Goal: Information Seeking & Learning: Compare options

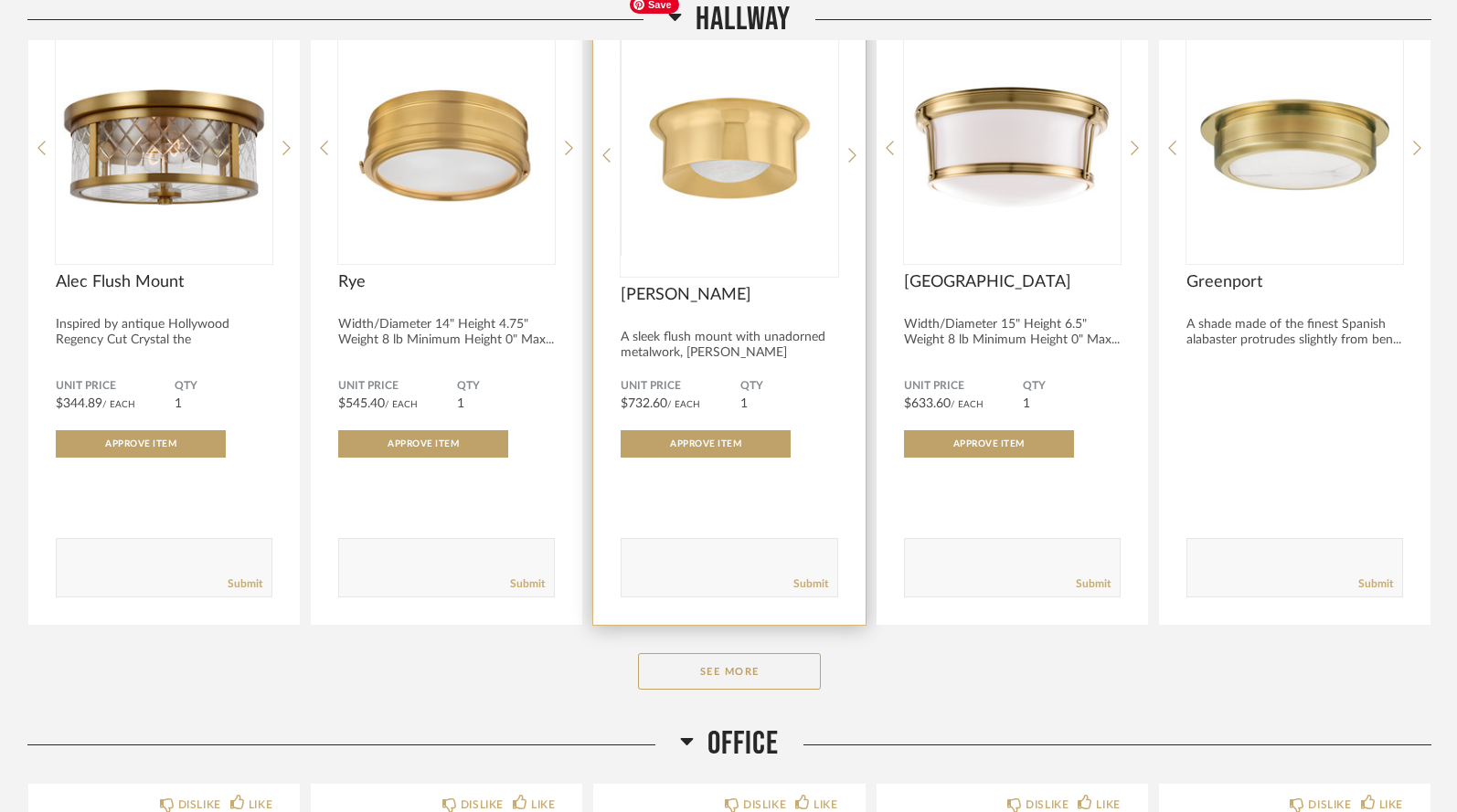
scroll to position [1757, 0]
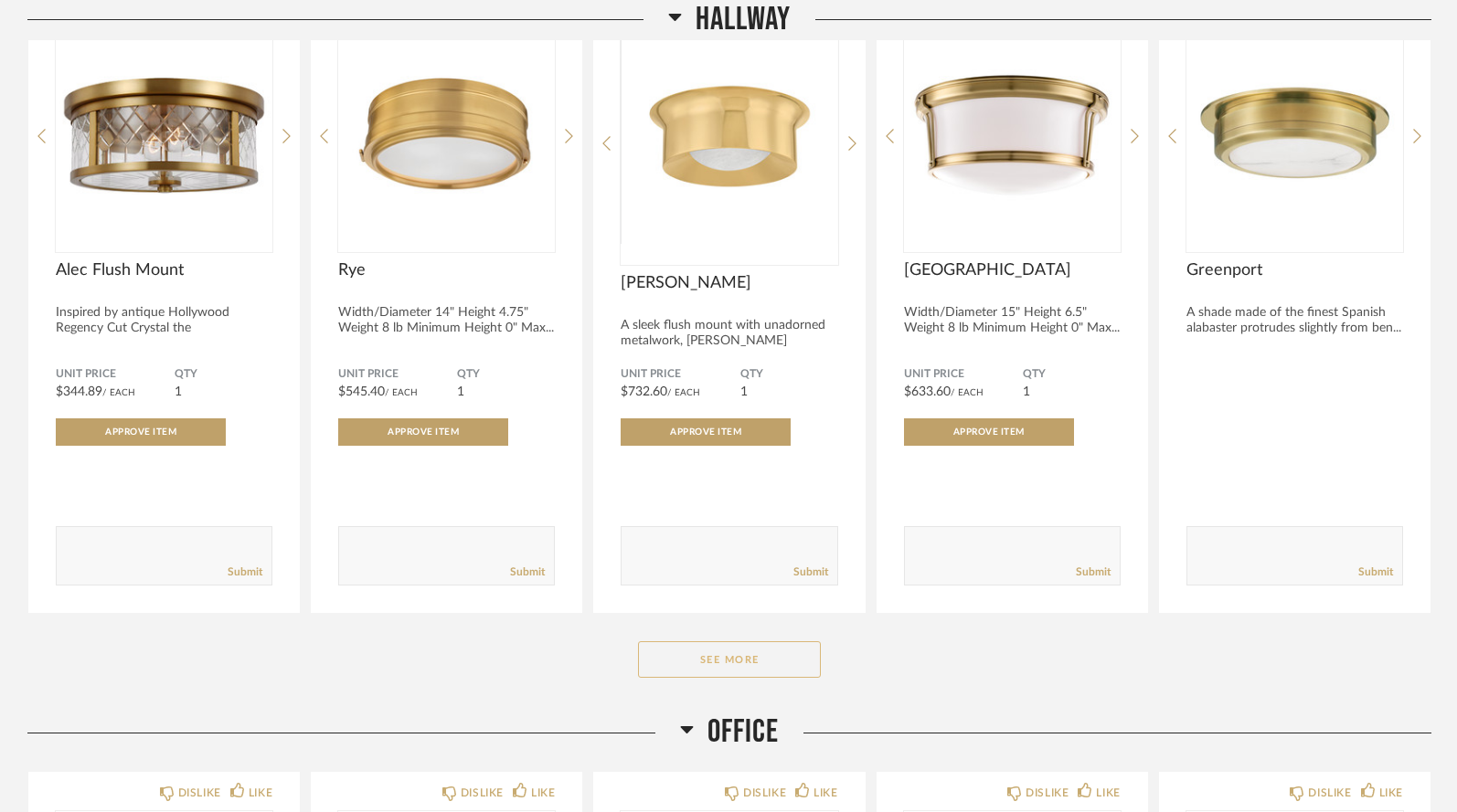
click at [716, 641] on button "See More" at bounding box center [729, 659] width 183 height 37
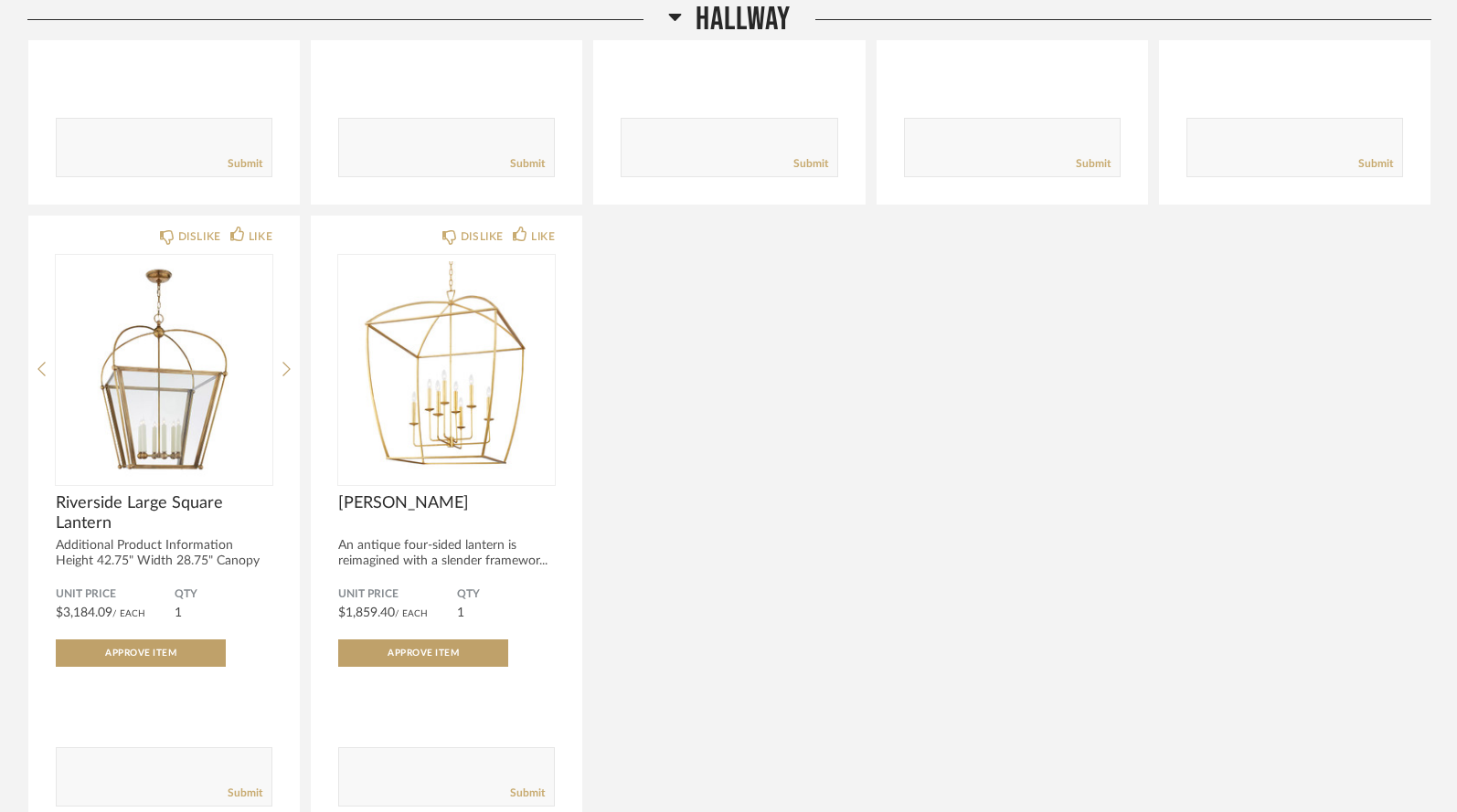
scroll to position [2167, 0]
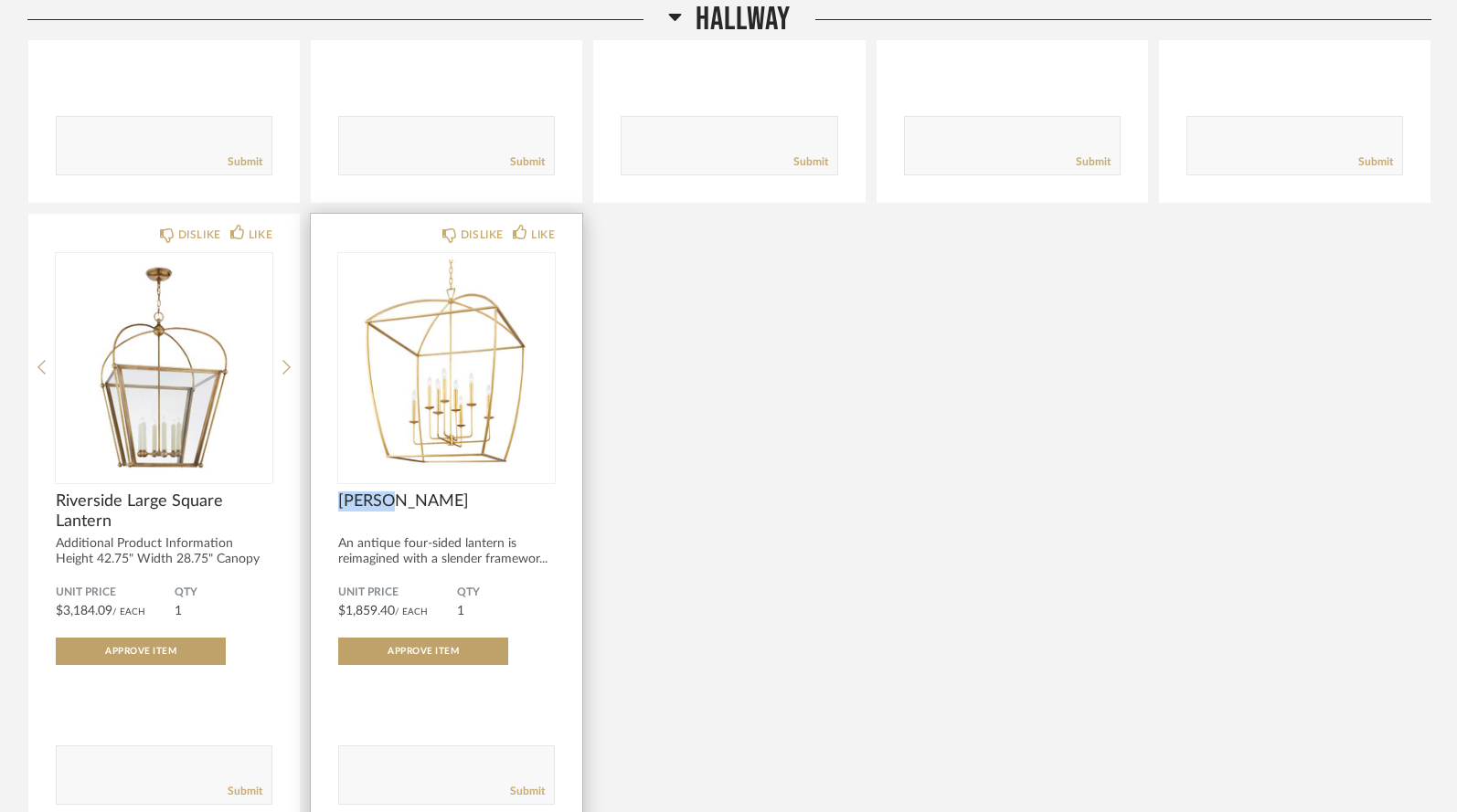
drag, startPoint x: 398, startPoint y: 455, endPoint x: 326, endPoint y: 452, distance: 72.1
click at [326, 452] on div "DISLIKE LIKE [PERSON_NAME] An antique four-sided lantern is reimagined with a s…" at bounding box center [446, 523] width 272 height 618
copy span "[PERSON_NAME]"
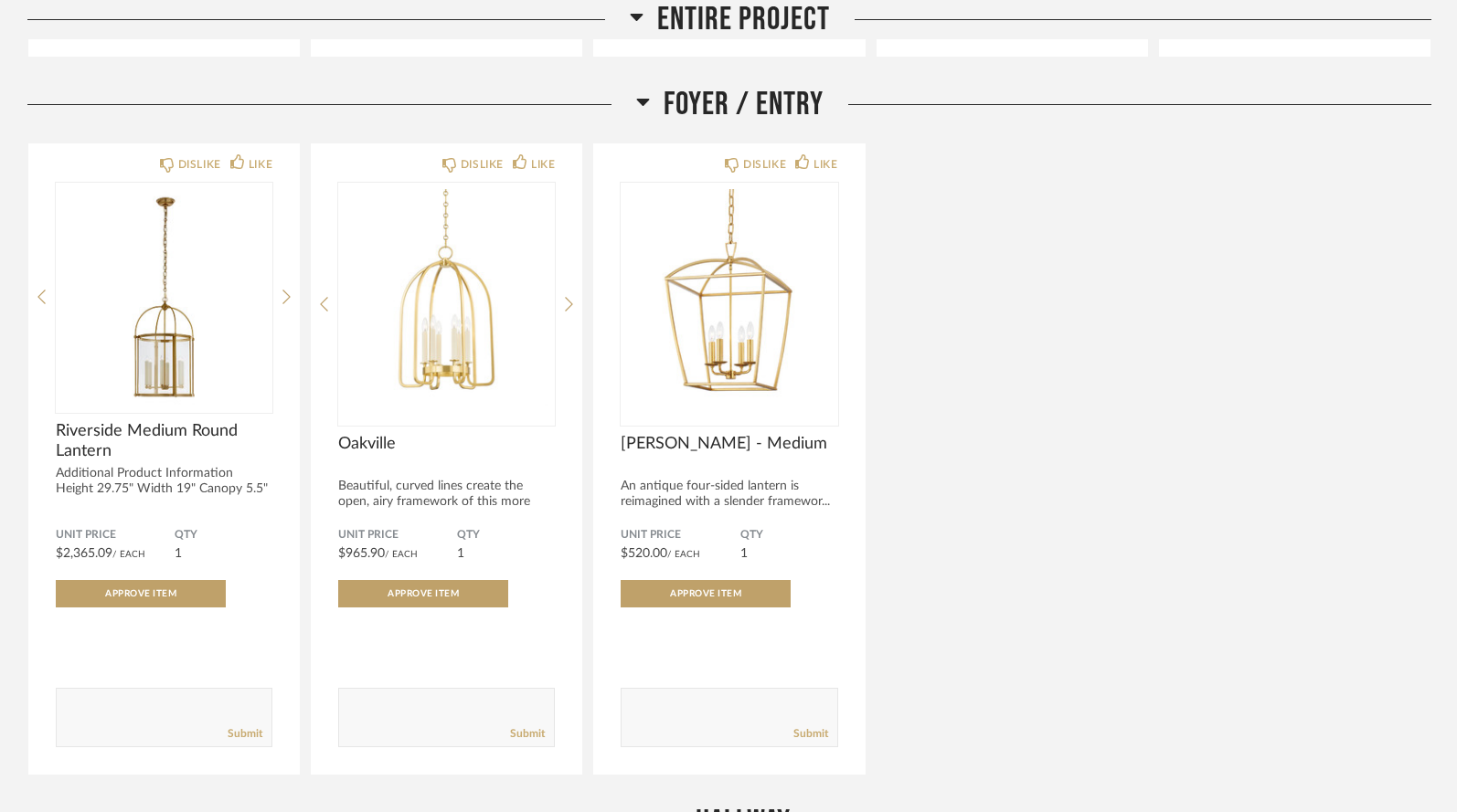
scroll to position [876, 0]
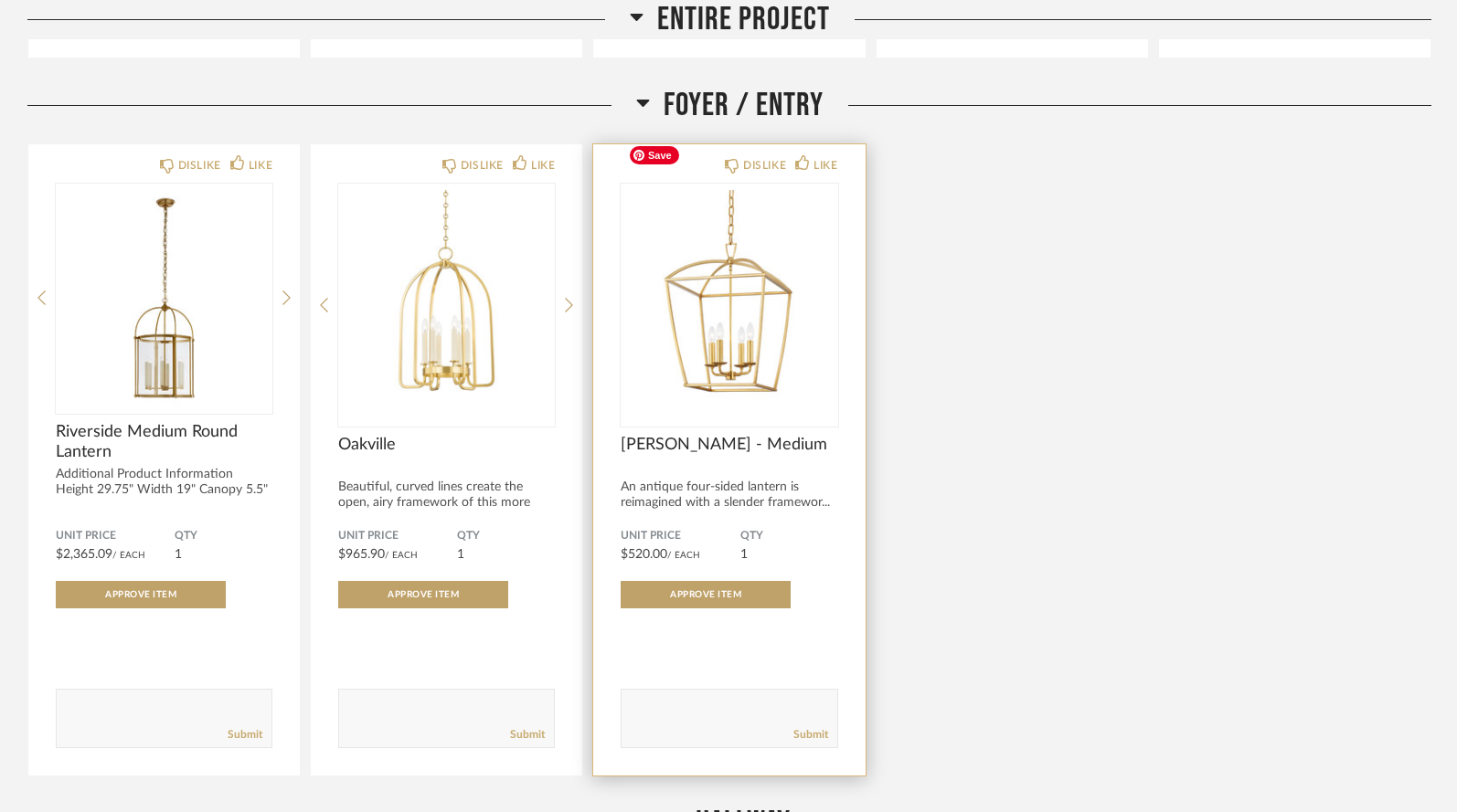
click at [723, 276] on img "0" at bounding box center [728, 298] width 217 height 229
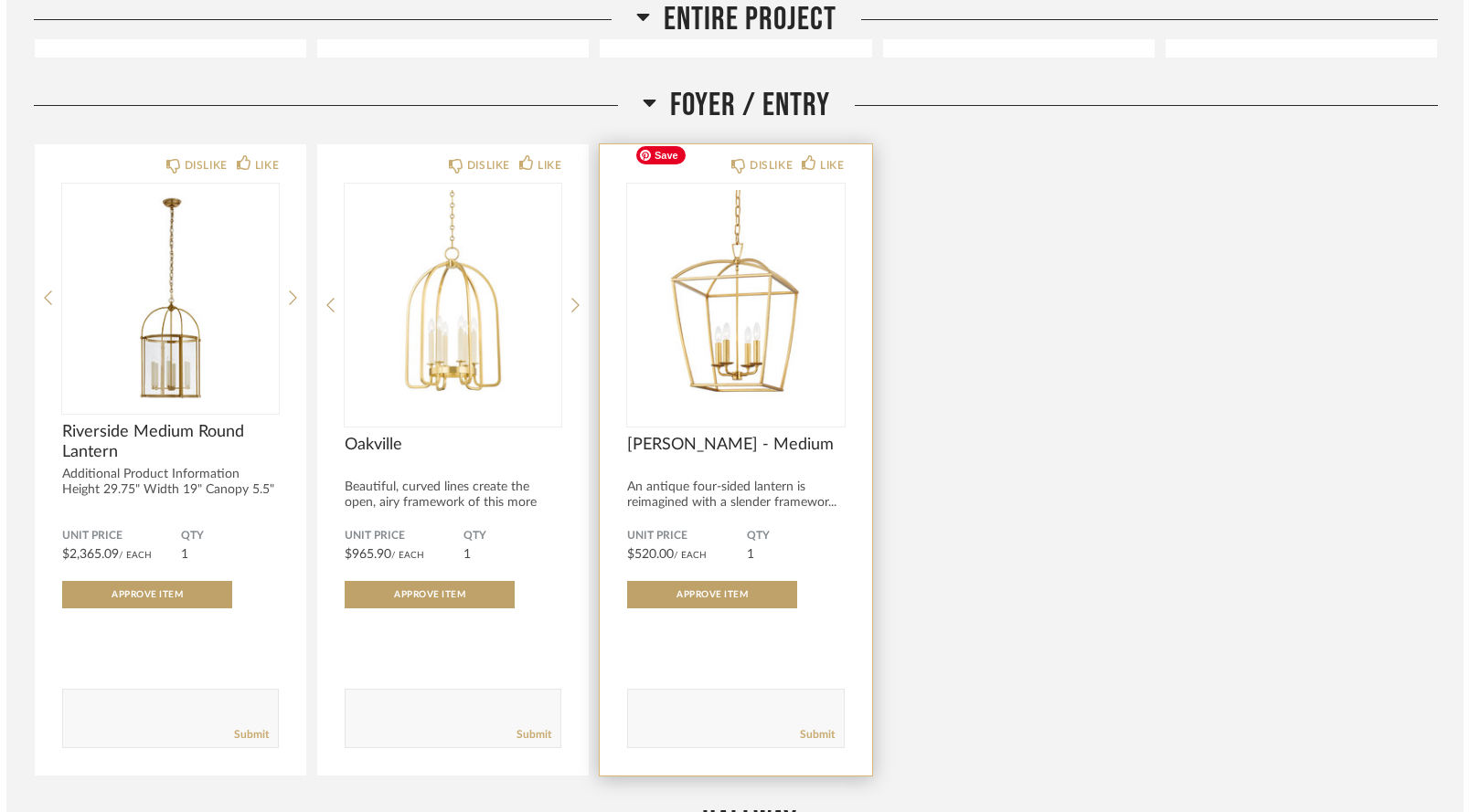
scroll to position [0, 0]
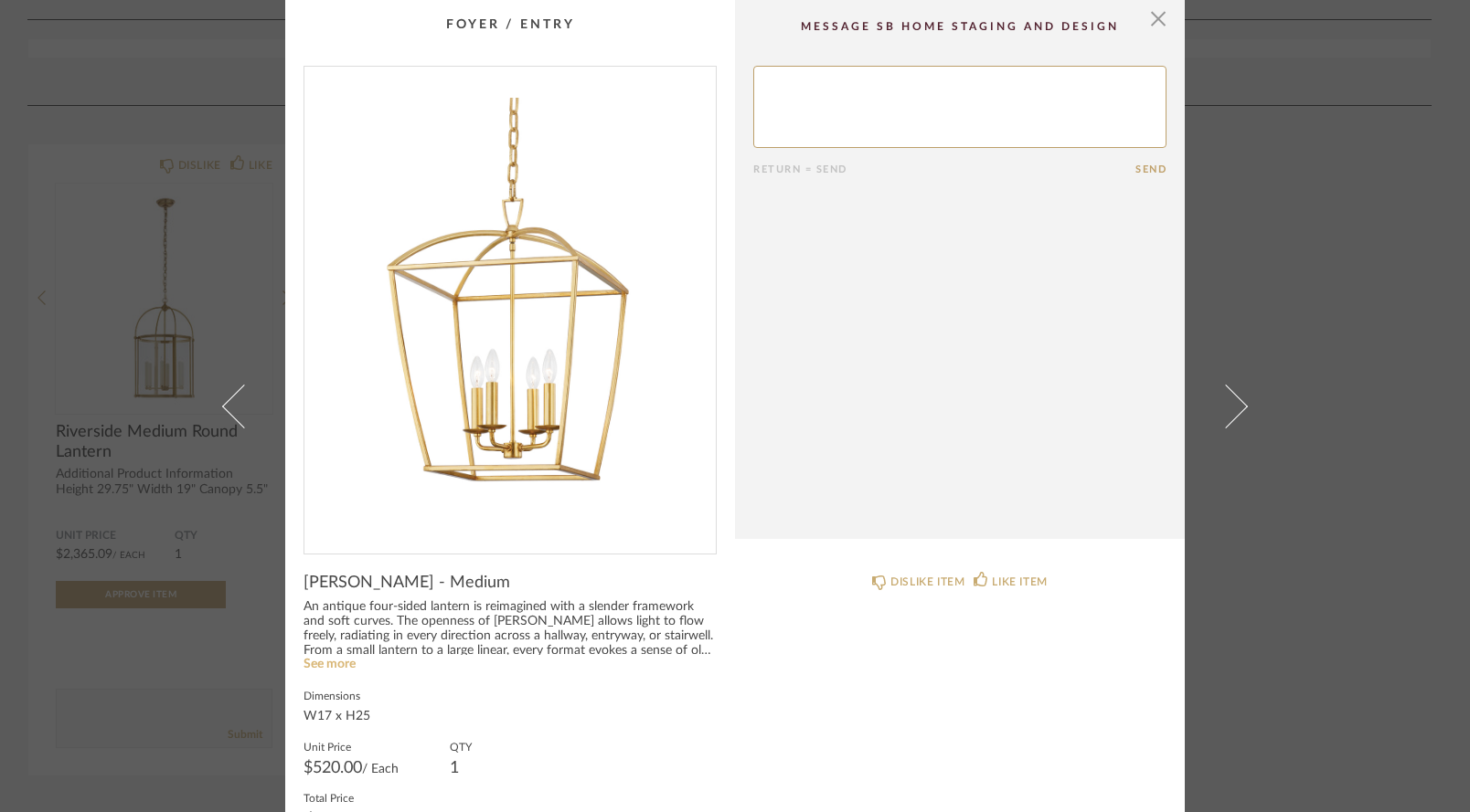
click at [334, 659] on link "See more" at bounding box center [329, 664] width 52 height 13
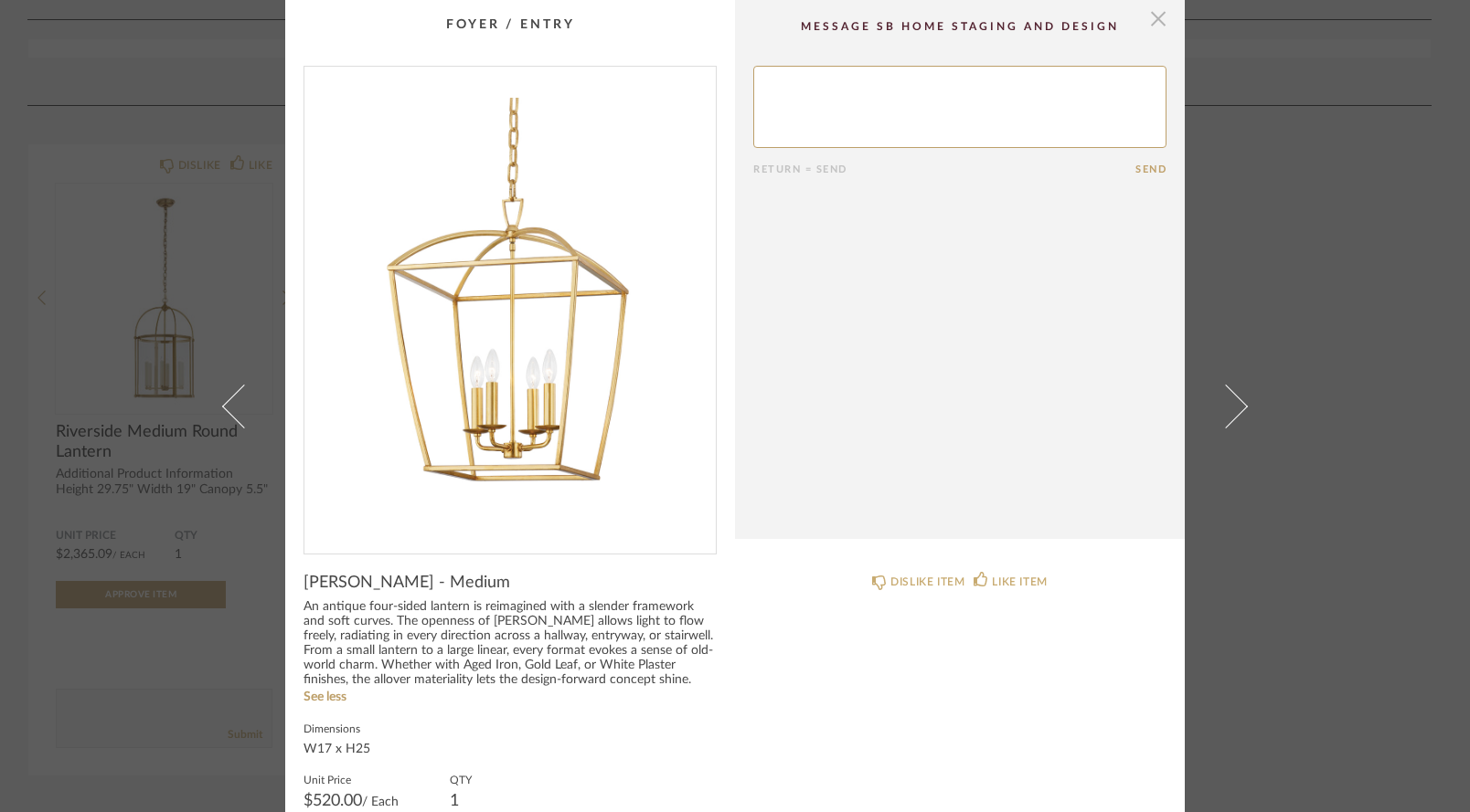
click at [1153, 21] on span "button" at bounding box center [1158, 18] width 37 height 37
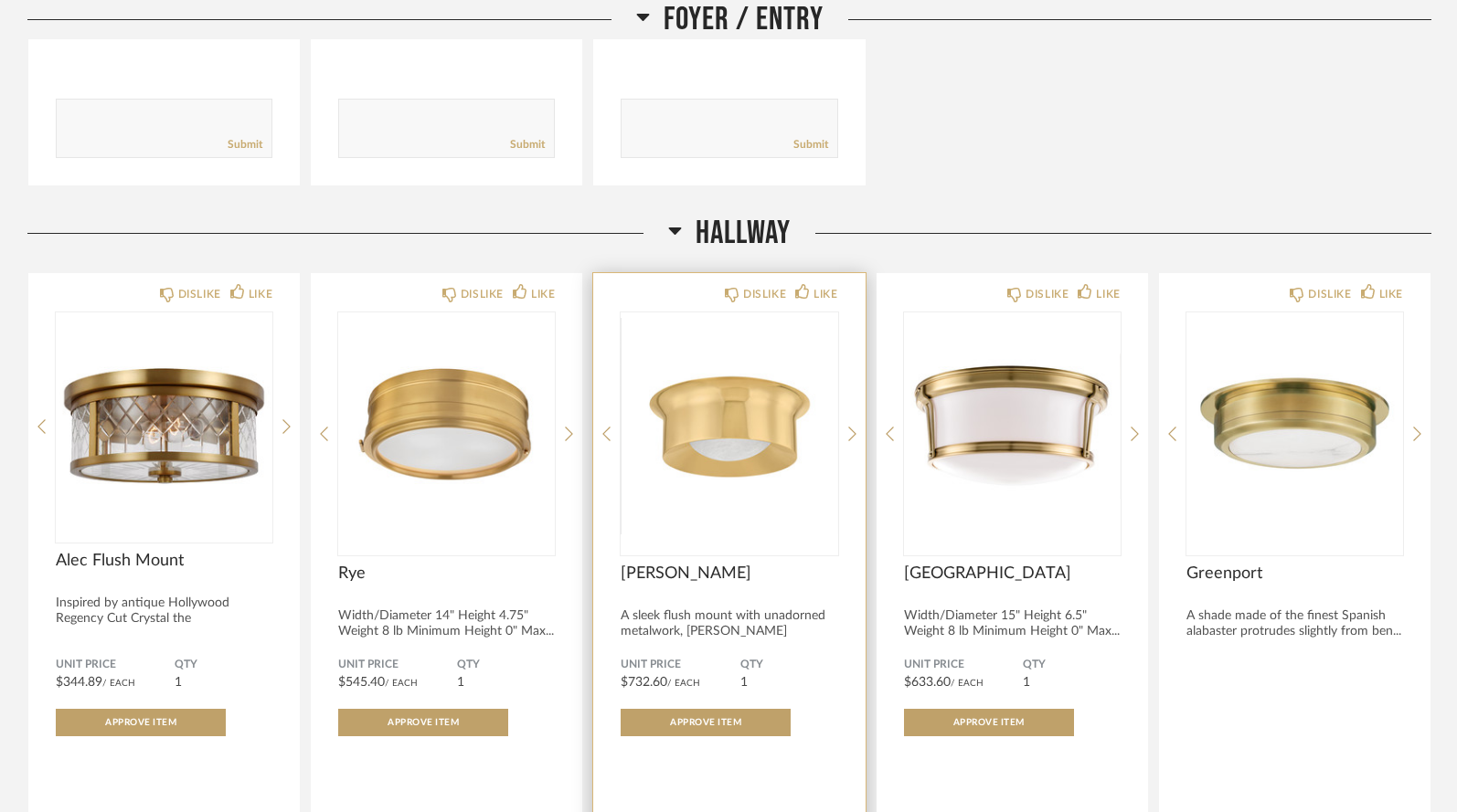
scroll to position [1516, 0]
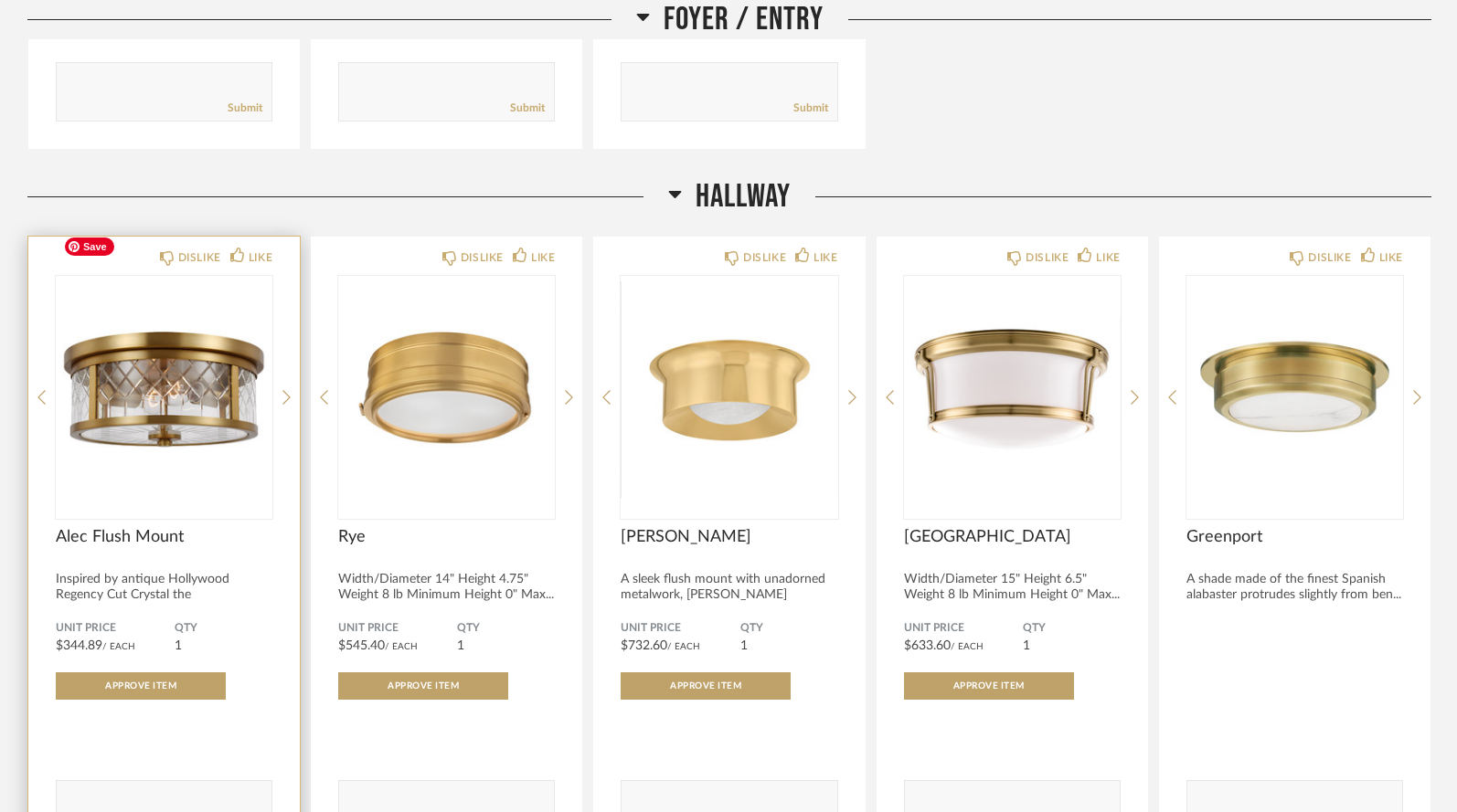
click at [0, 0] on img at bounding box center [0, 0] width 0 height 0
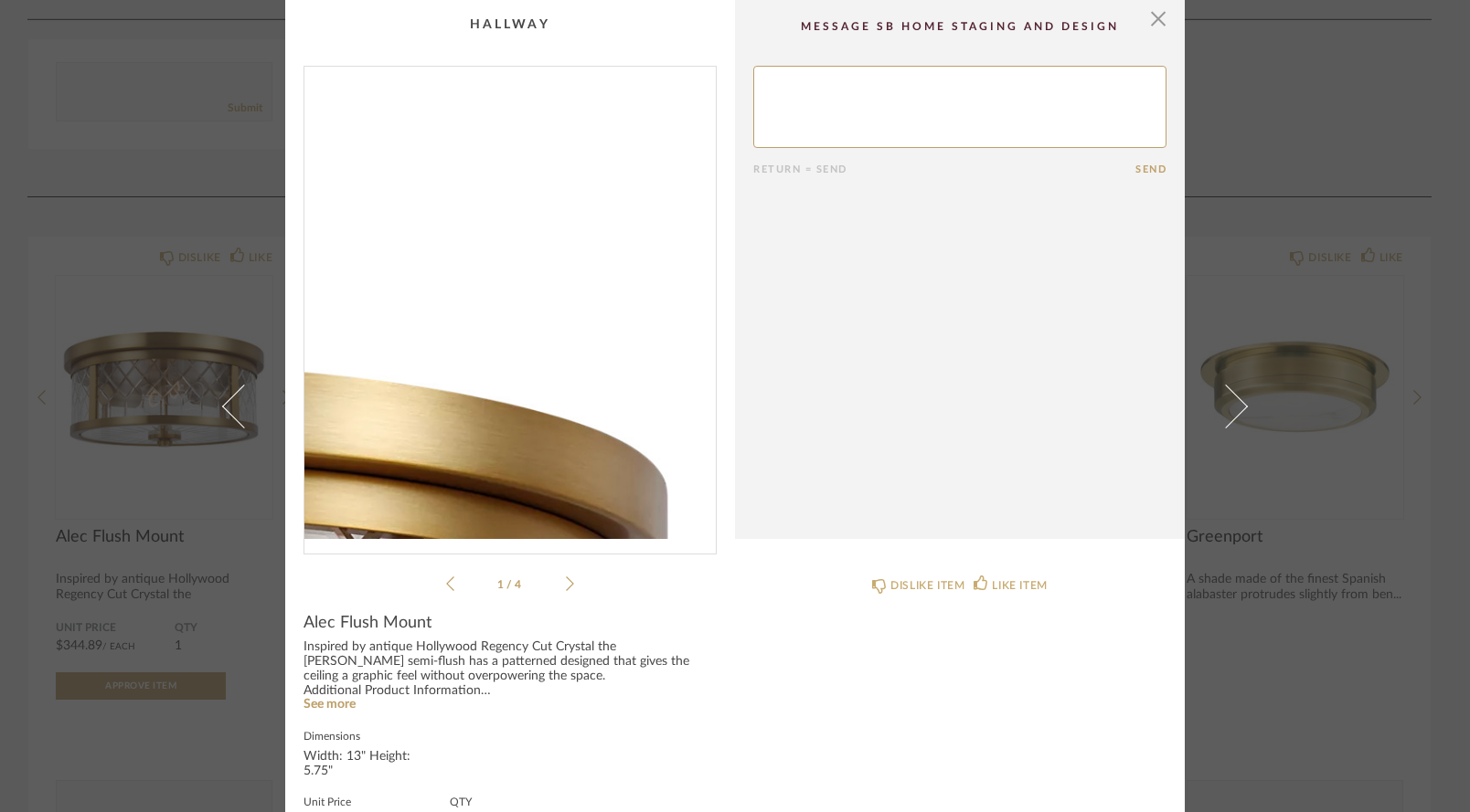
scroll to position [0, 0]
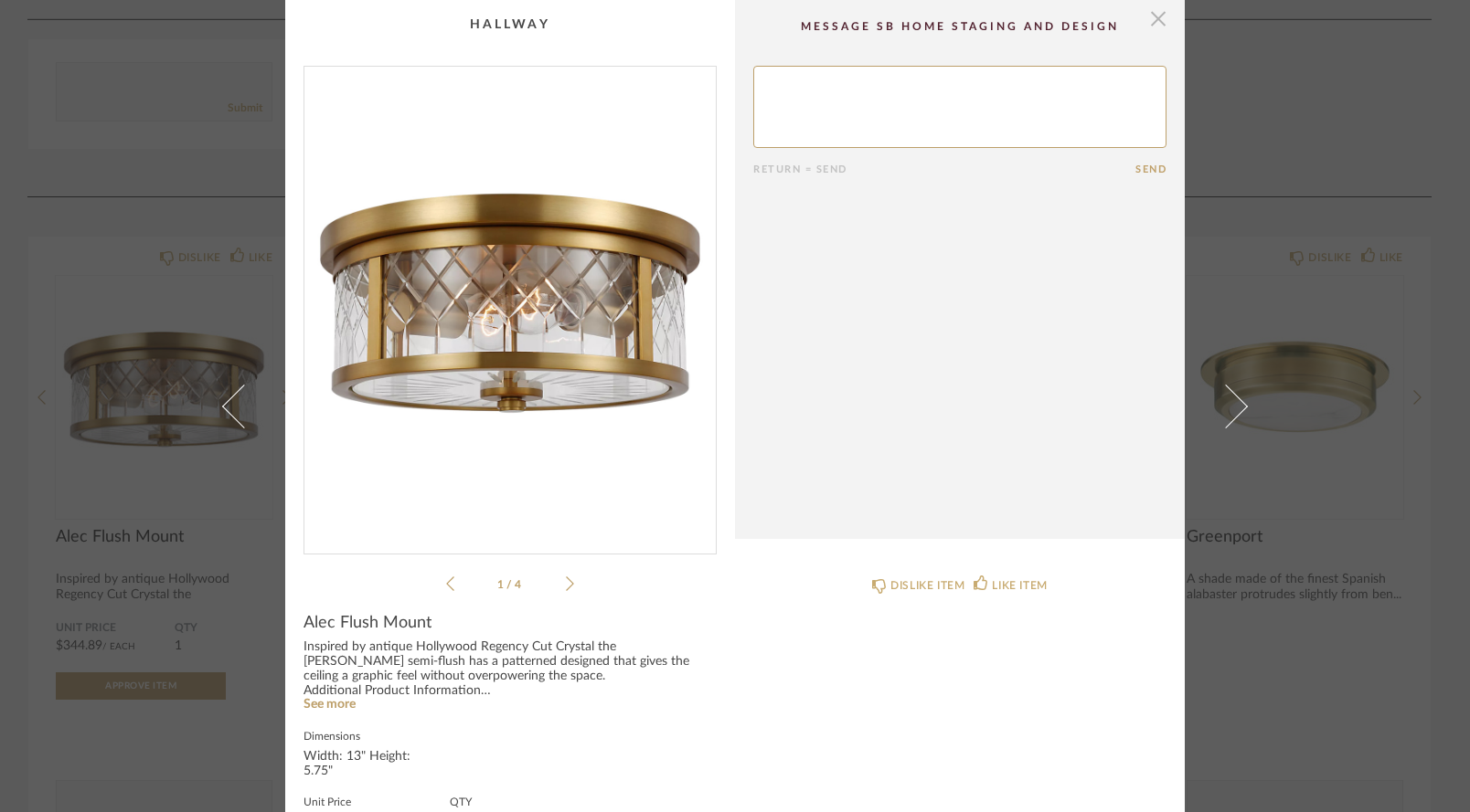
click at [1149, 20] on span "button" at bounding box center [1158, 18] width 37 height 37
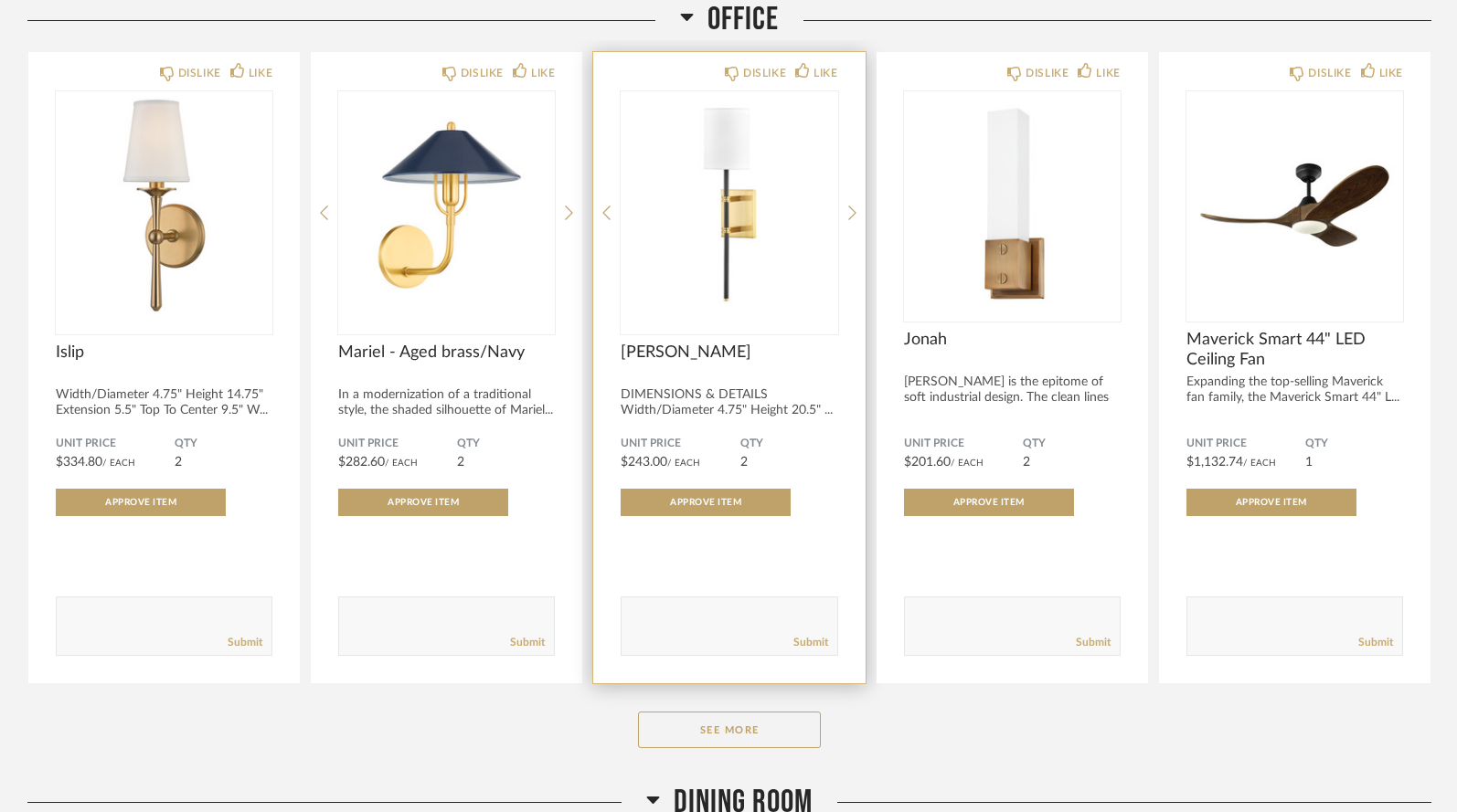
scroll to position [3156, 0]
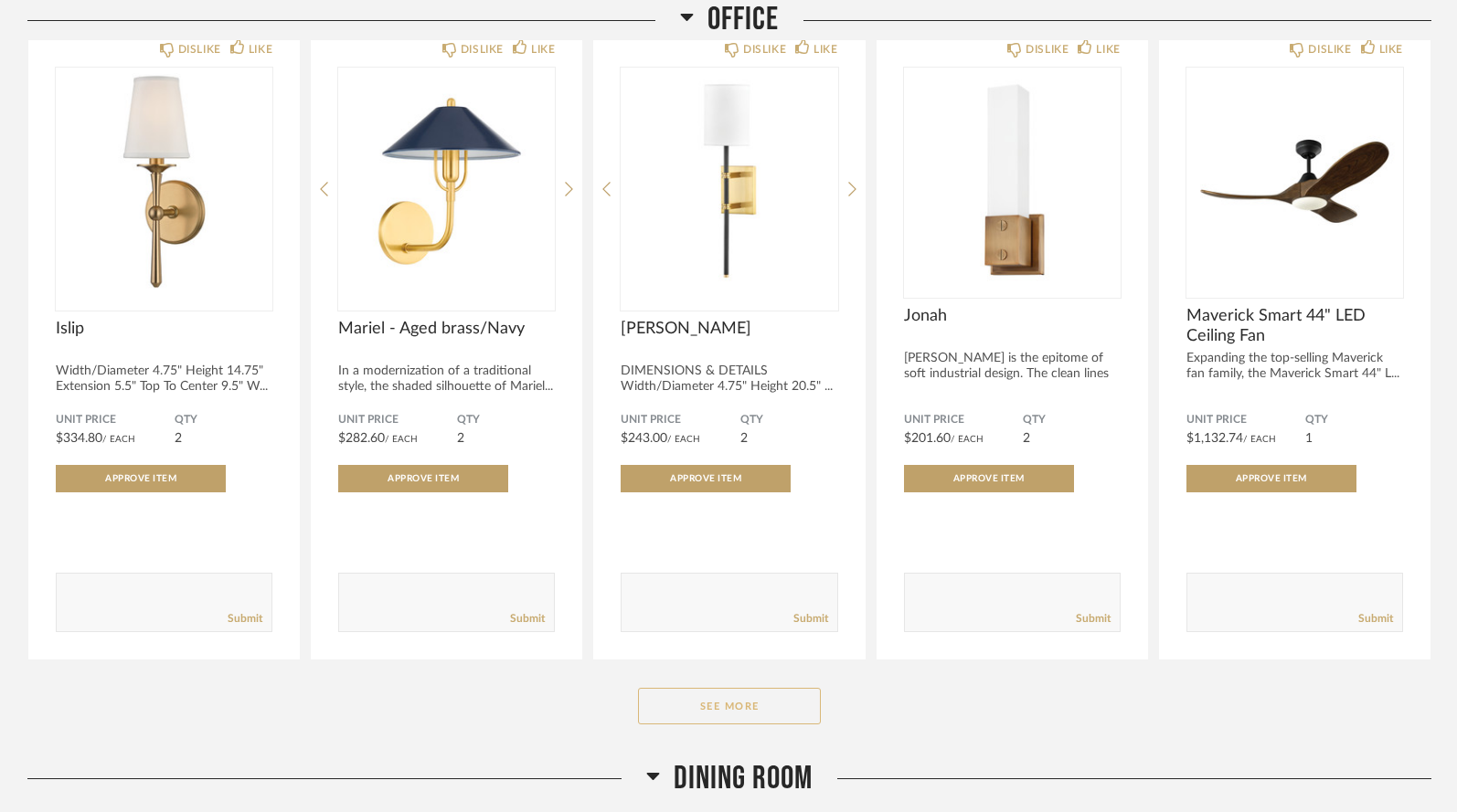
click at [705, 688] on button "See More" at bounding box center [729, 706] width 183 height 37
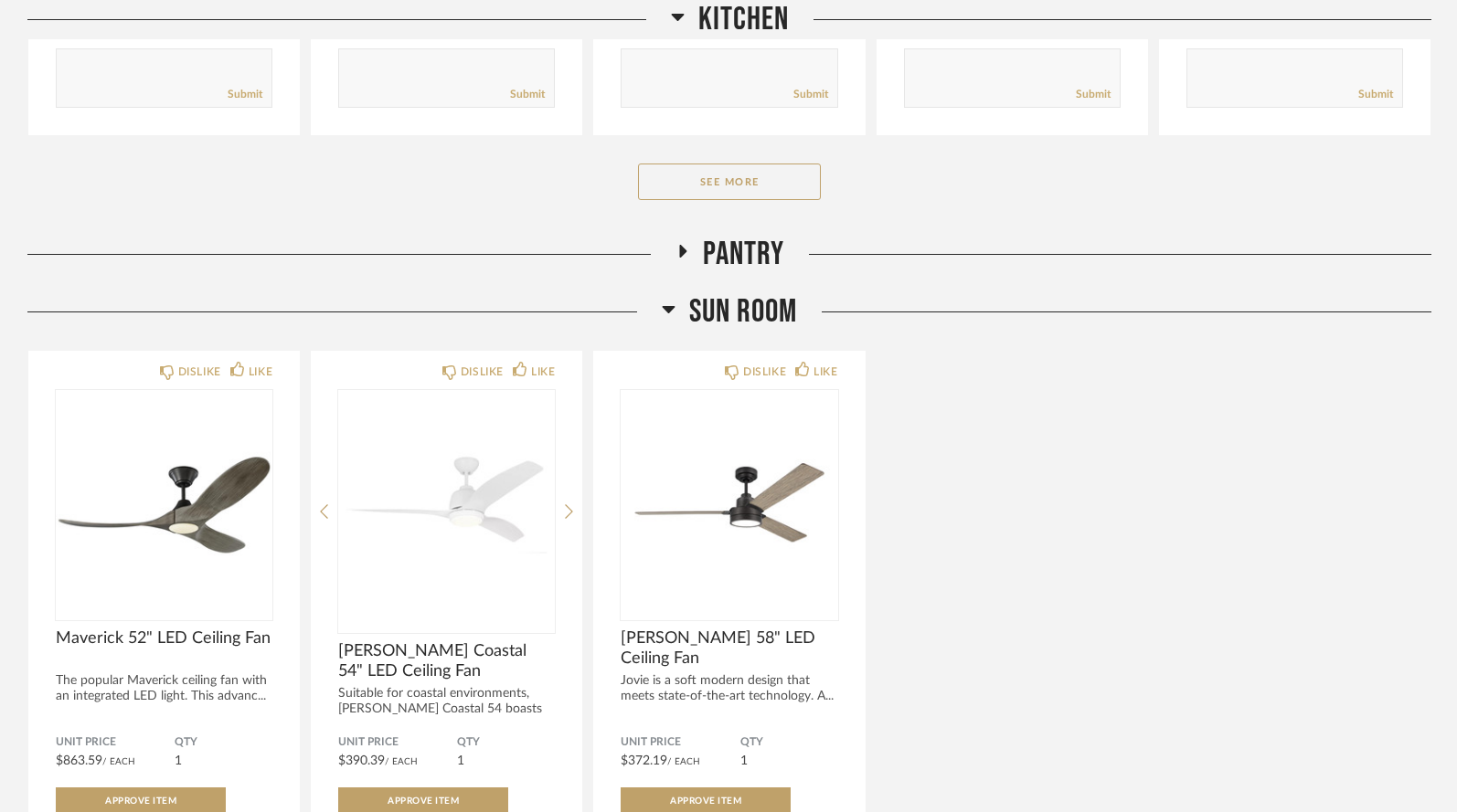
scroll to position [5432, 0]
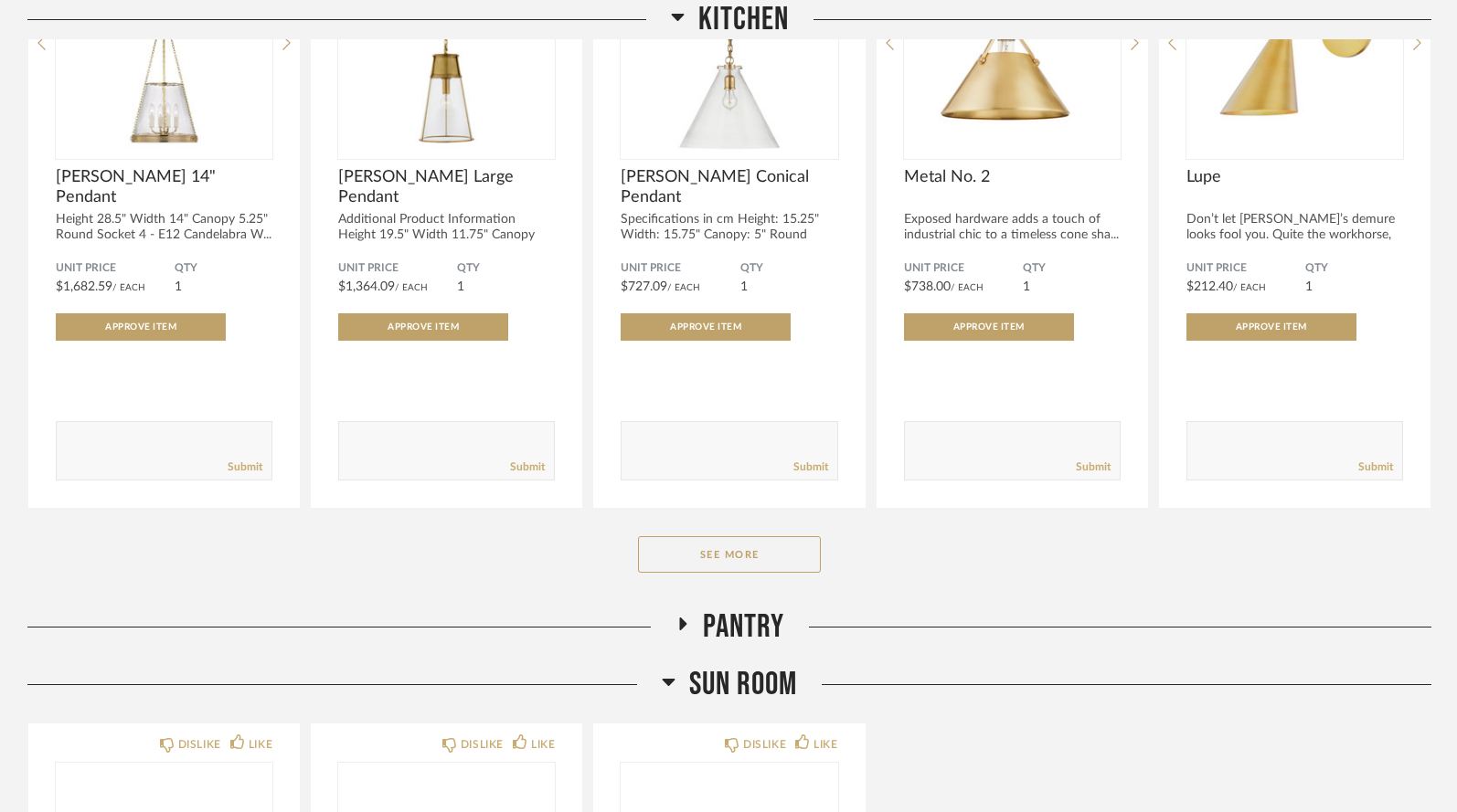
click at [680, 617] on icon at bounding box center [682, 624] width 7 height 13
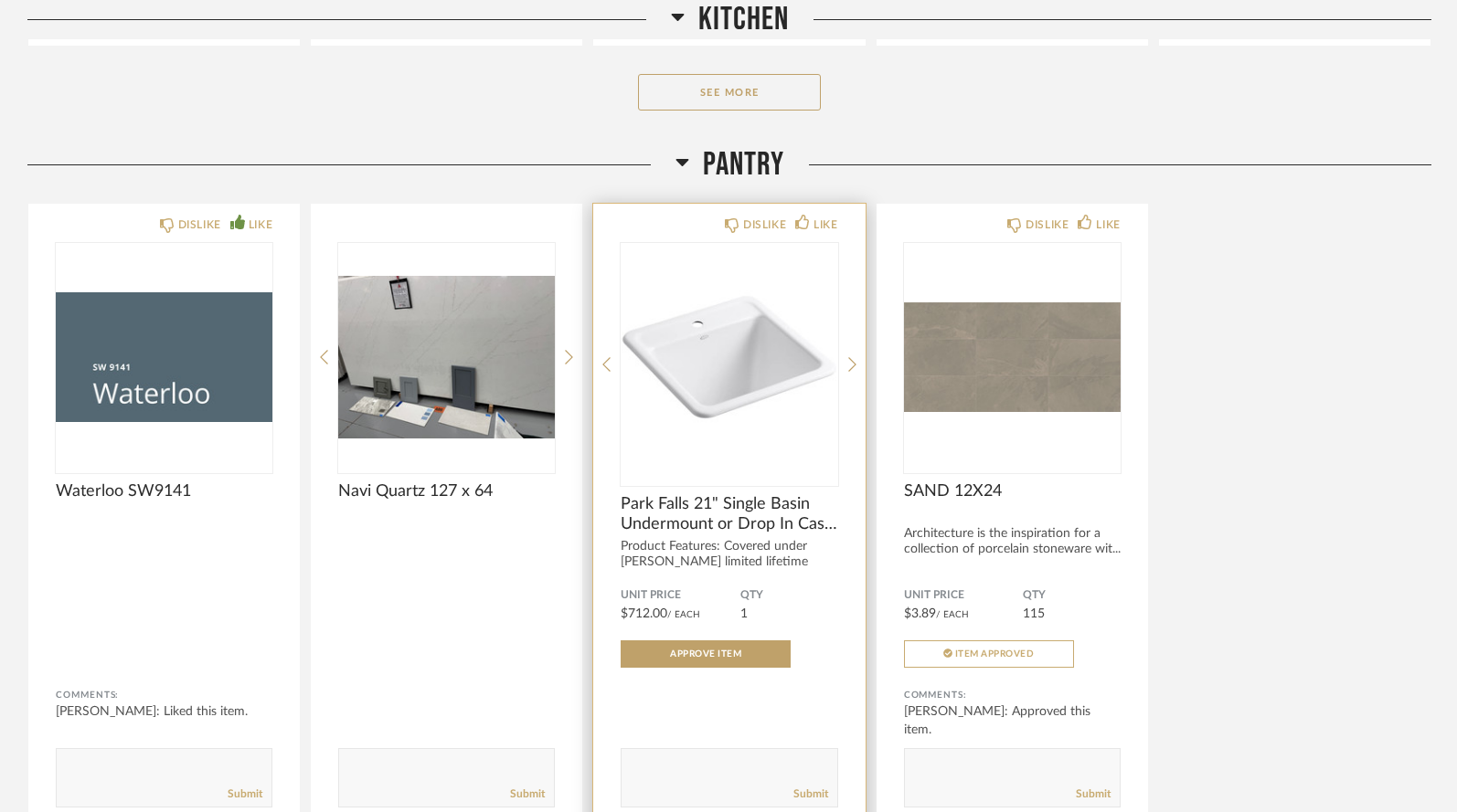
scroll to position [5889, 0]
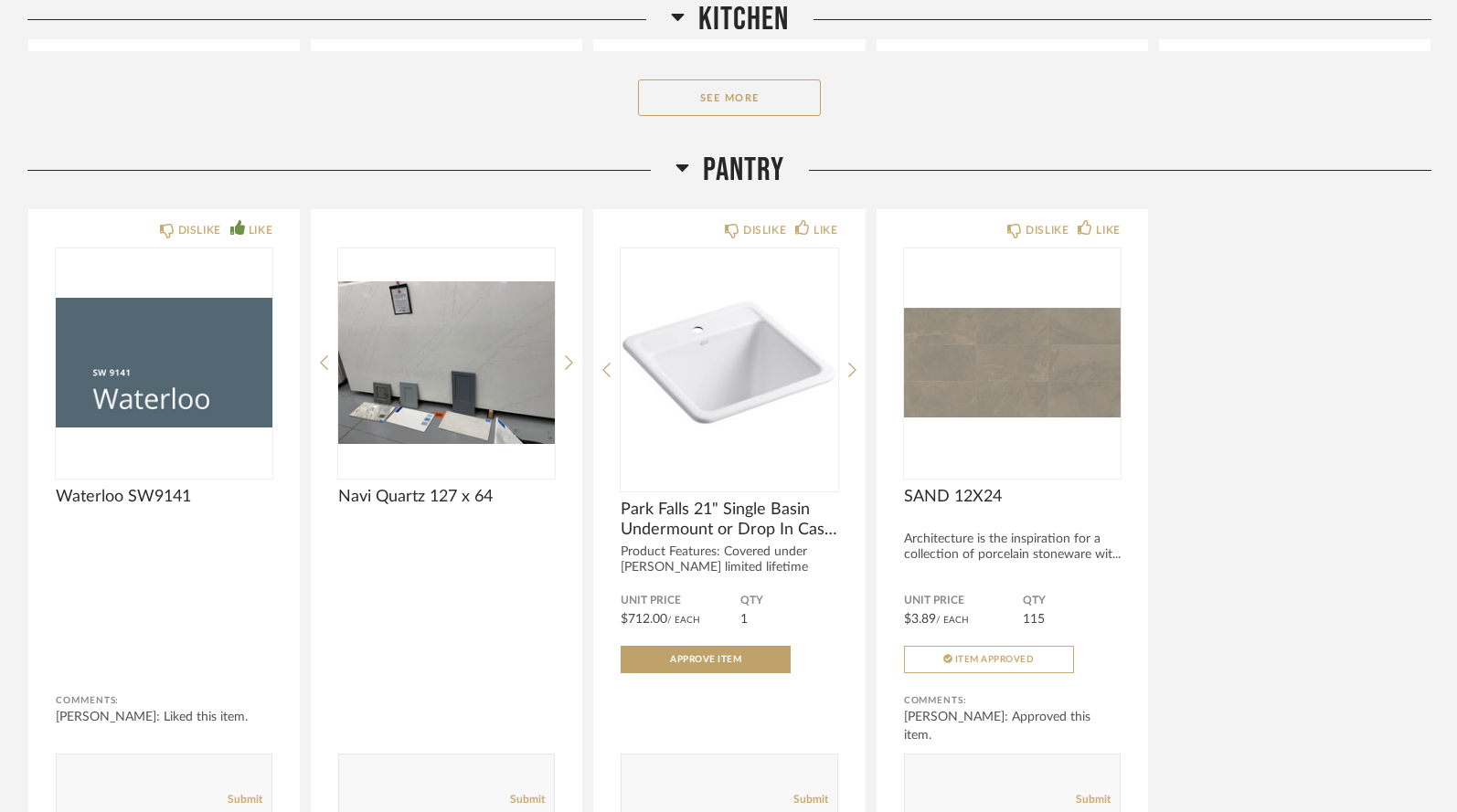
click at [684, 165] on icon at bounding box center [681, 168] width 13 height 7
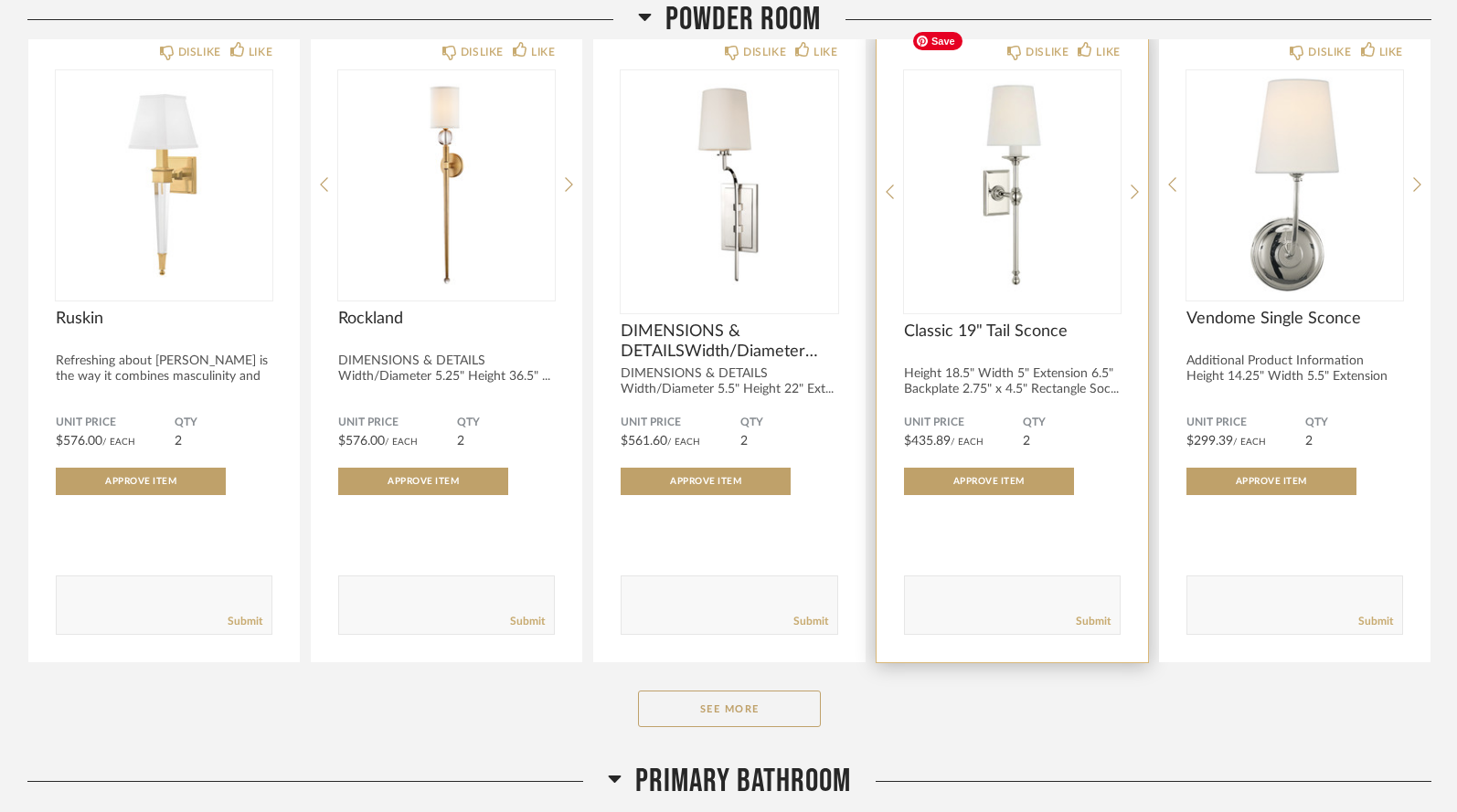
scroll to position [6876, 0]
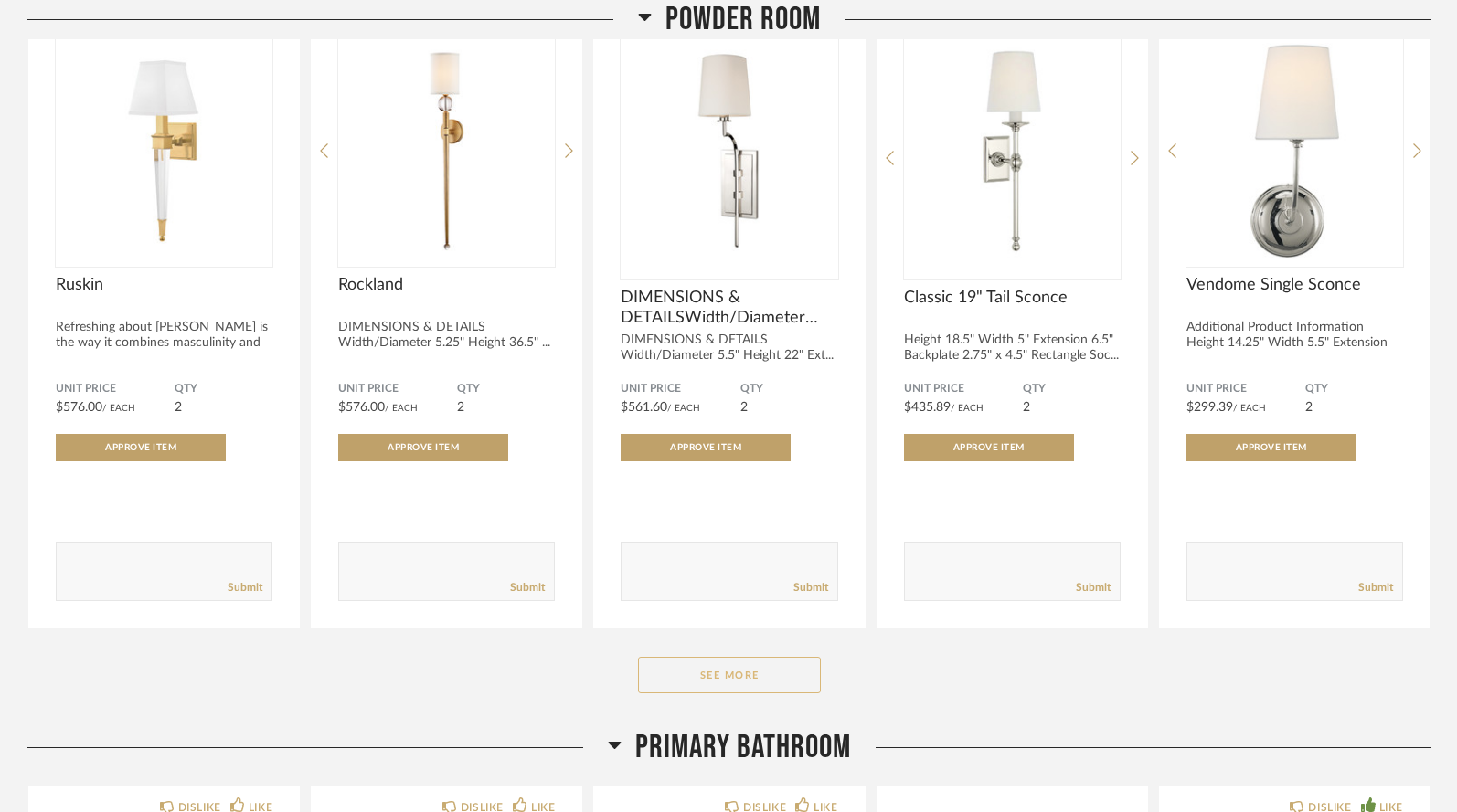
click at [686, 657] on button "See More" at bounding box center [729, 675] width 183 height 37
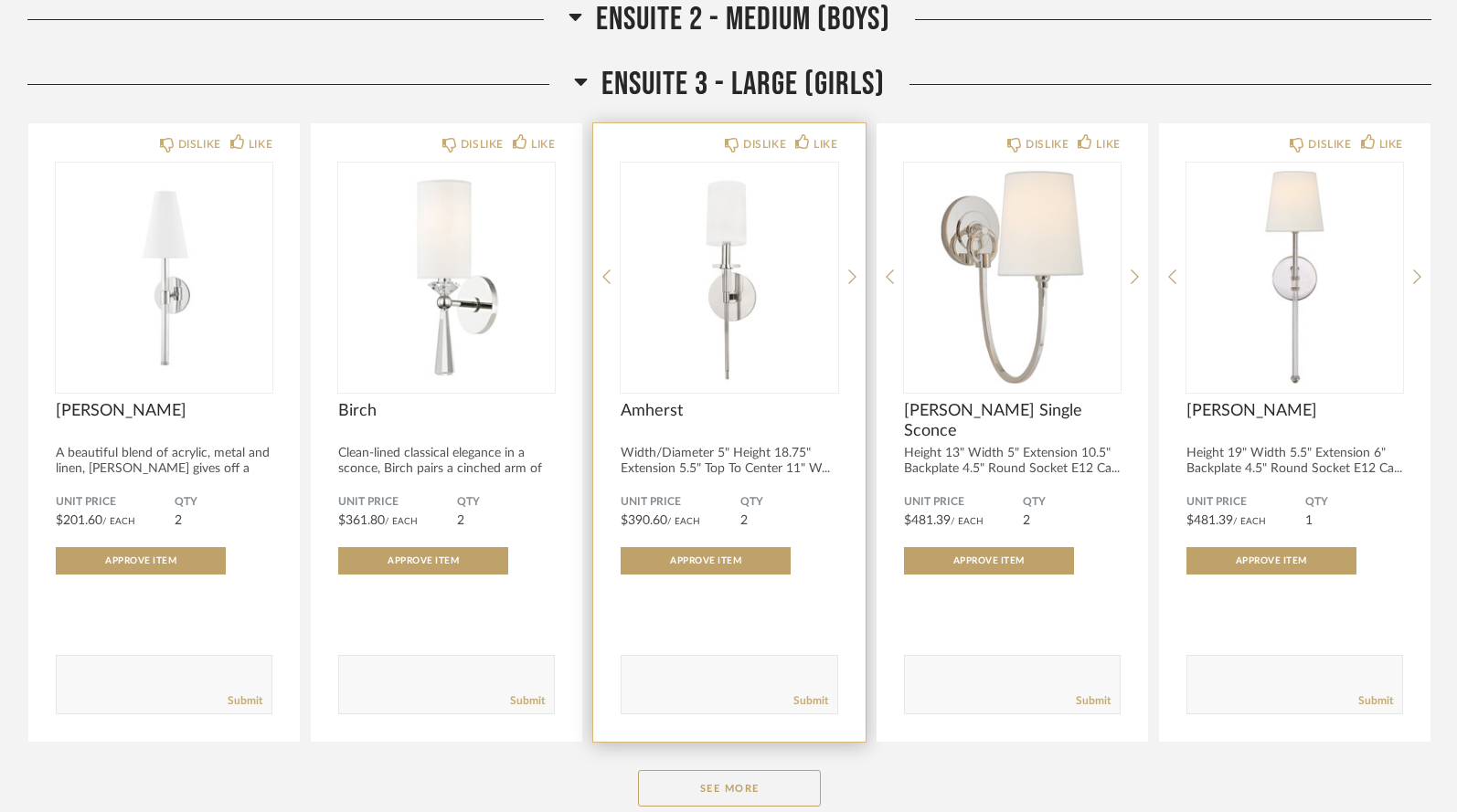
scroll to position [13314, 0]
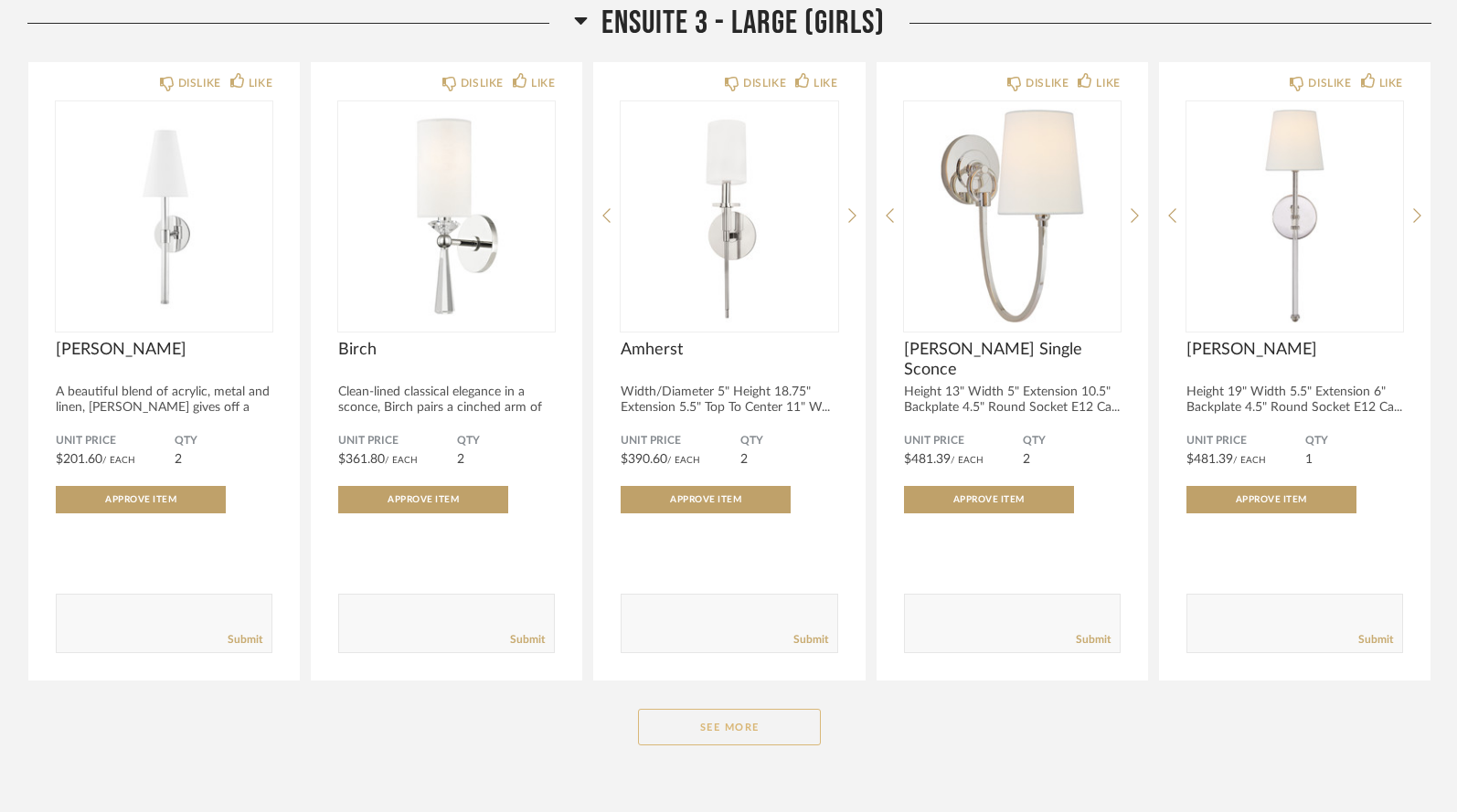
click at [703, 709] on button "See More" at bounding box center [729, 727] width 183 height 37
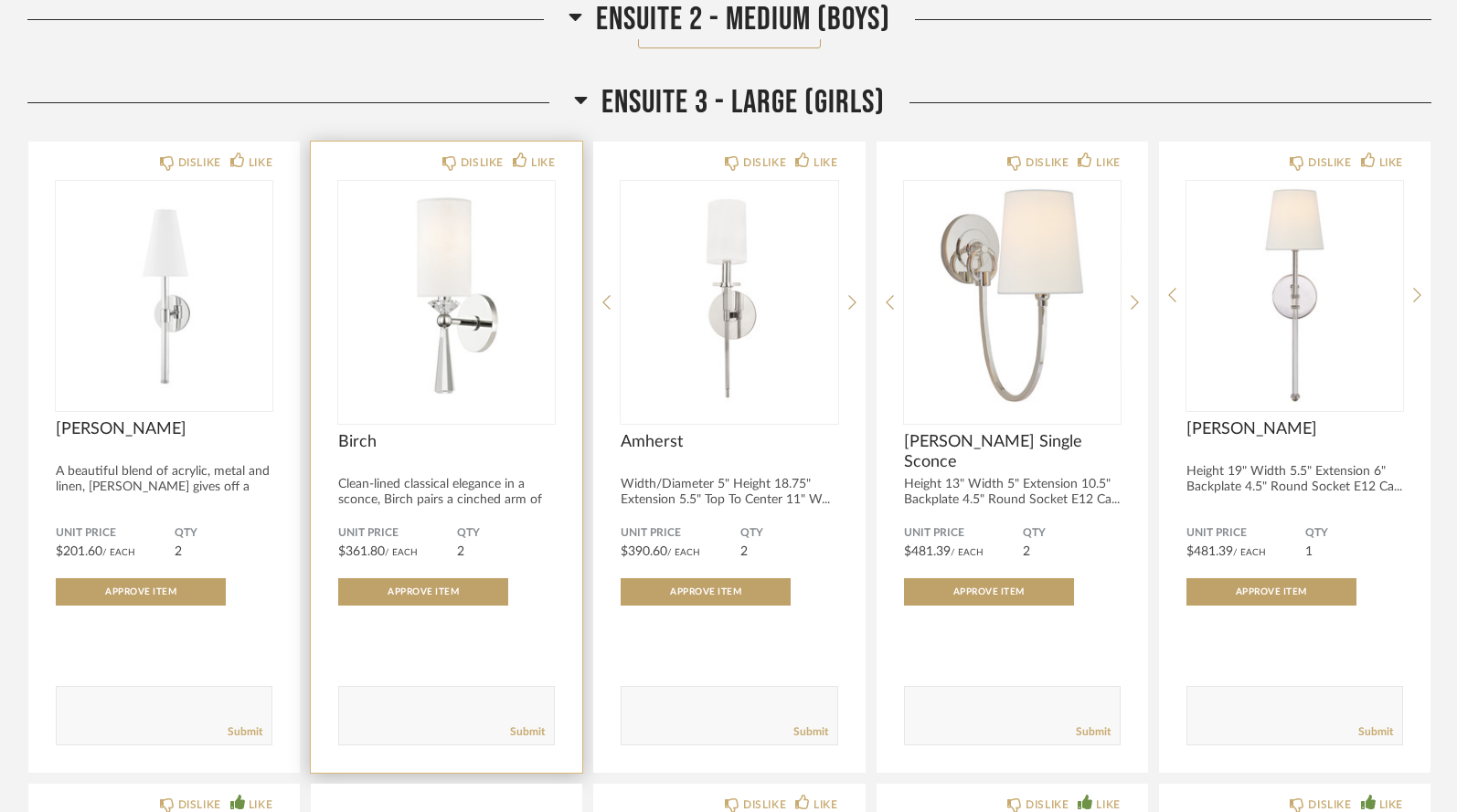
scroll to position [13224, 0]
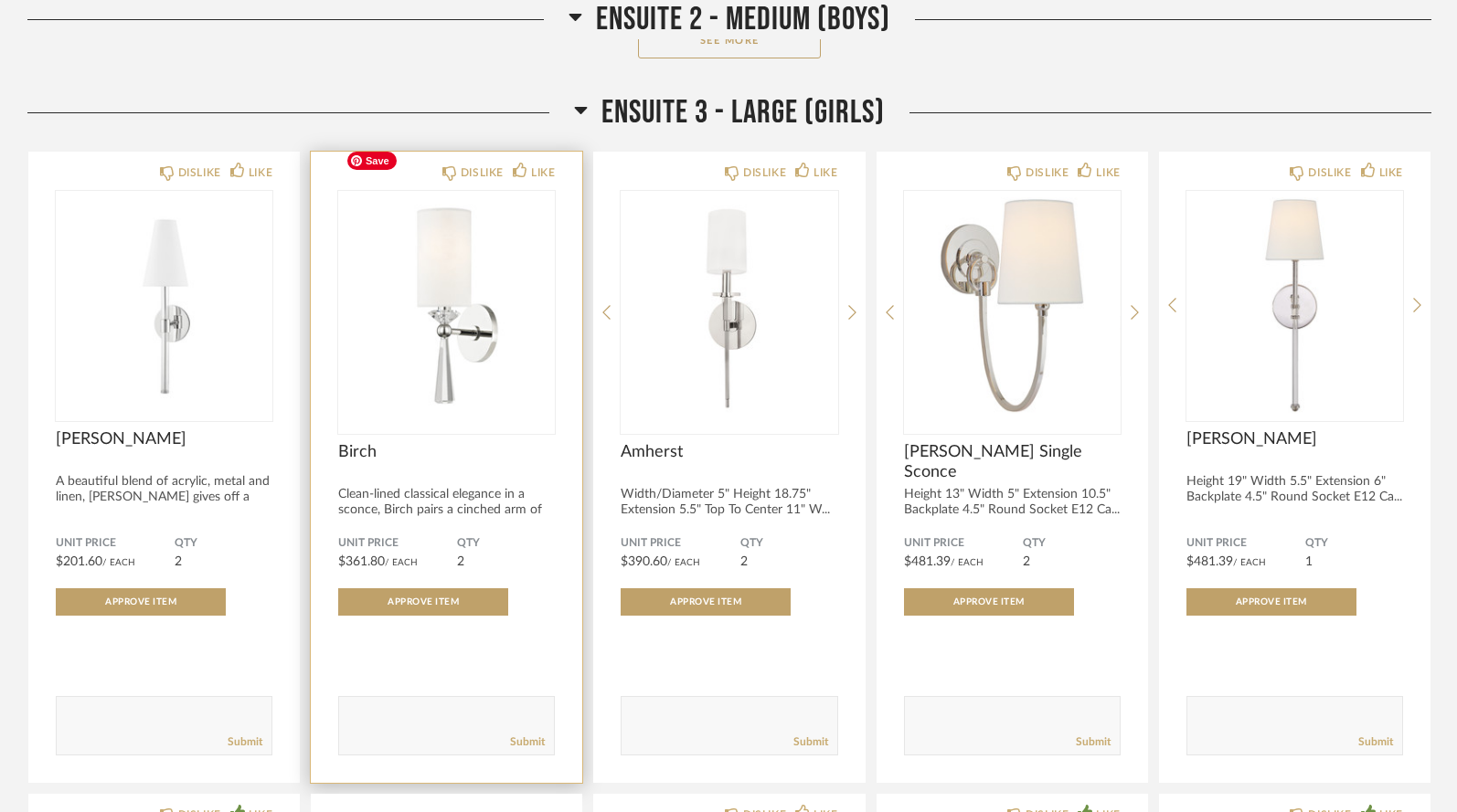
click at [458, 272] on img "0" at bounding box center [446, 305] width 217 height 229
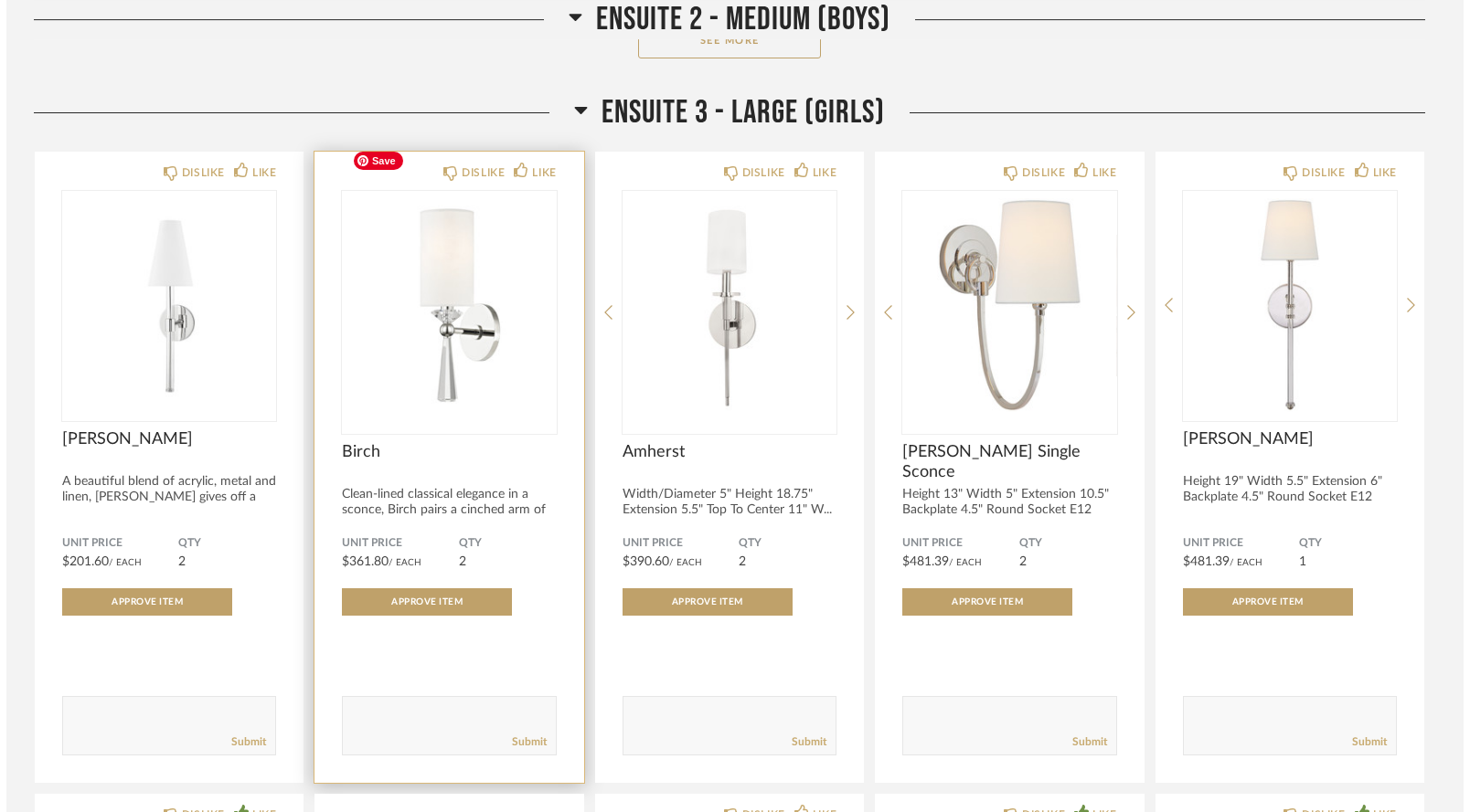
scroll to position [0, 0]
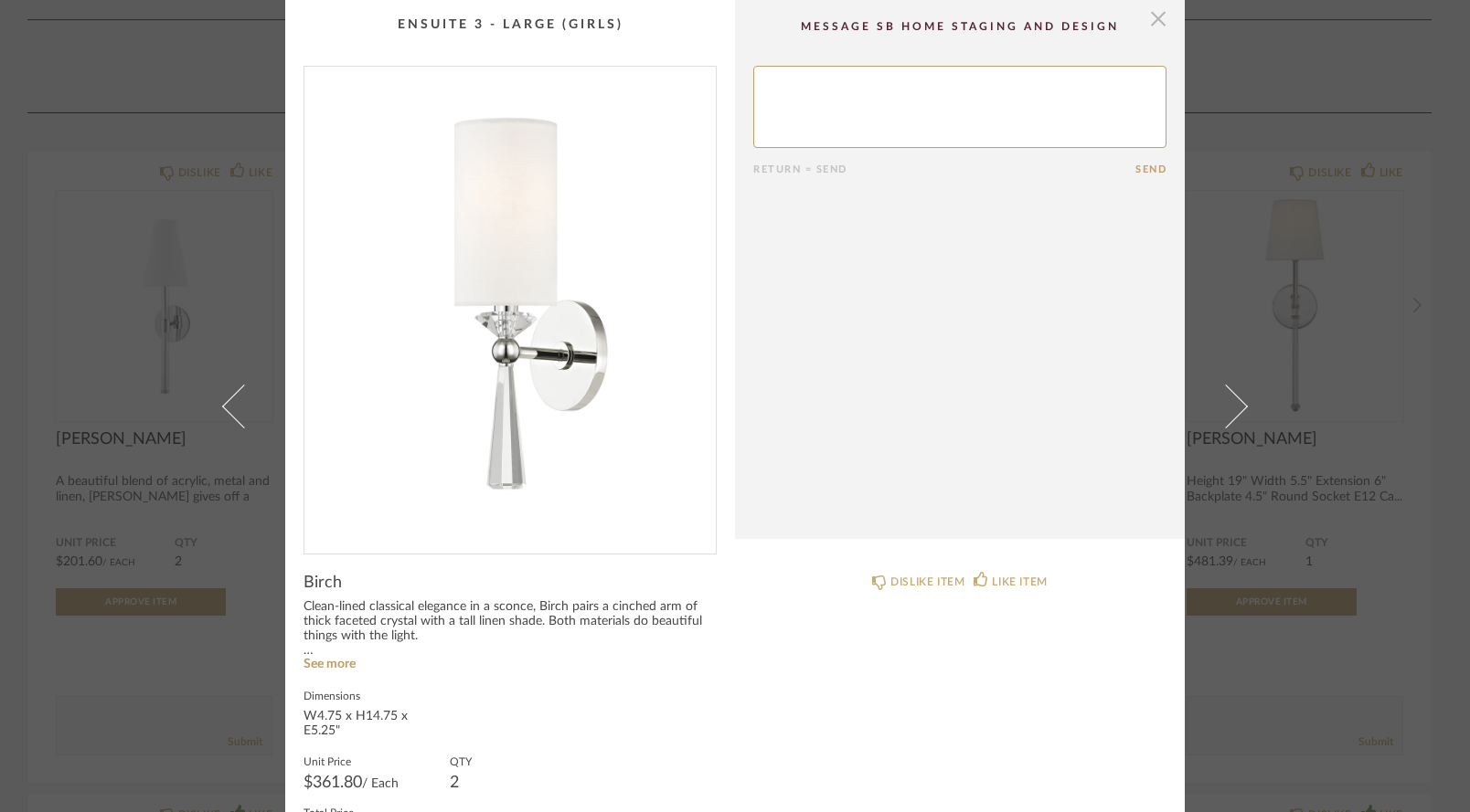
click at [1148, 24] on span "button" at bounding box center [1158, 18] width 37 height 37
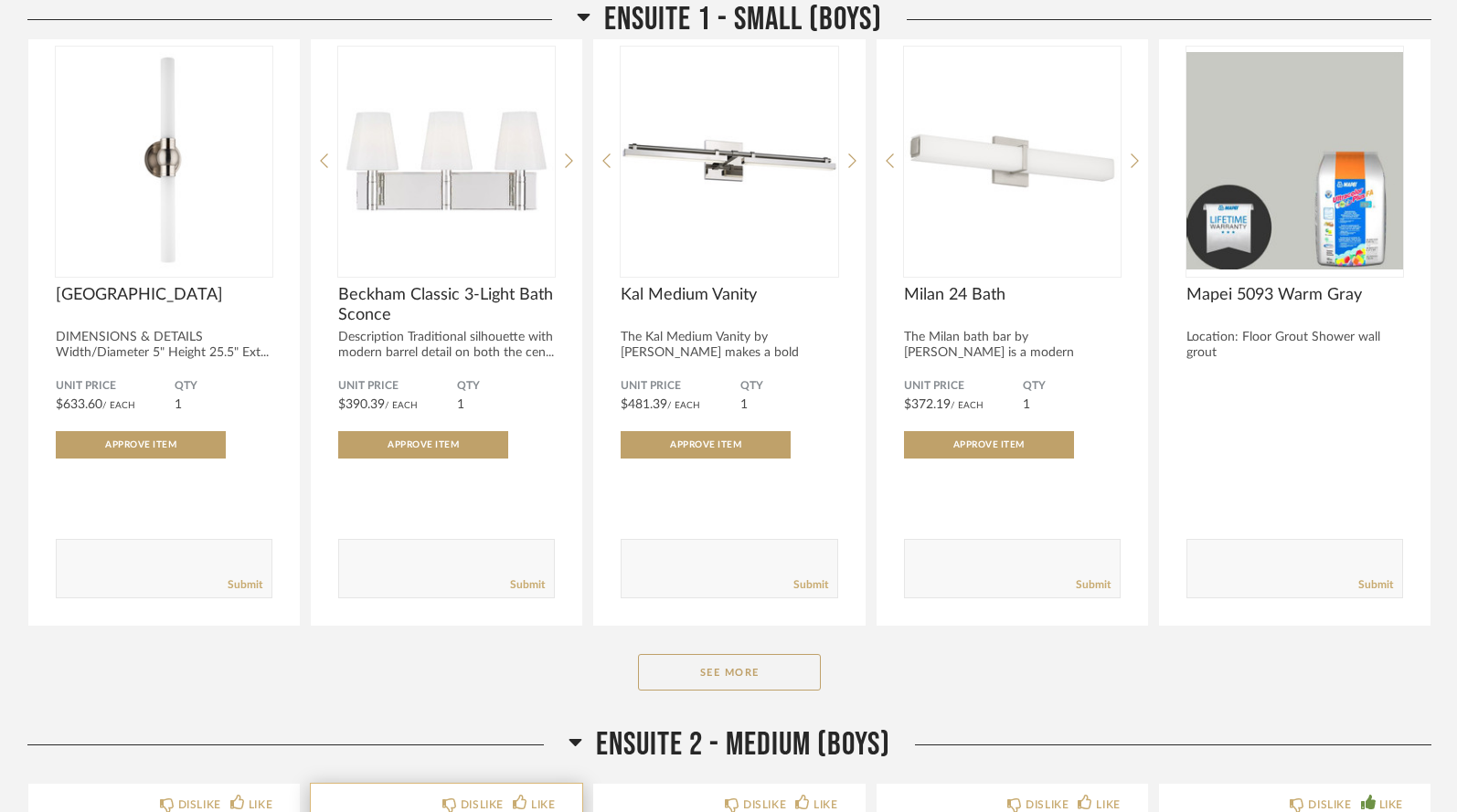
scroll to position [11815, 0]
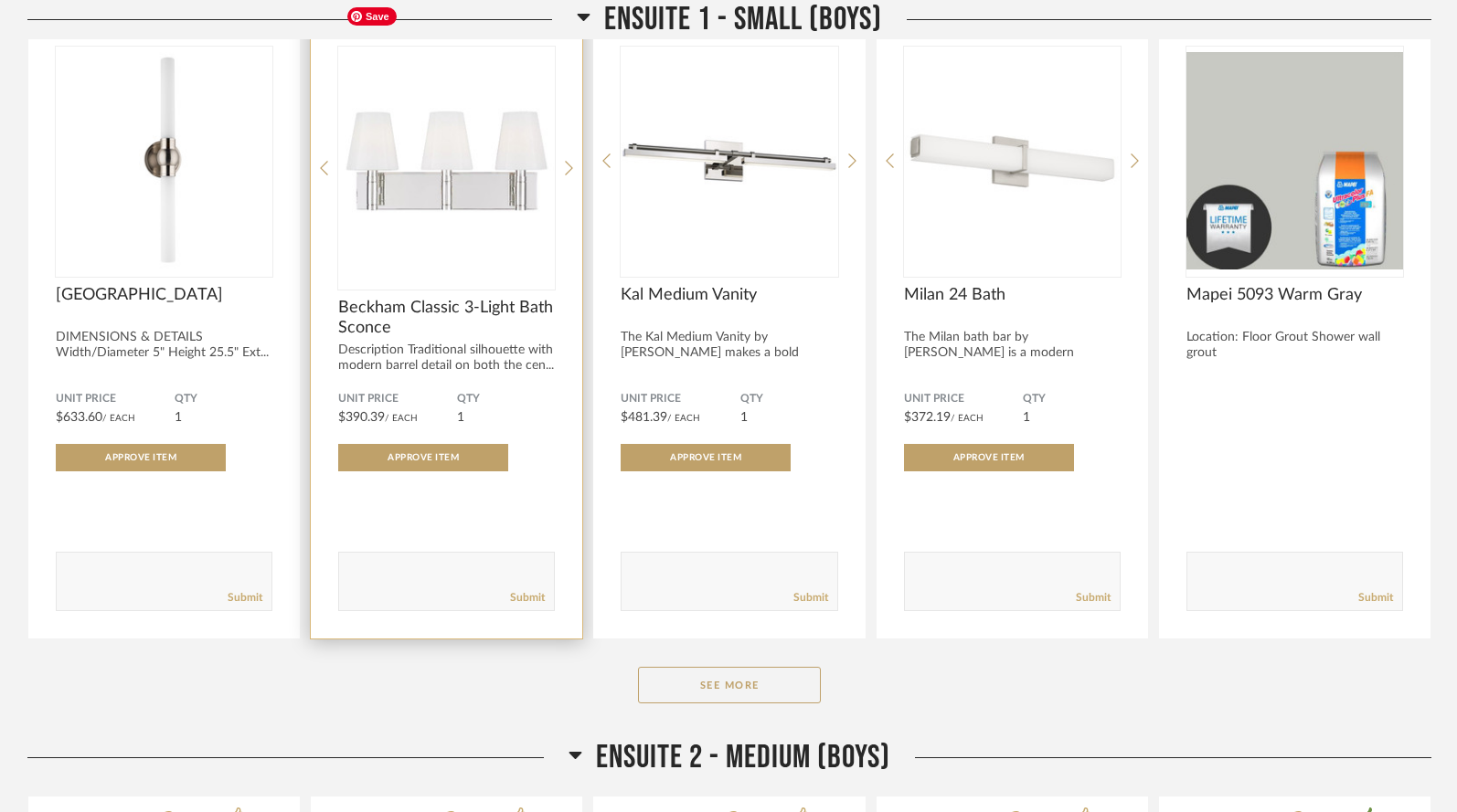
click at [0, 0] on img at bounding box center [0, 0] width 0 height 0
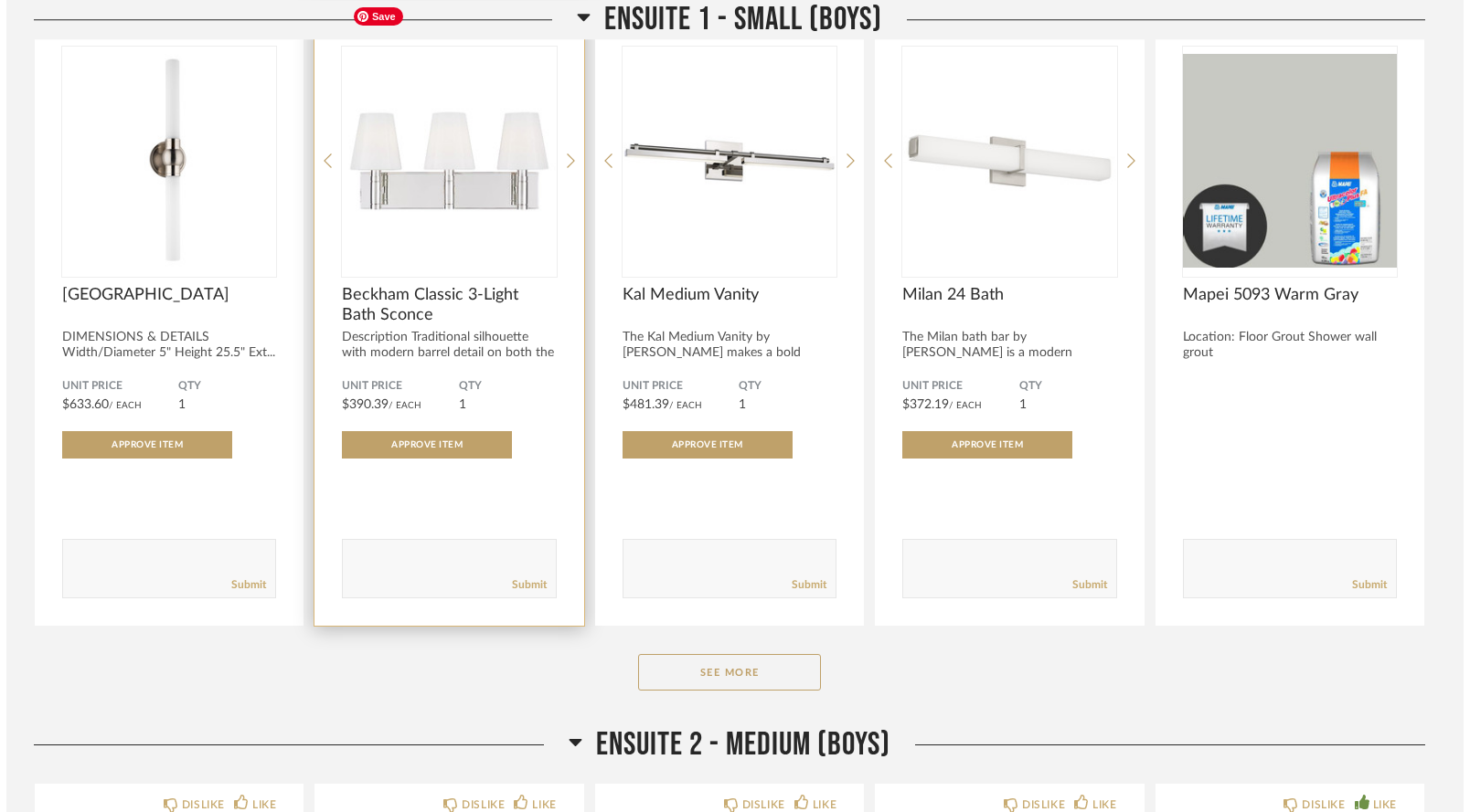
scroll to position [0, 0]
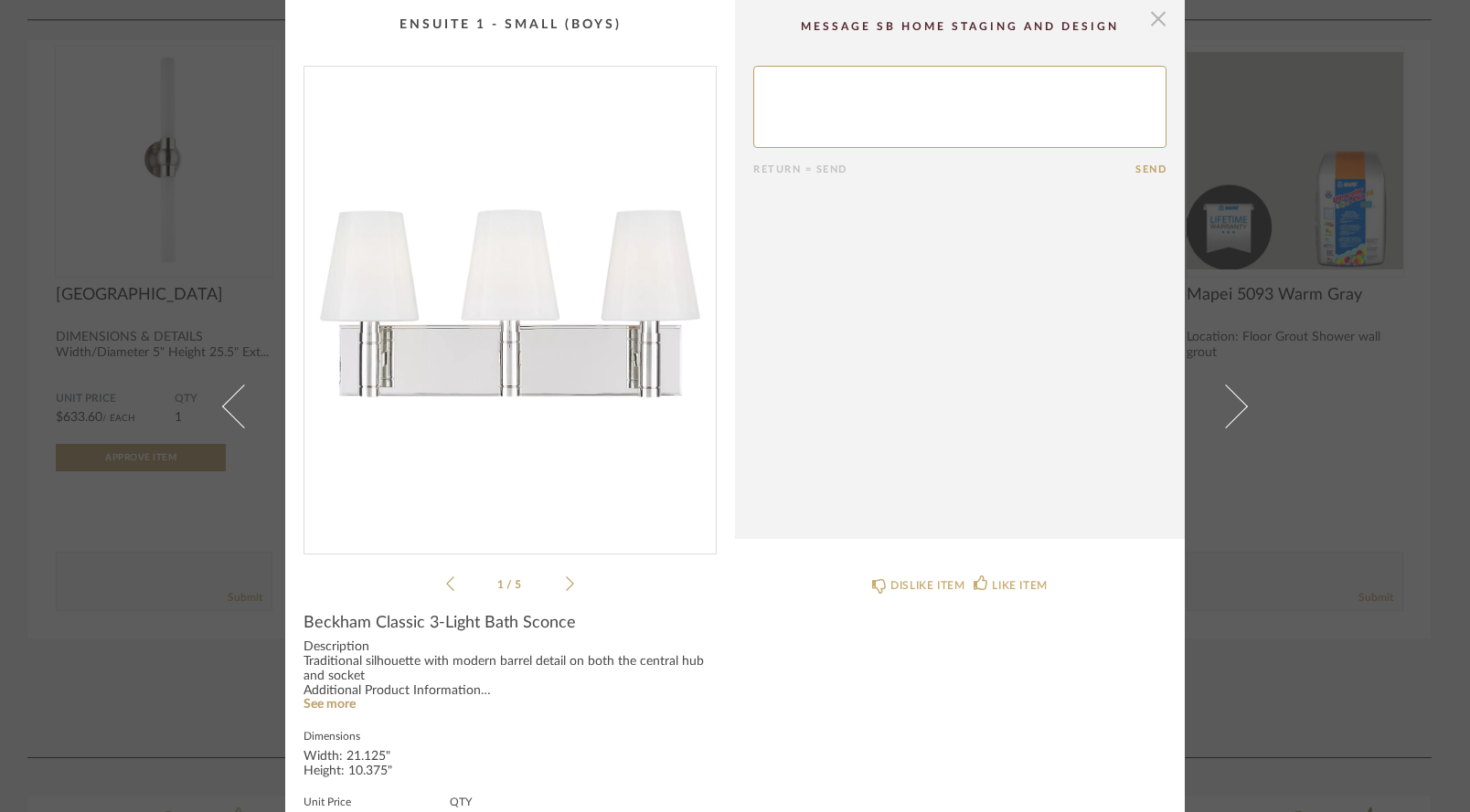
click at [1150, 17] on span "button" at bounding box center [1158, 18] width 37 height 37
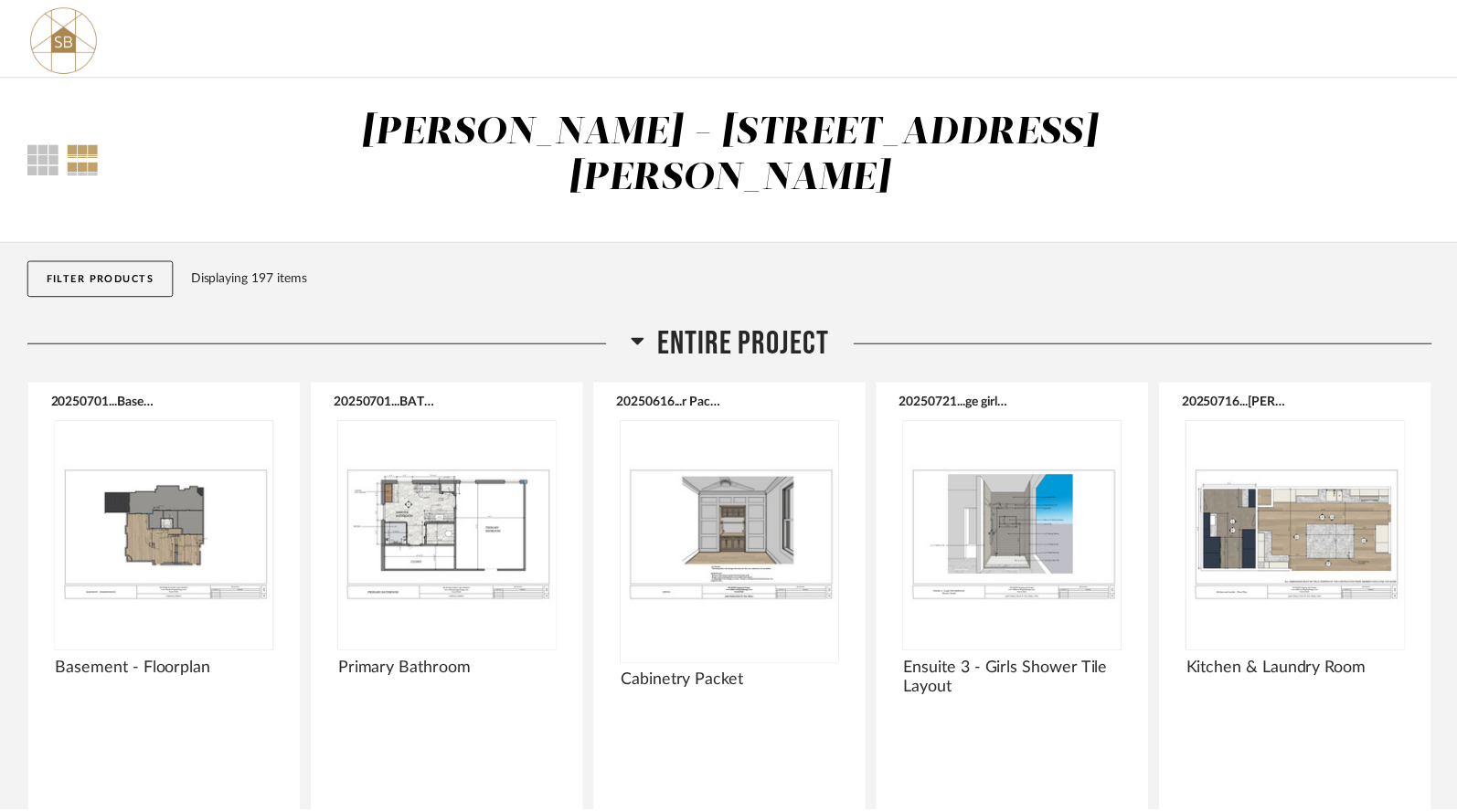
scroll to position [11815, 0]
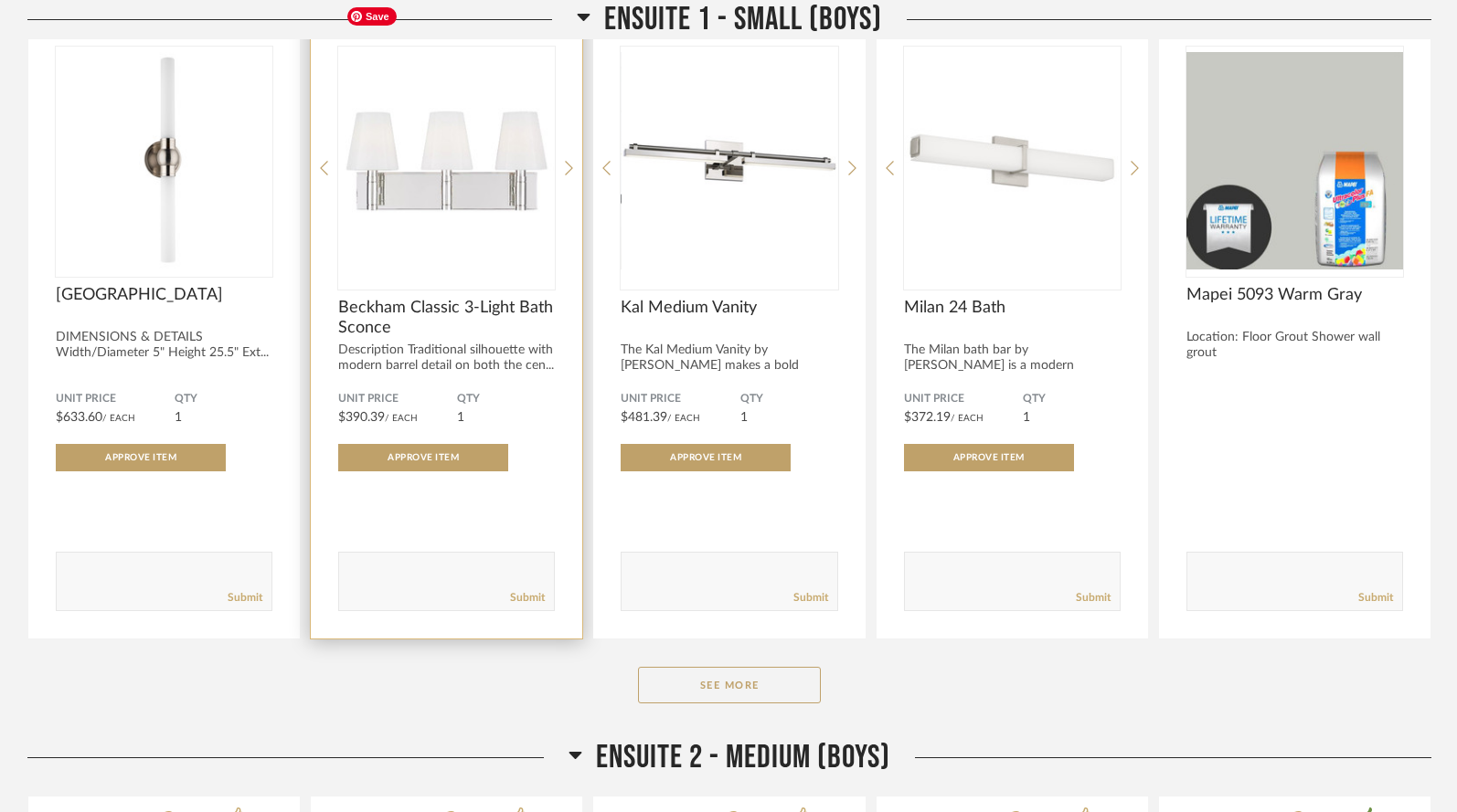
click at [457, 187] on img "0" at bounding box center [446, 161] width 217 height 229
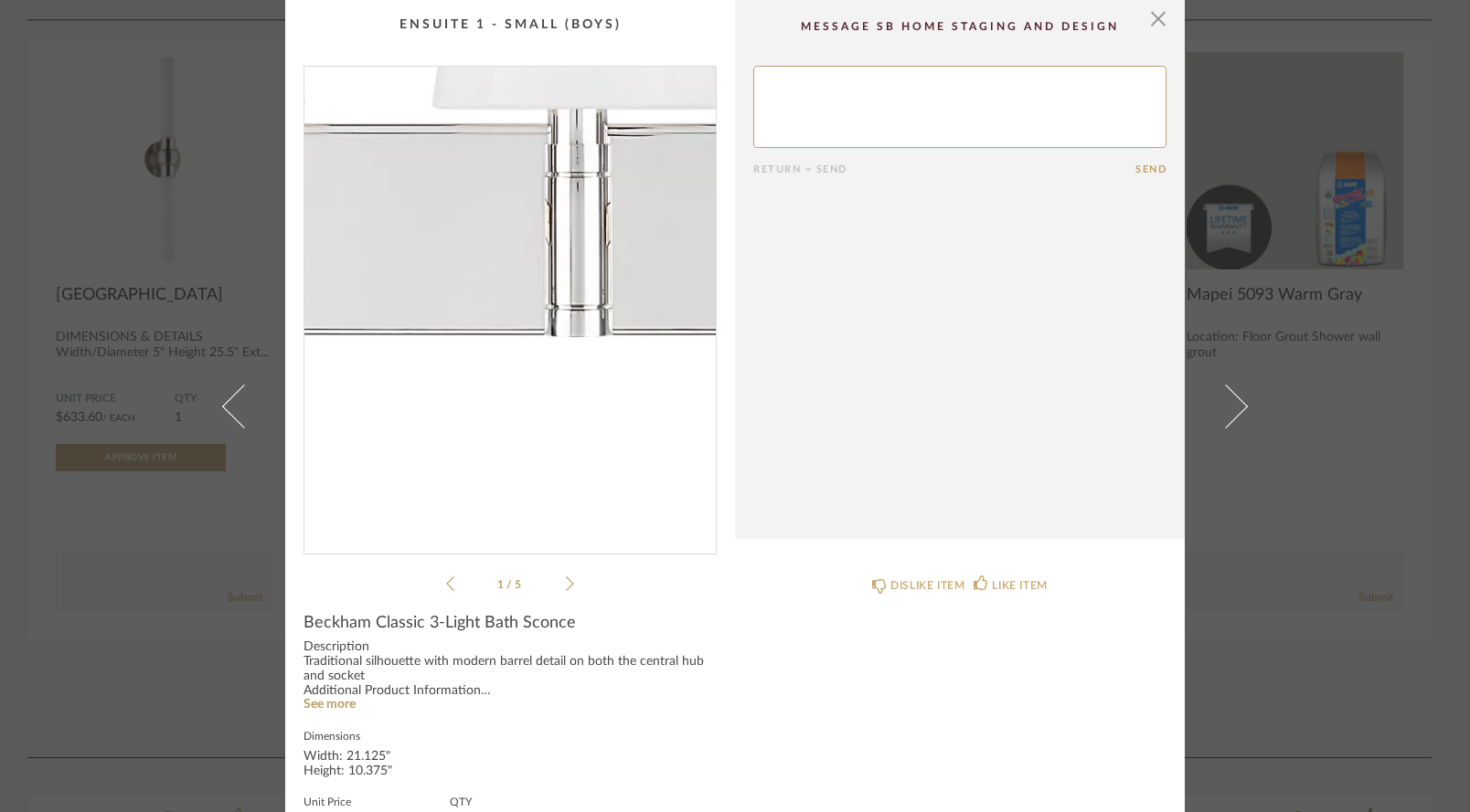
scroll to position [0, 0]
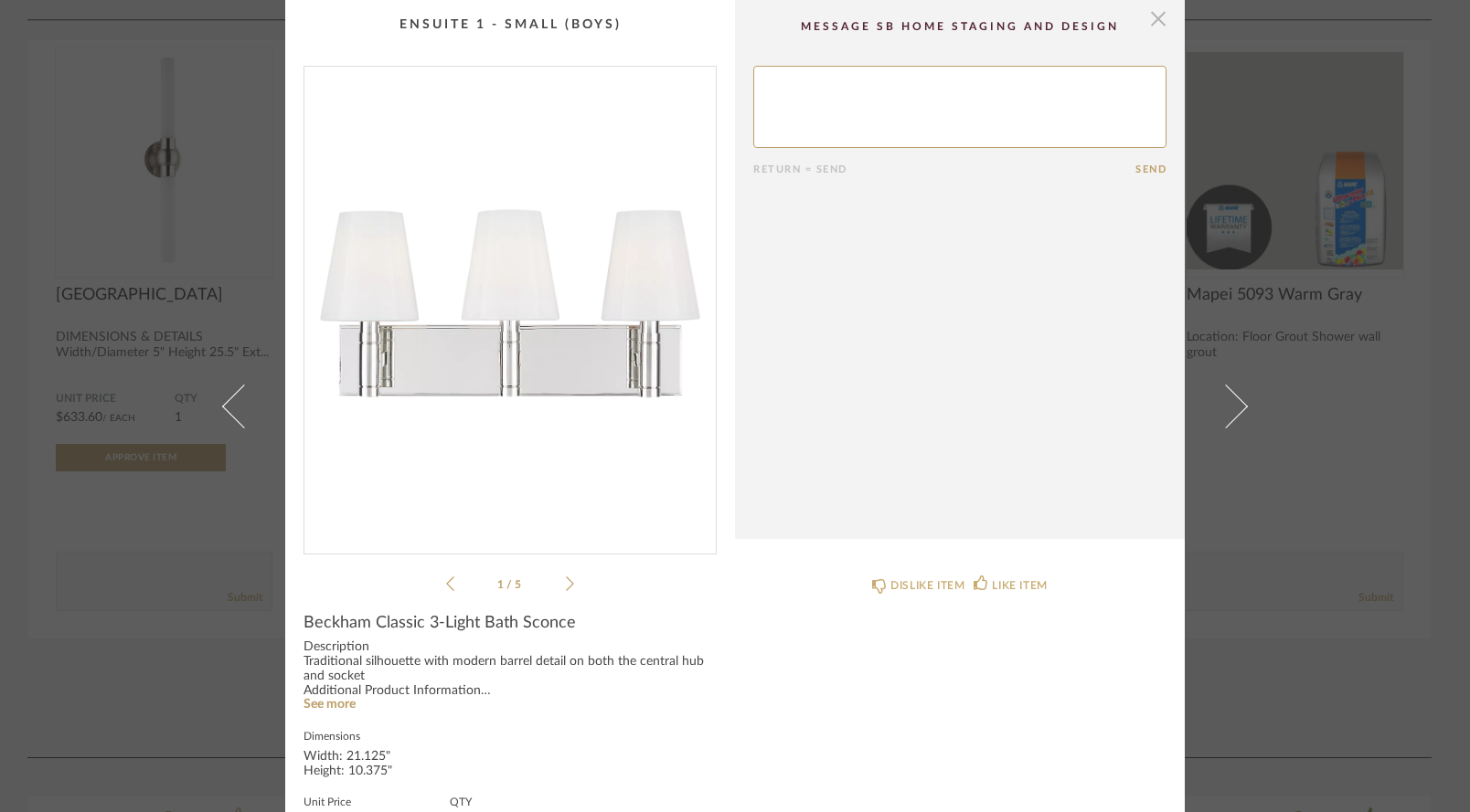
click at [1148, 21] on span "button" at bounding box center [1158, 18] width 37 height 37
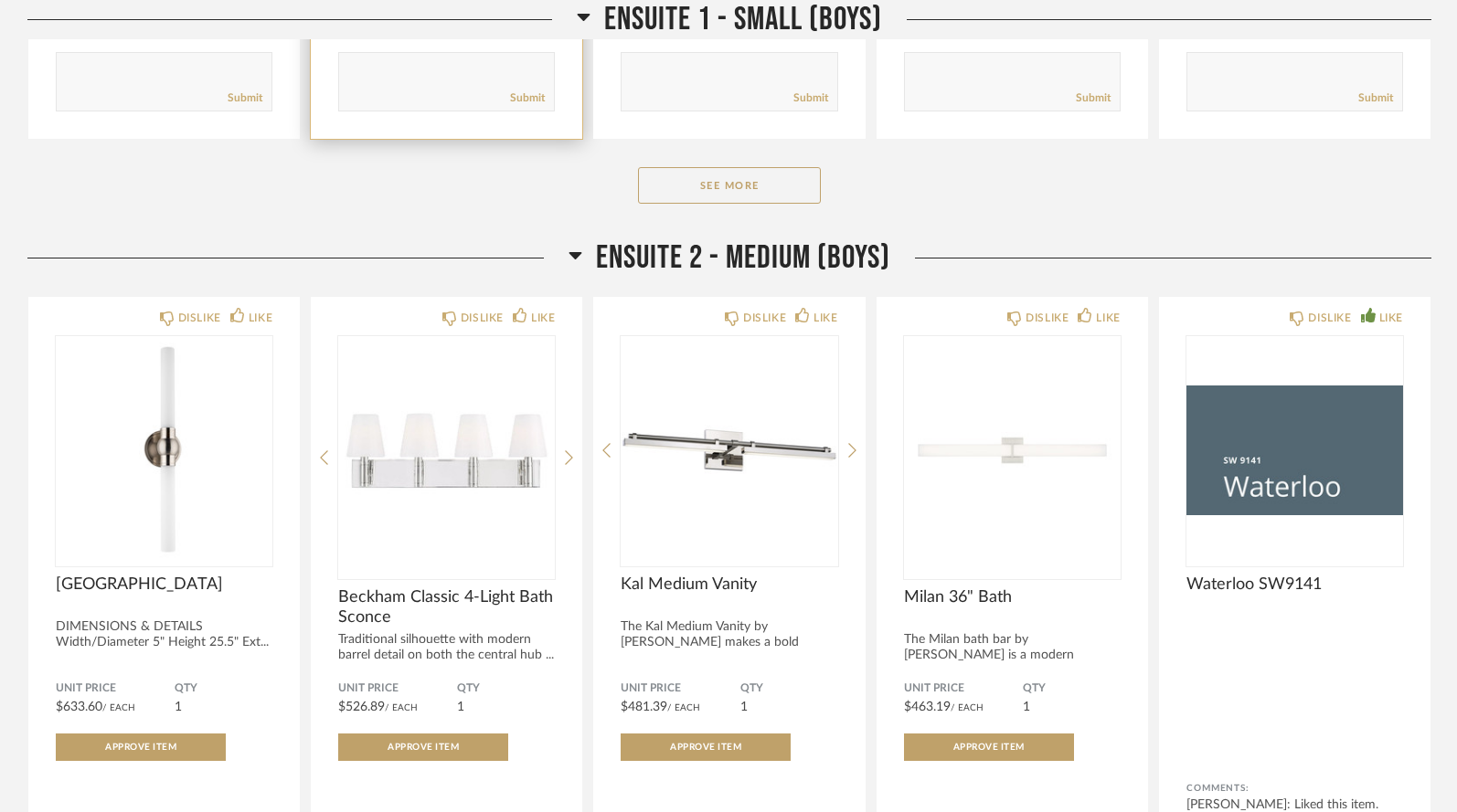
scroll to position [12317, 0]
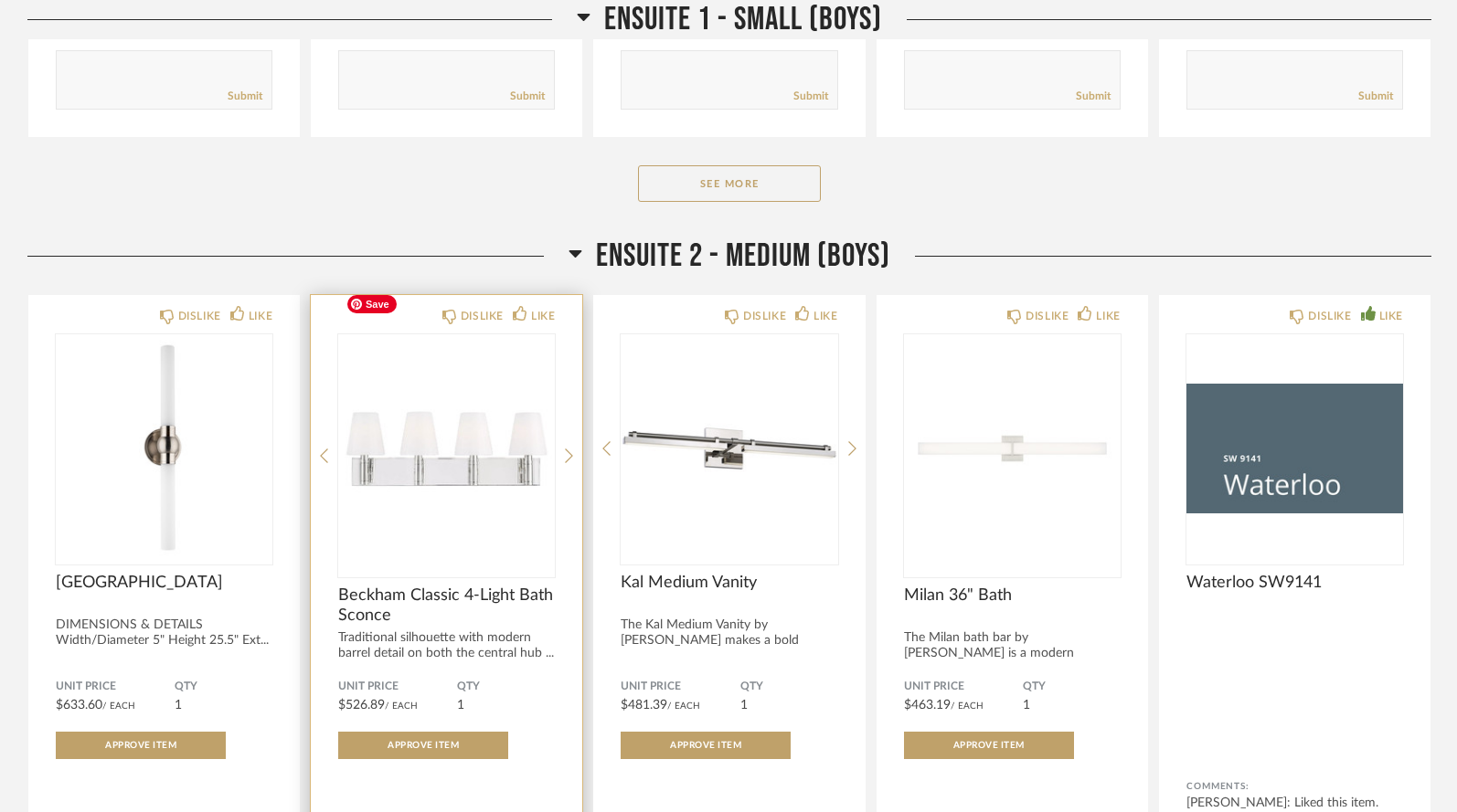
click at [455, 419] on img "0" at bounding box center [446, 449] width 217 height 229
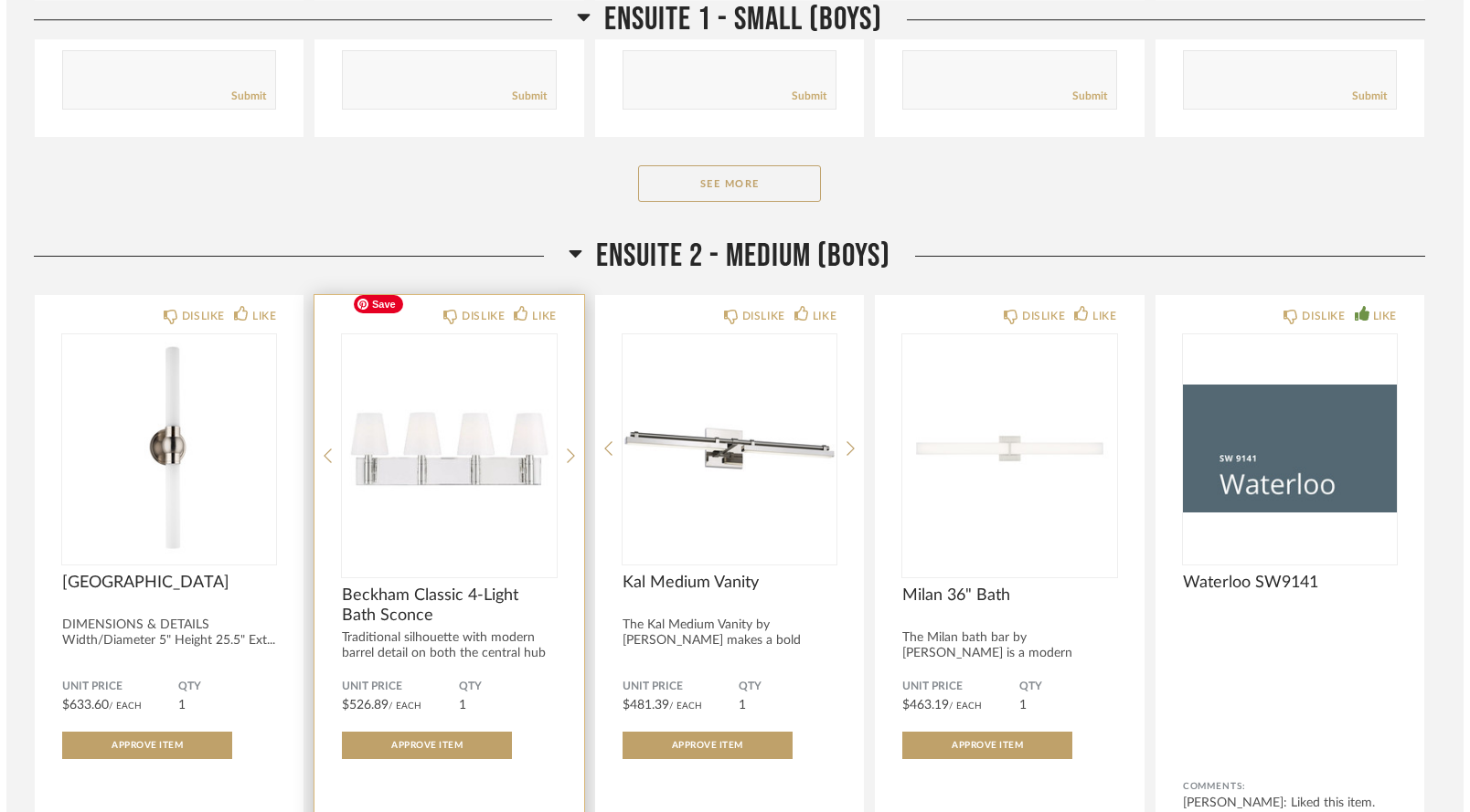
scroll to position [0, 0]
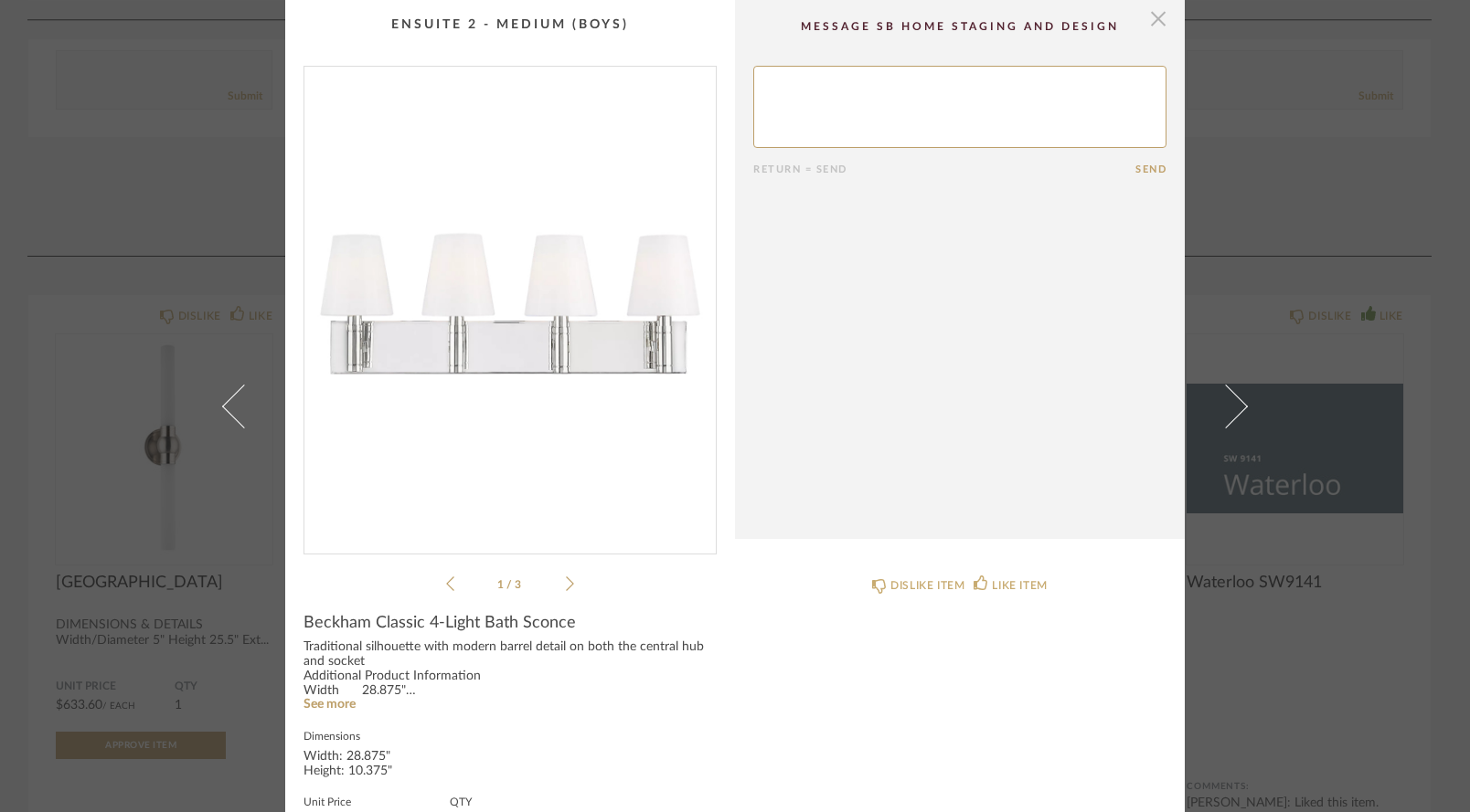
click at [1153, 16] on span "button" at bounding box center [1158, 18] width 37 height 37
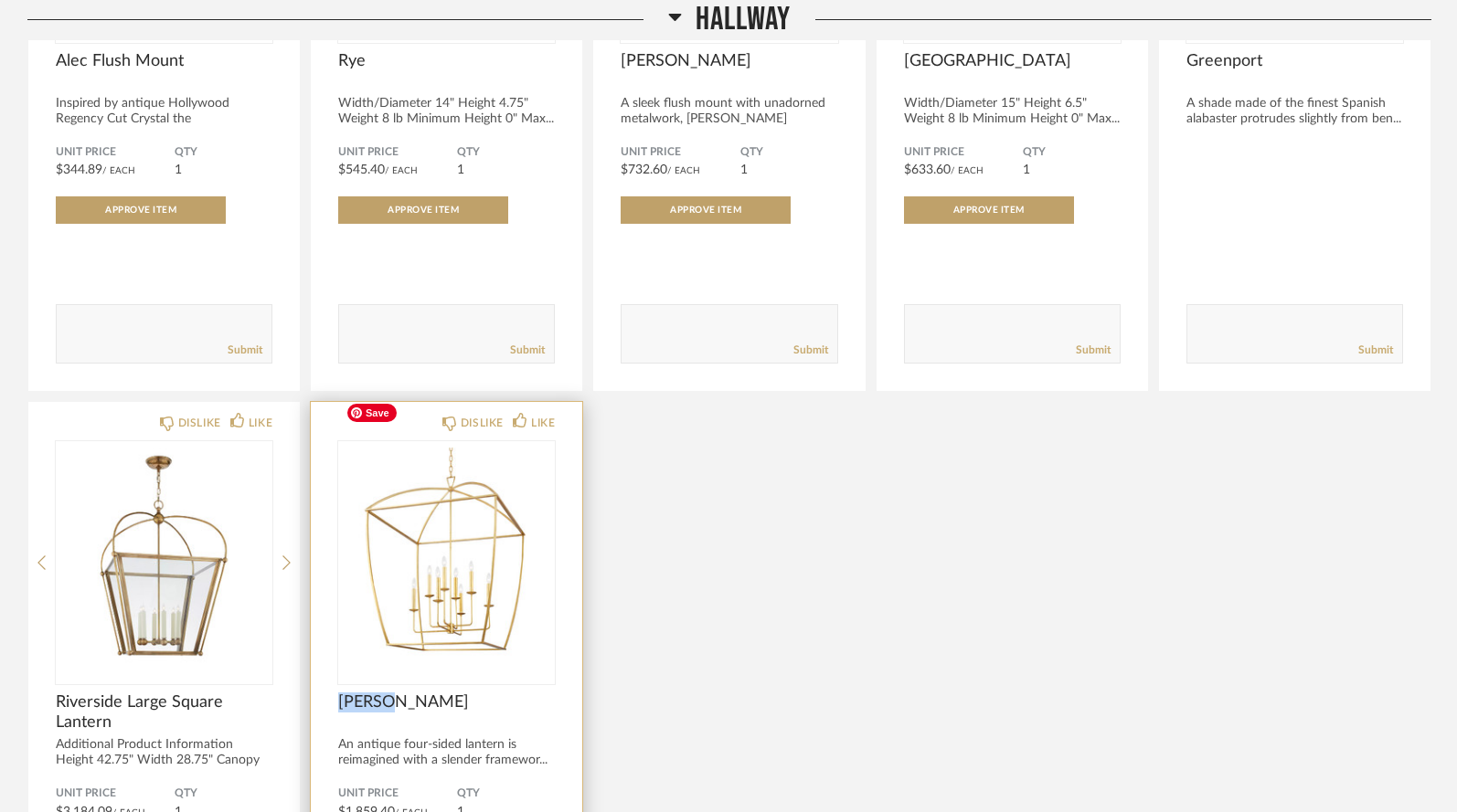
scroll to position [2217, 0]
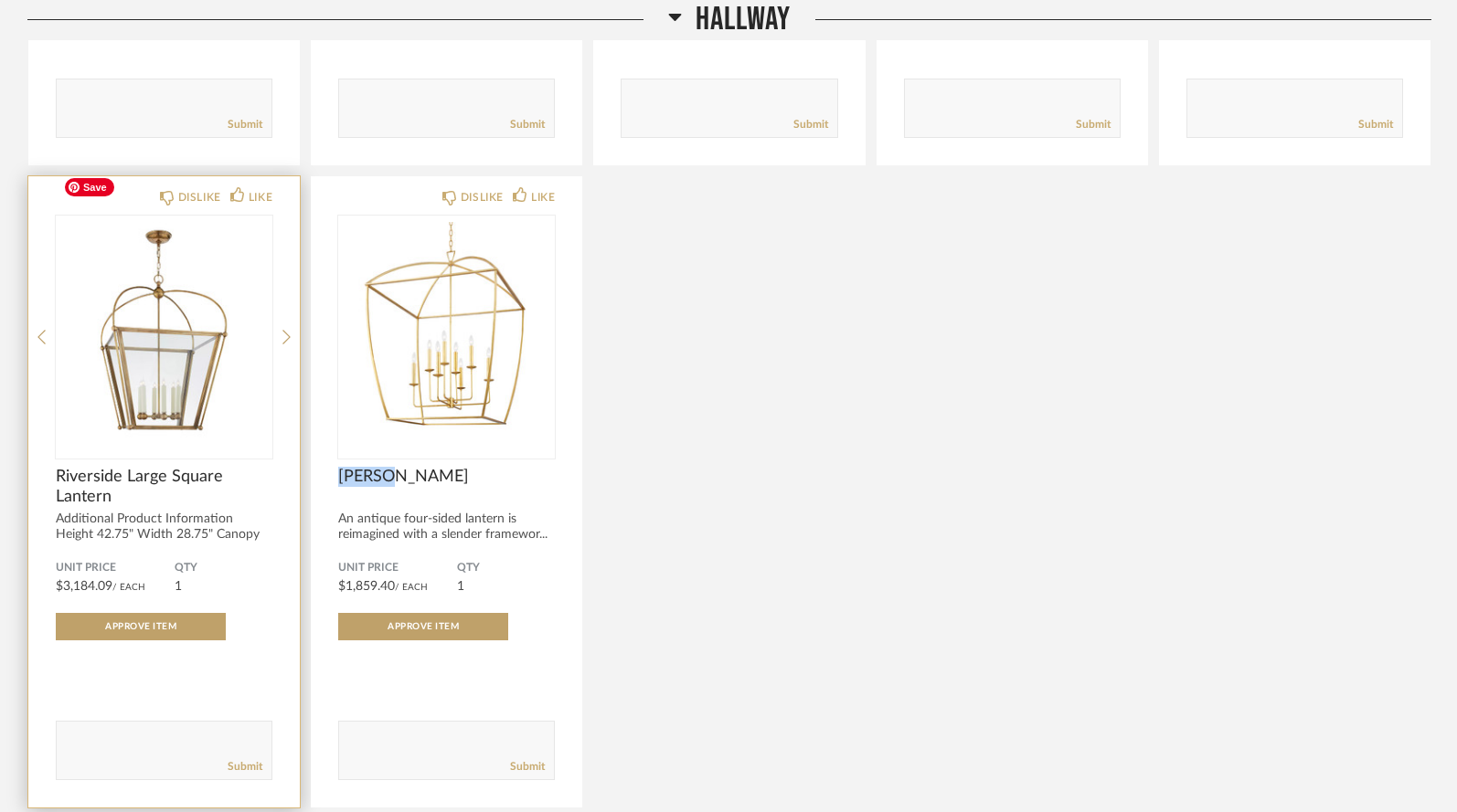
click at [182, 346] on img "0" at bounding box center [164, 330] width 217 height 229
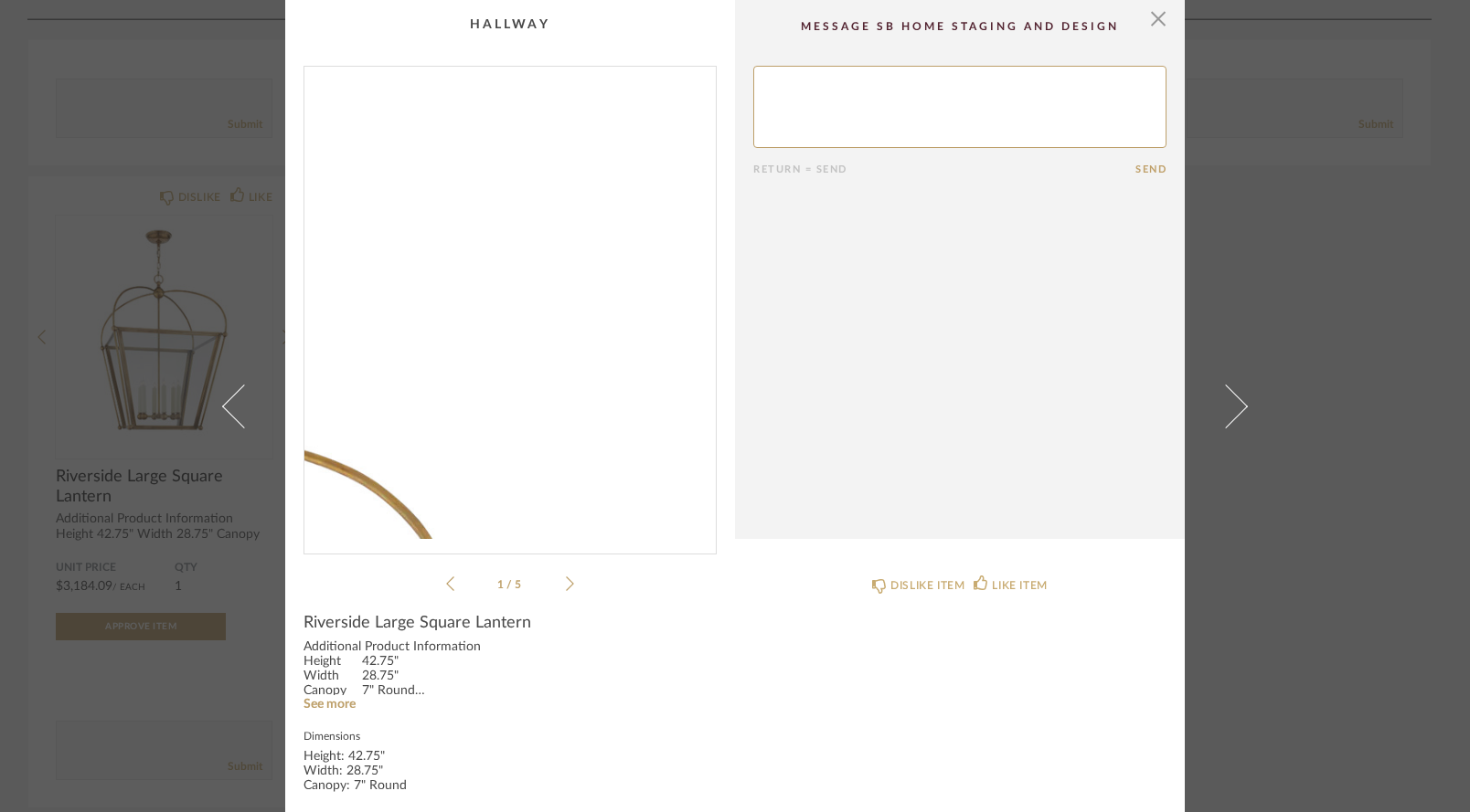
scroll to position [0, 0]
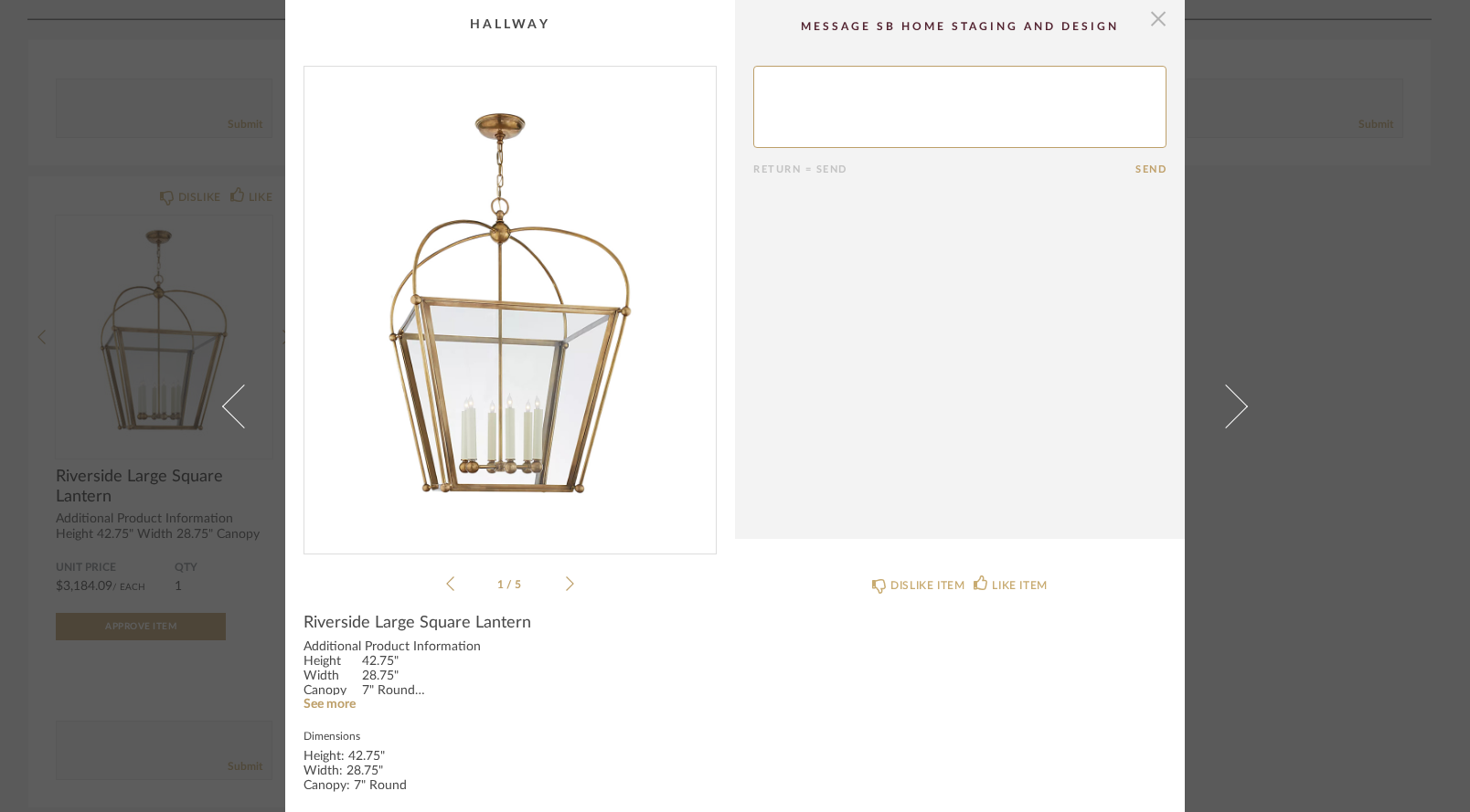
click at [1155, 19] on span "button" at bounding box center [1158, 18] width 37 height 37
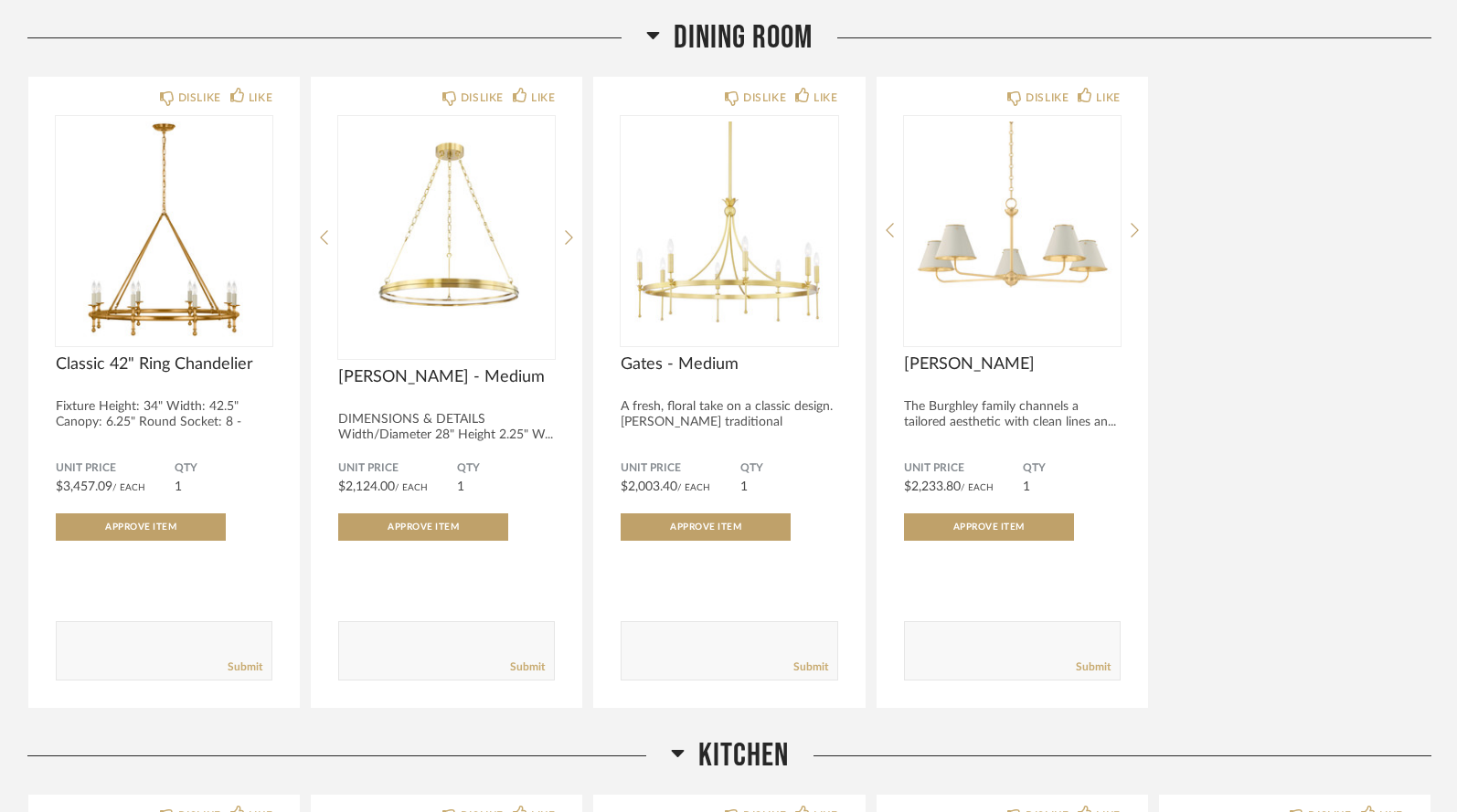
scroll to position [4553, 0]
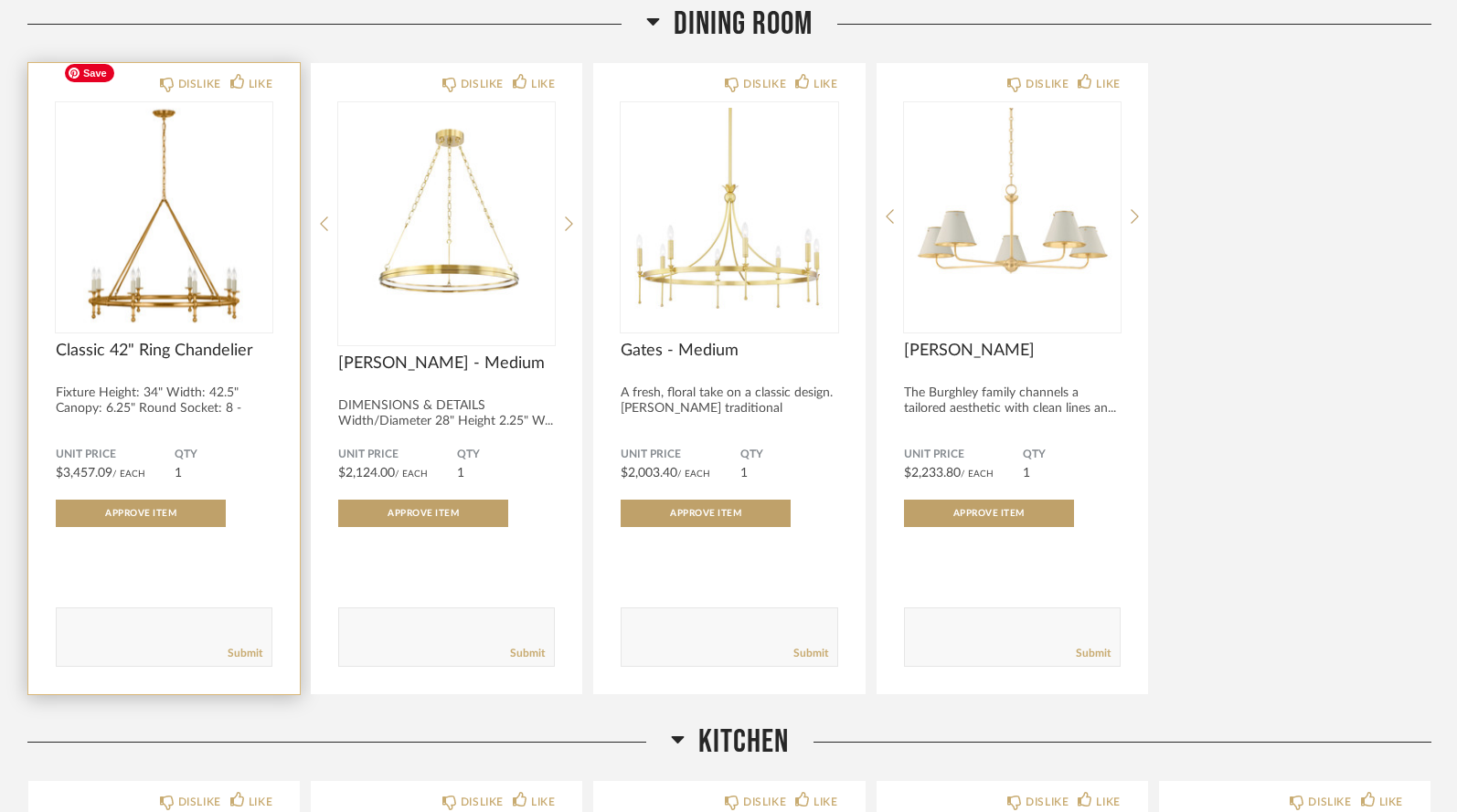
click at [186, 212] on img "0" at bounding box center [164, 217] width 217 height 229
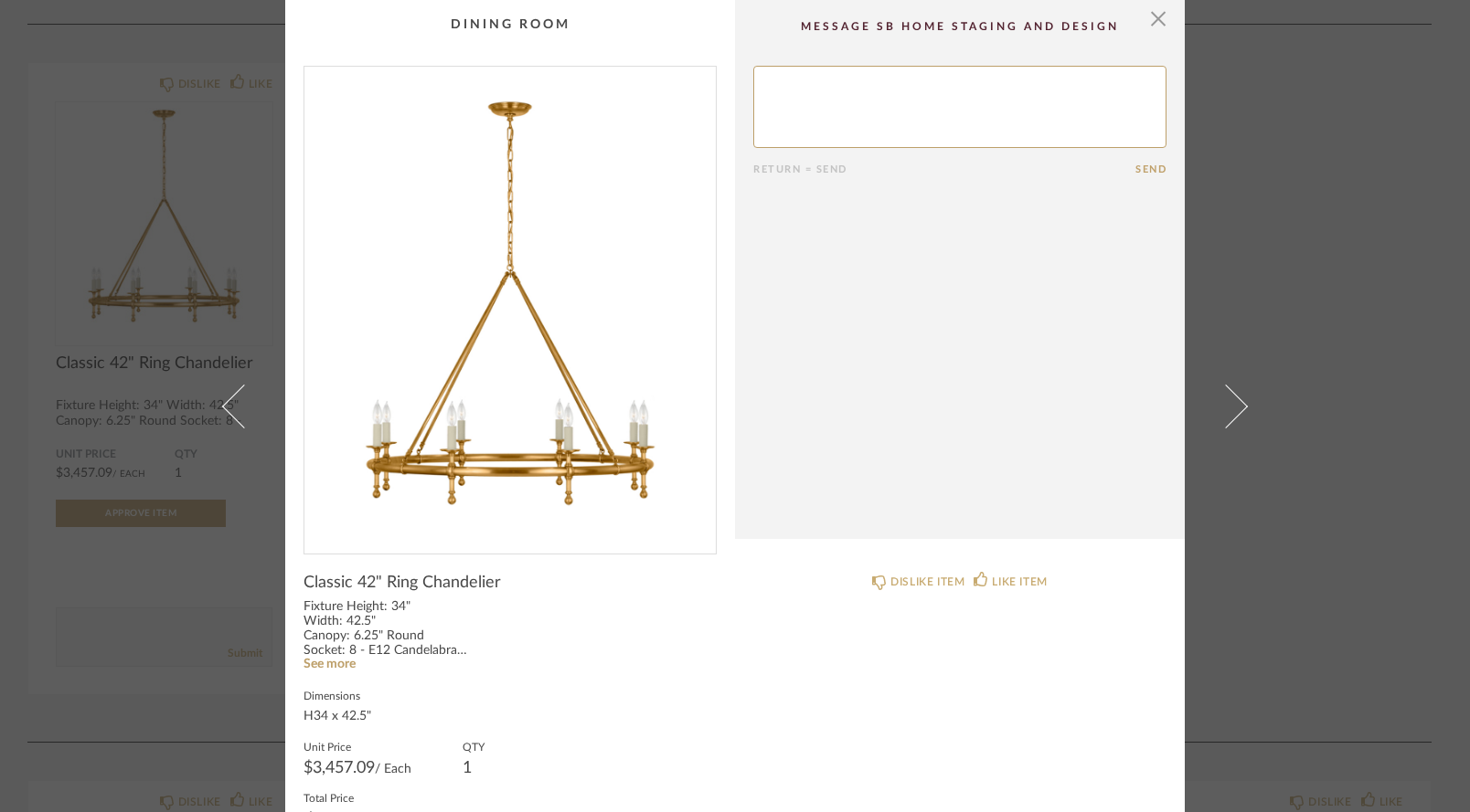
scroll to position [0, 0]
click at [1149, 22] on span "button" at bounding box center [1158, 18] width 37 height 37
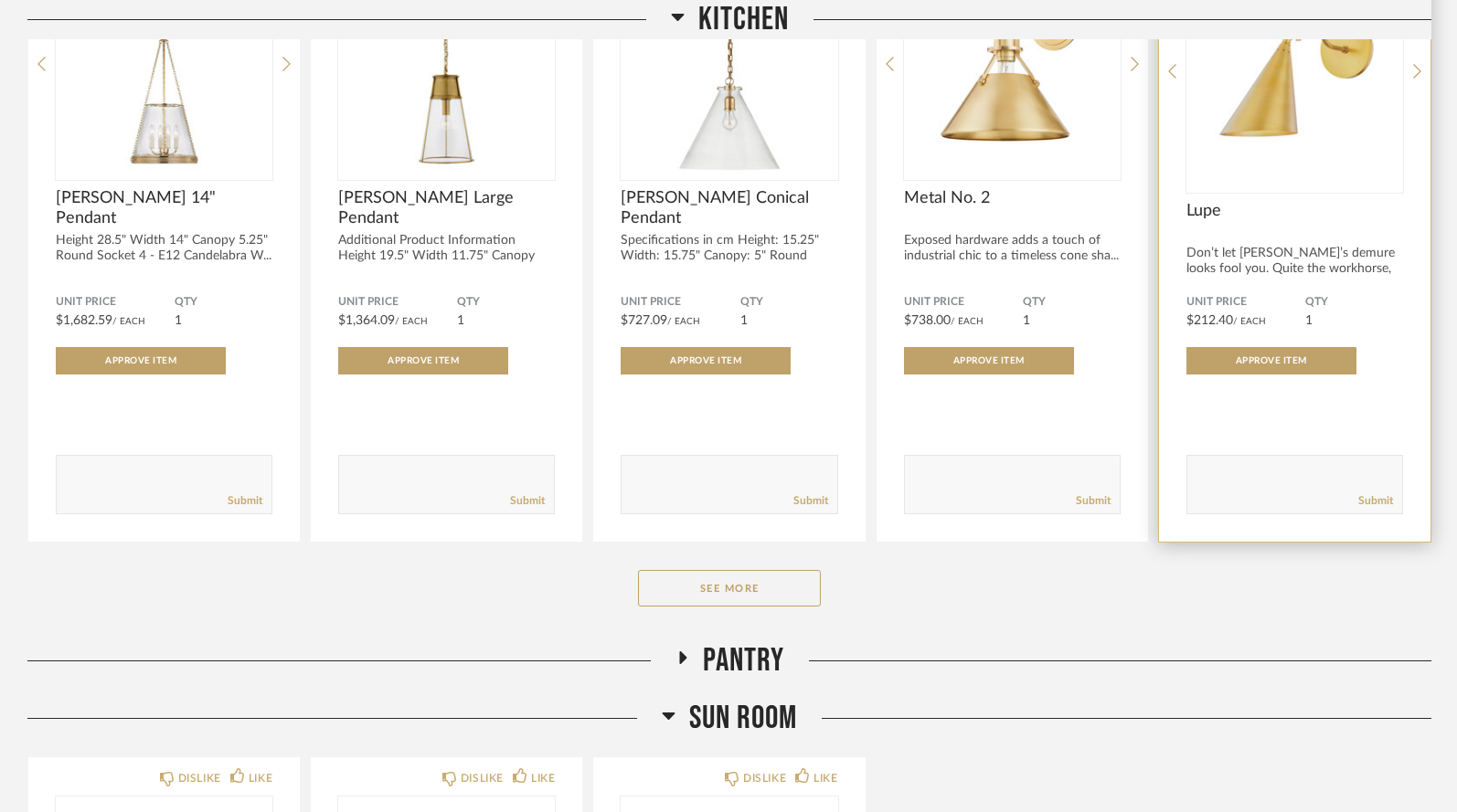
scroll to position [5435, 0]
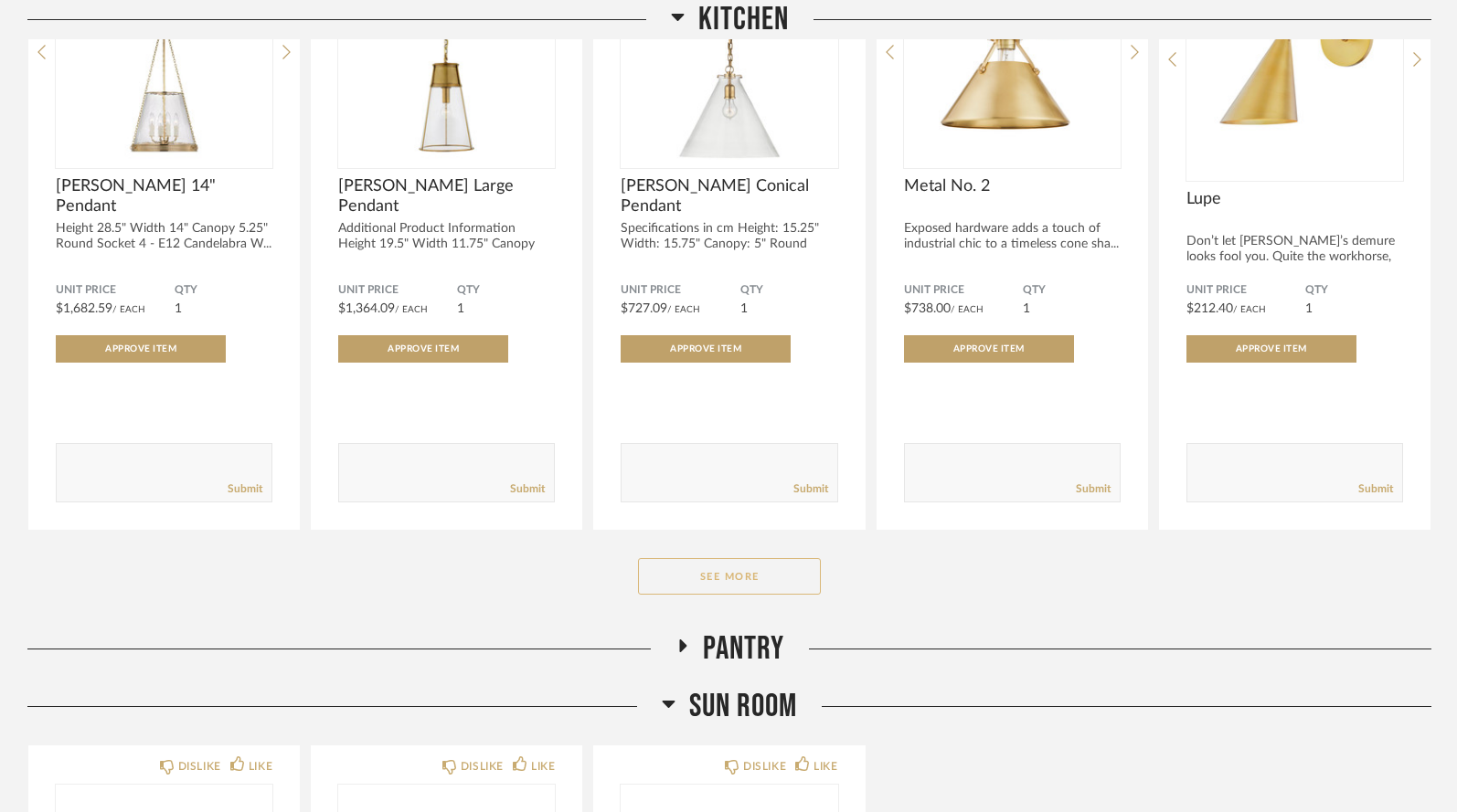
click at [788, 558] on button "See More" at bounding box center [729, 576] width 183 height 37
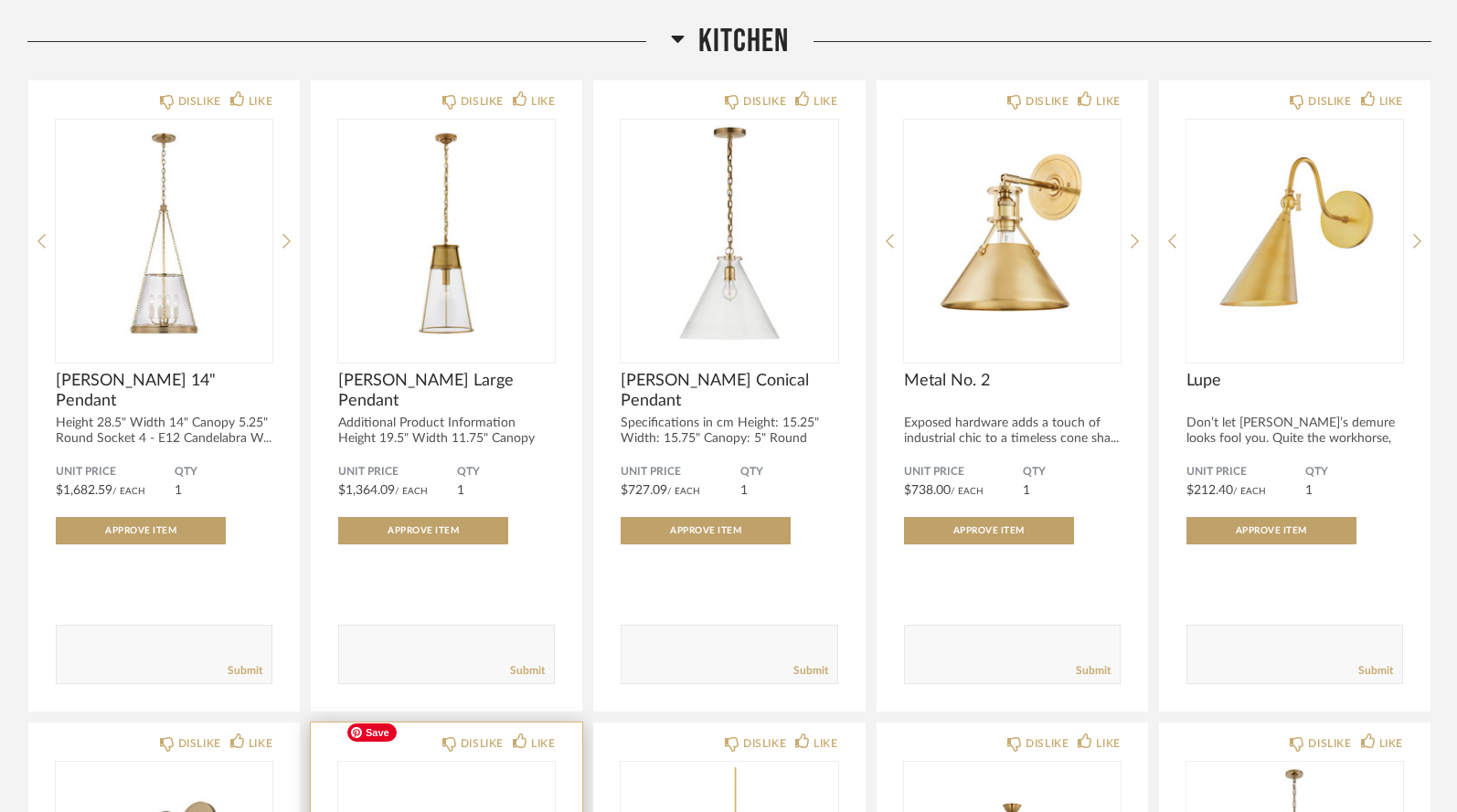
scroll to position [5239, 0]
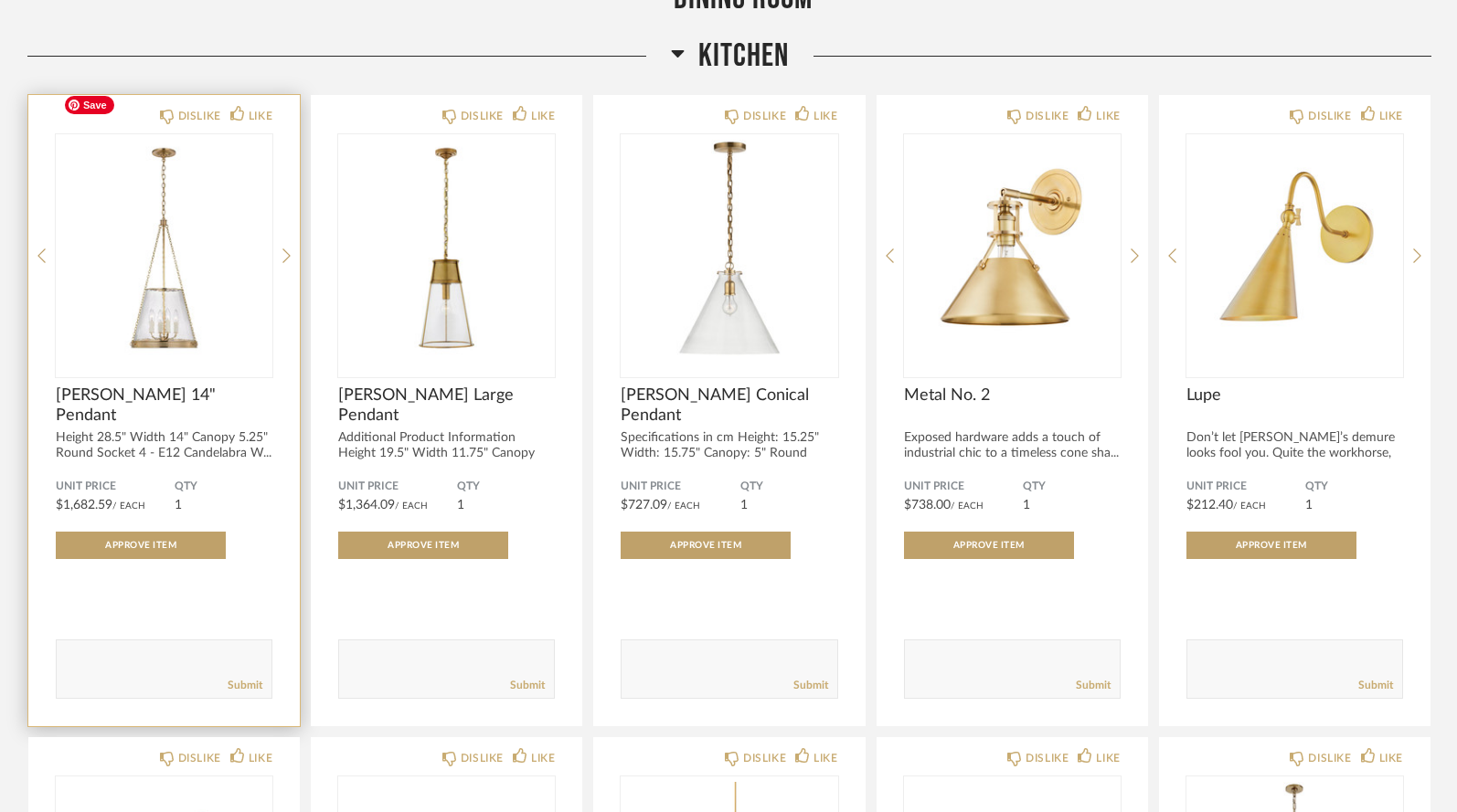
click at [167, 245] on img "0" at bounding box center [164, 249] width 217 height 229
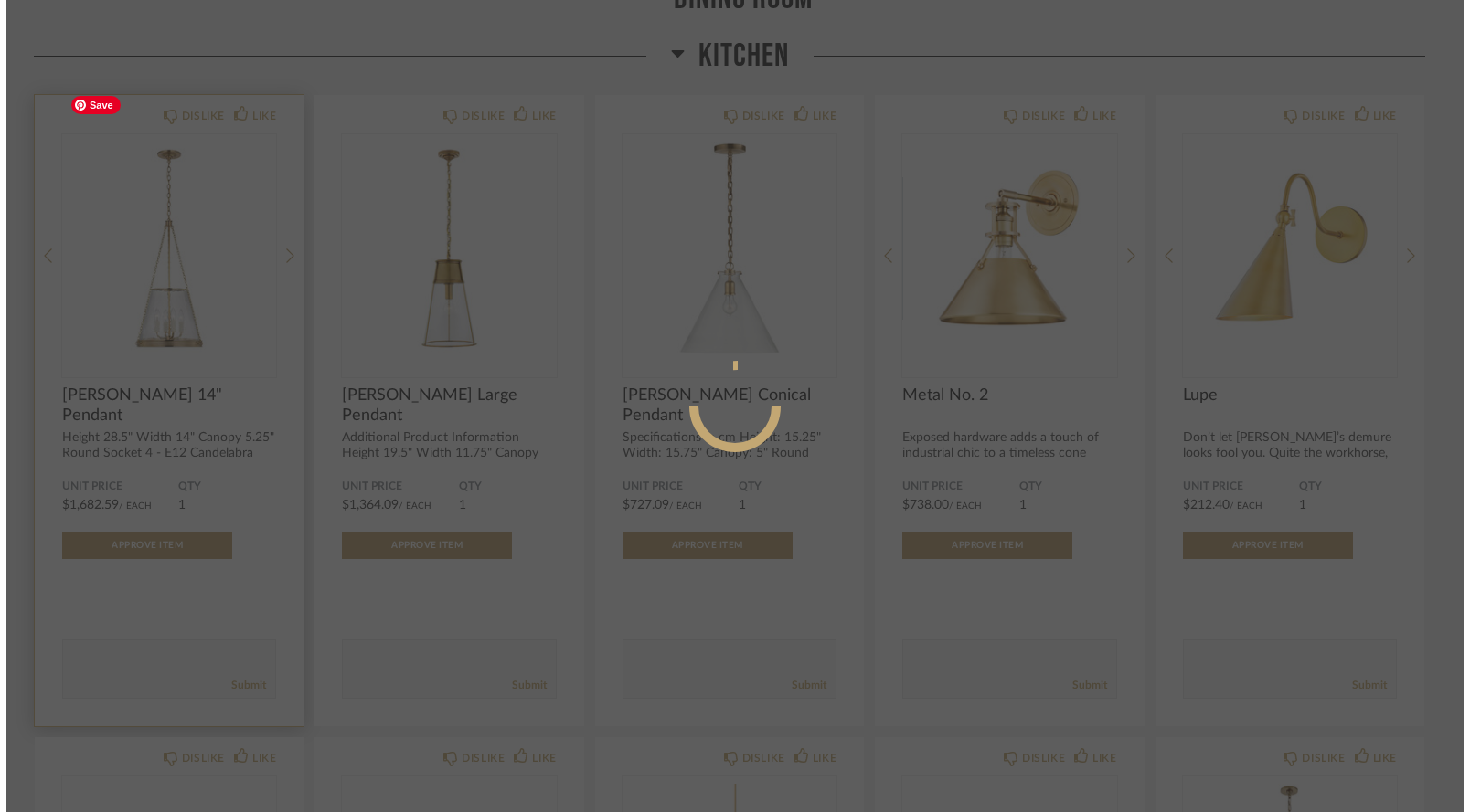
scroll to position [0, 0]
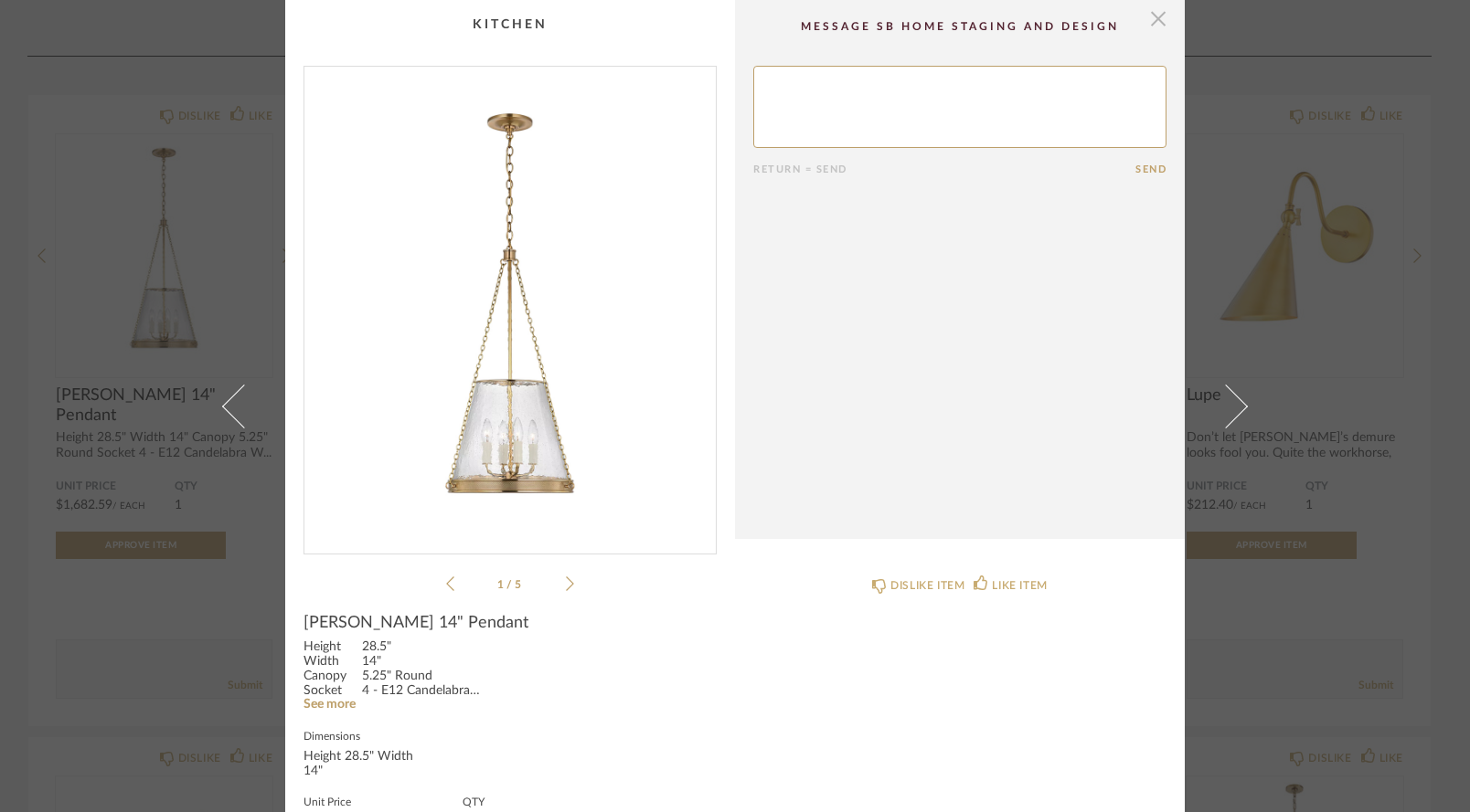
click at [1153, 23] on span "button" at bounding box center [1158, 18] width 37 height 37
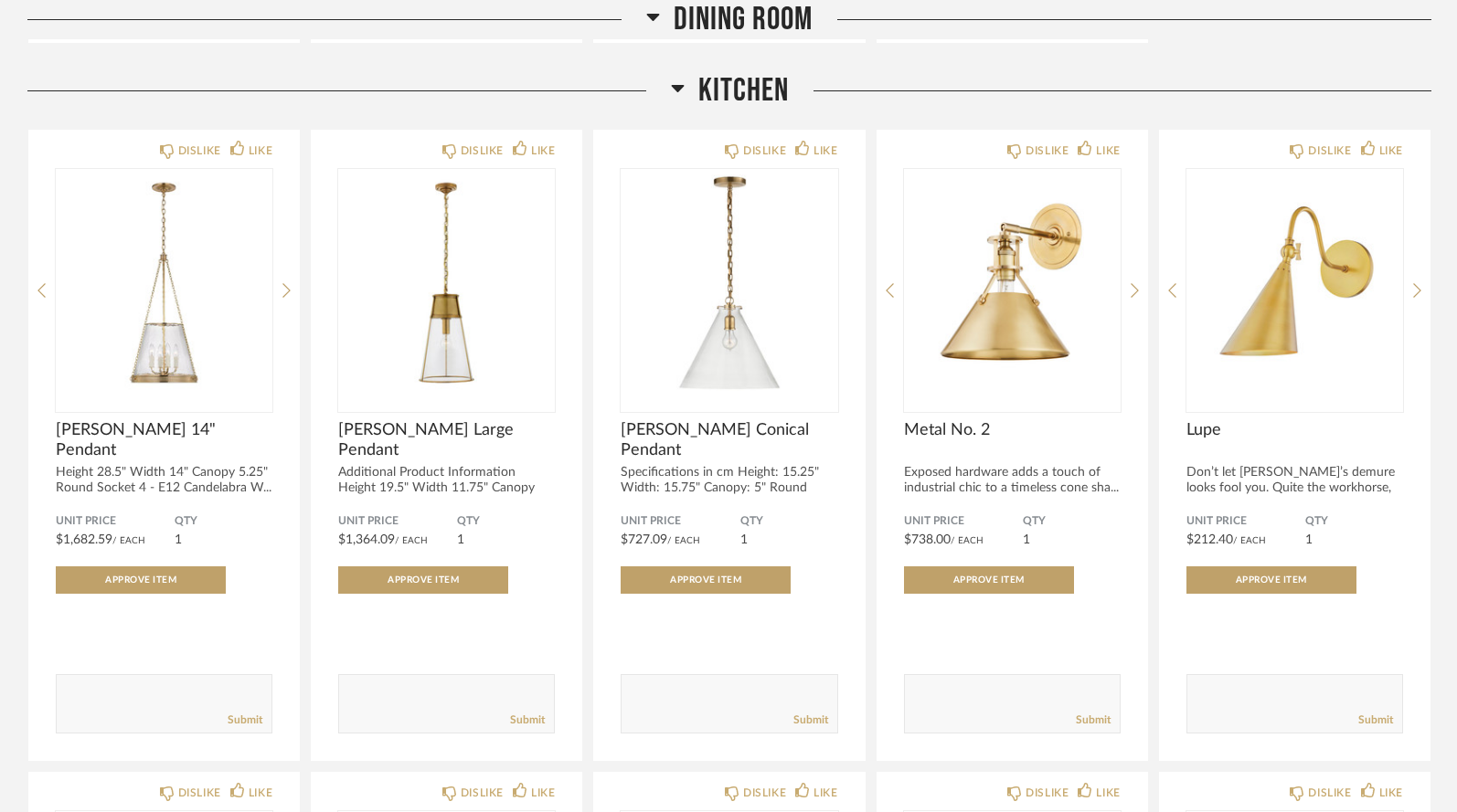
scroll to position [5193, 0]
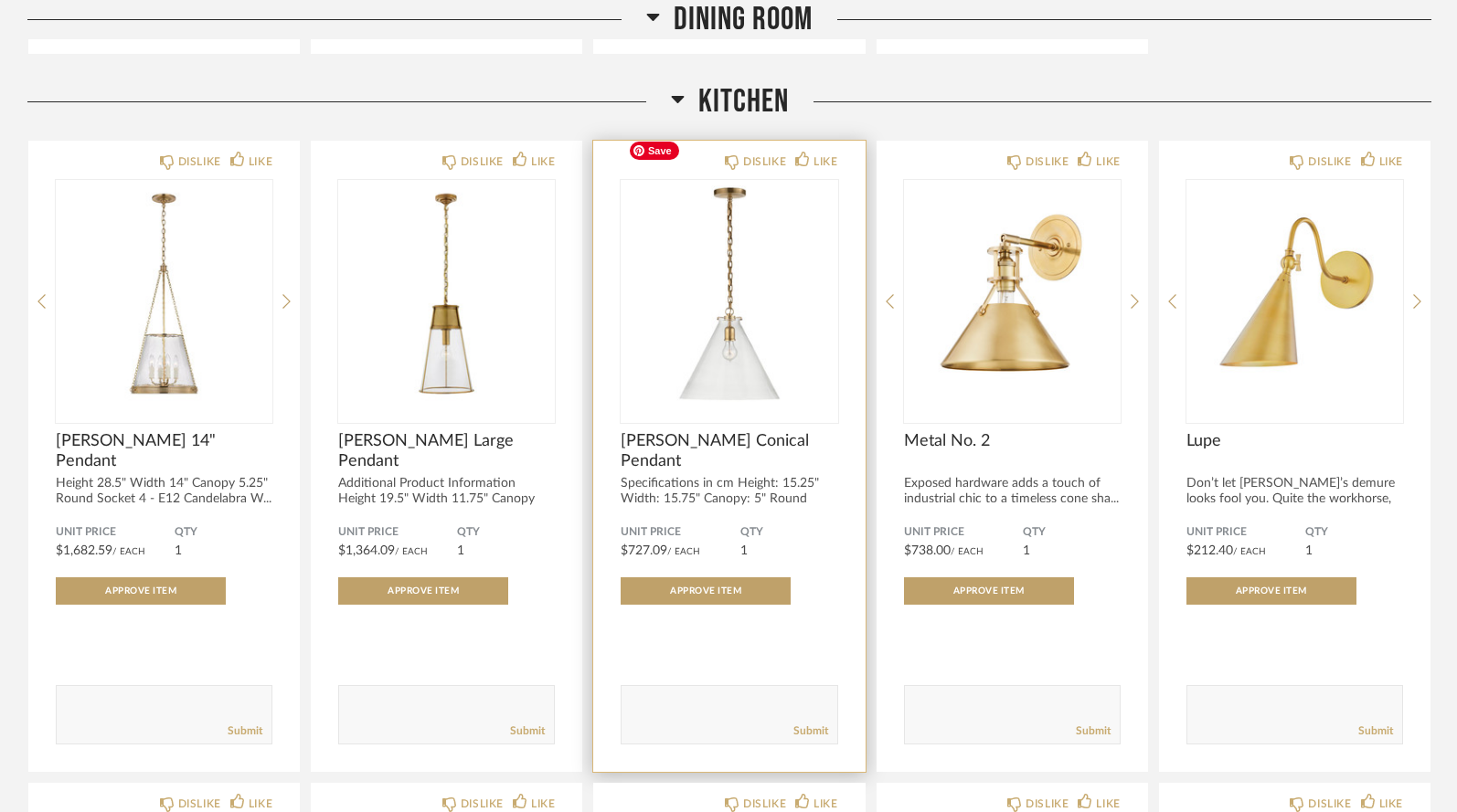
click at [706, 296] on img "0" at bounding box center [728, 294] width 217 height 229
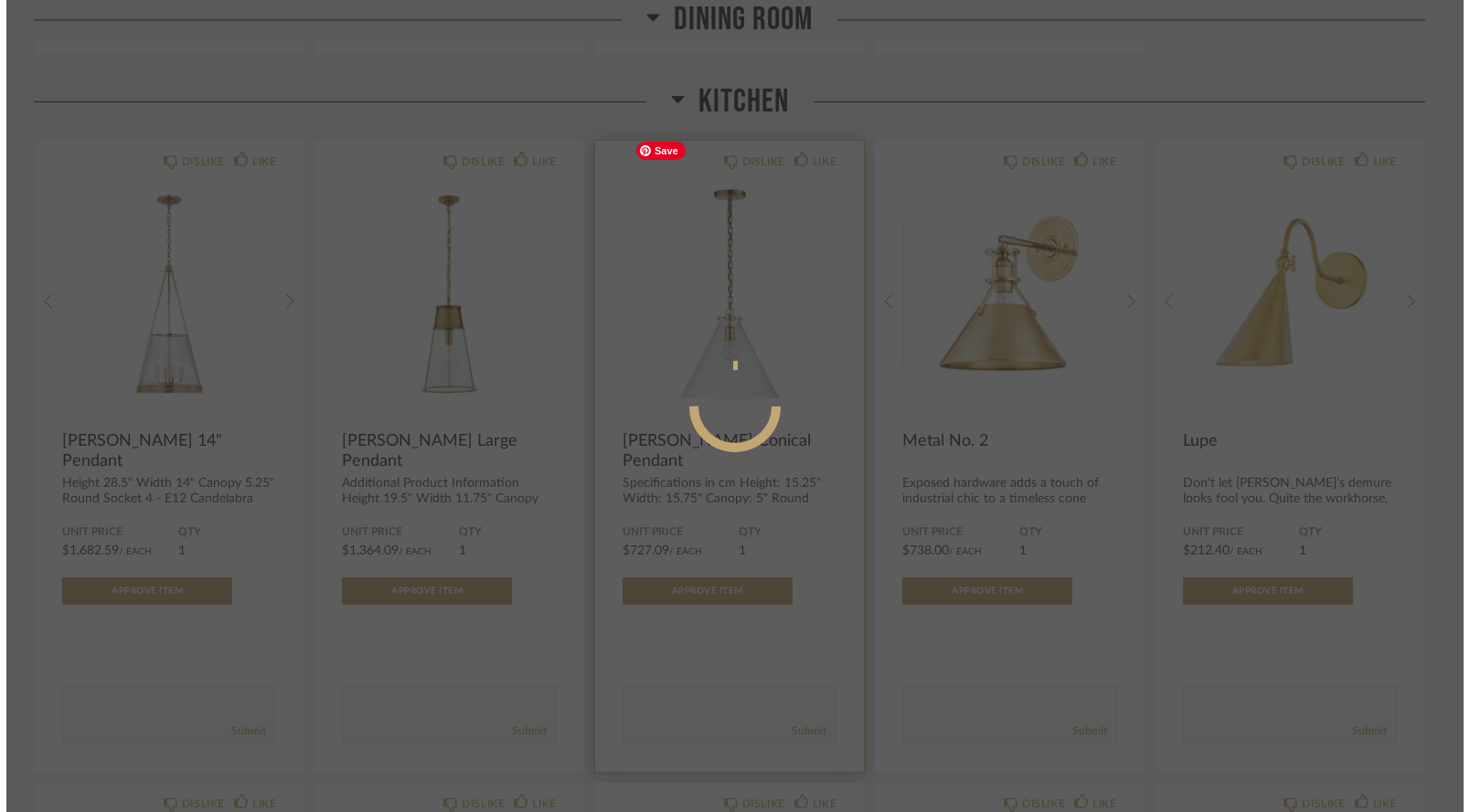
scroll to position [0, 0]
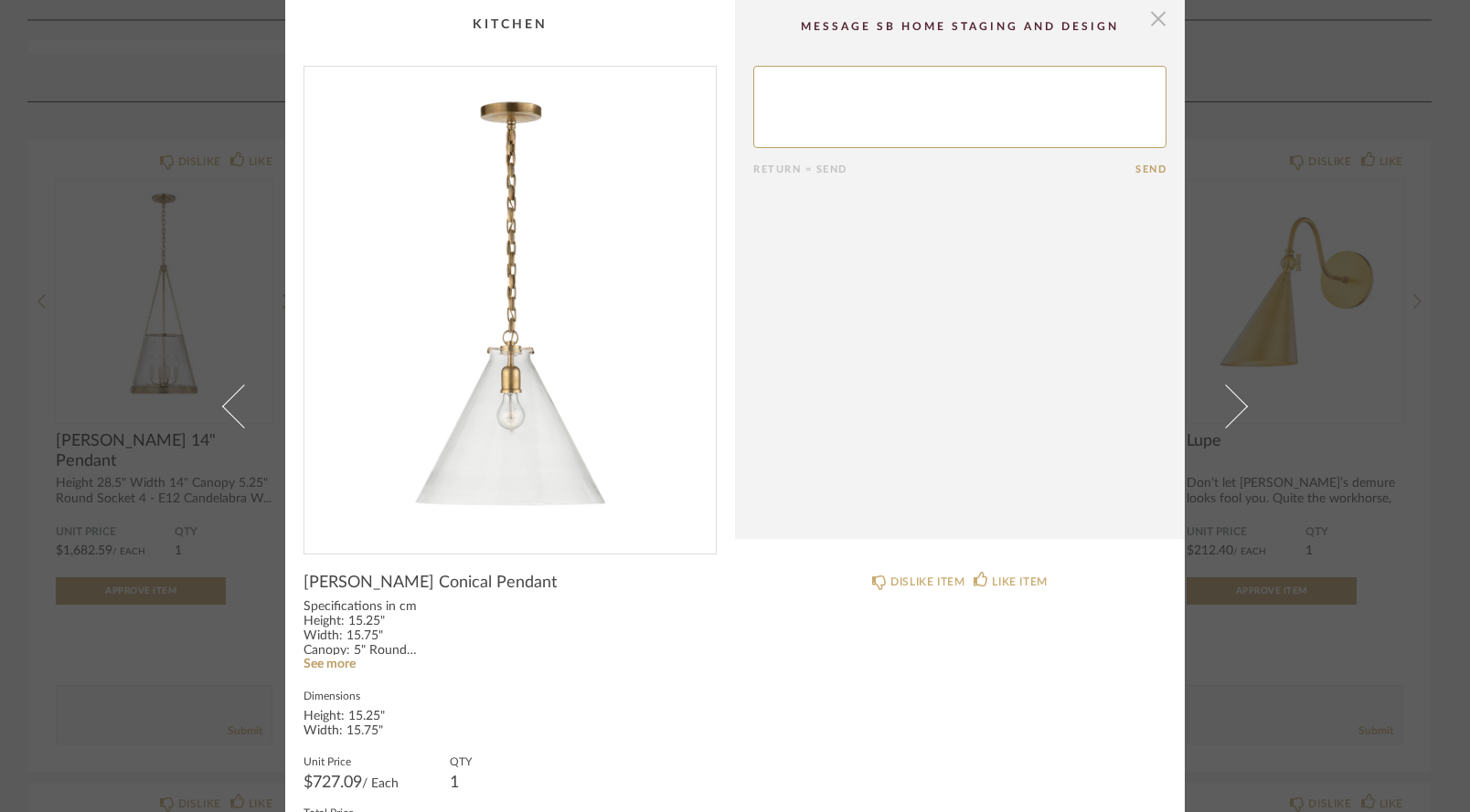
click at [1150, 25] on span "button" at bounding box center [1158, 18] width 37 height 37
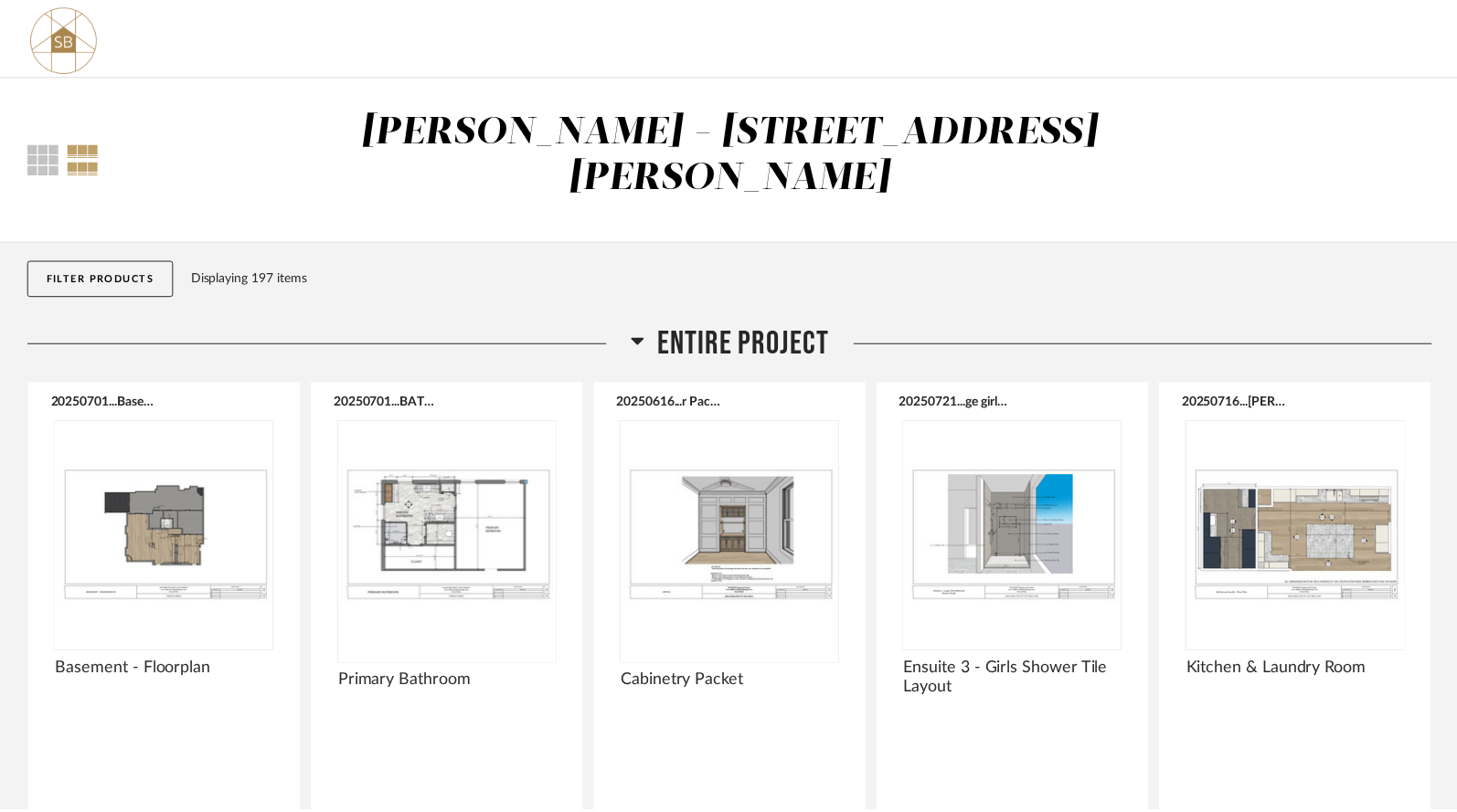
scroll to position [5193, 0]
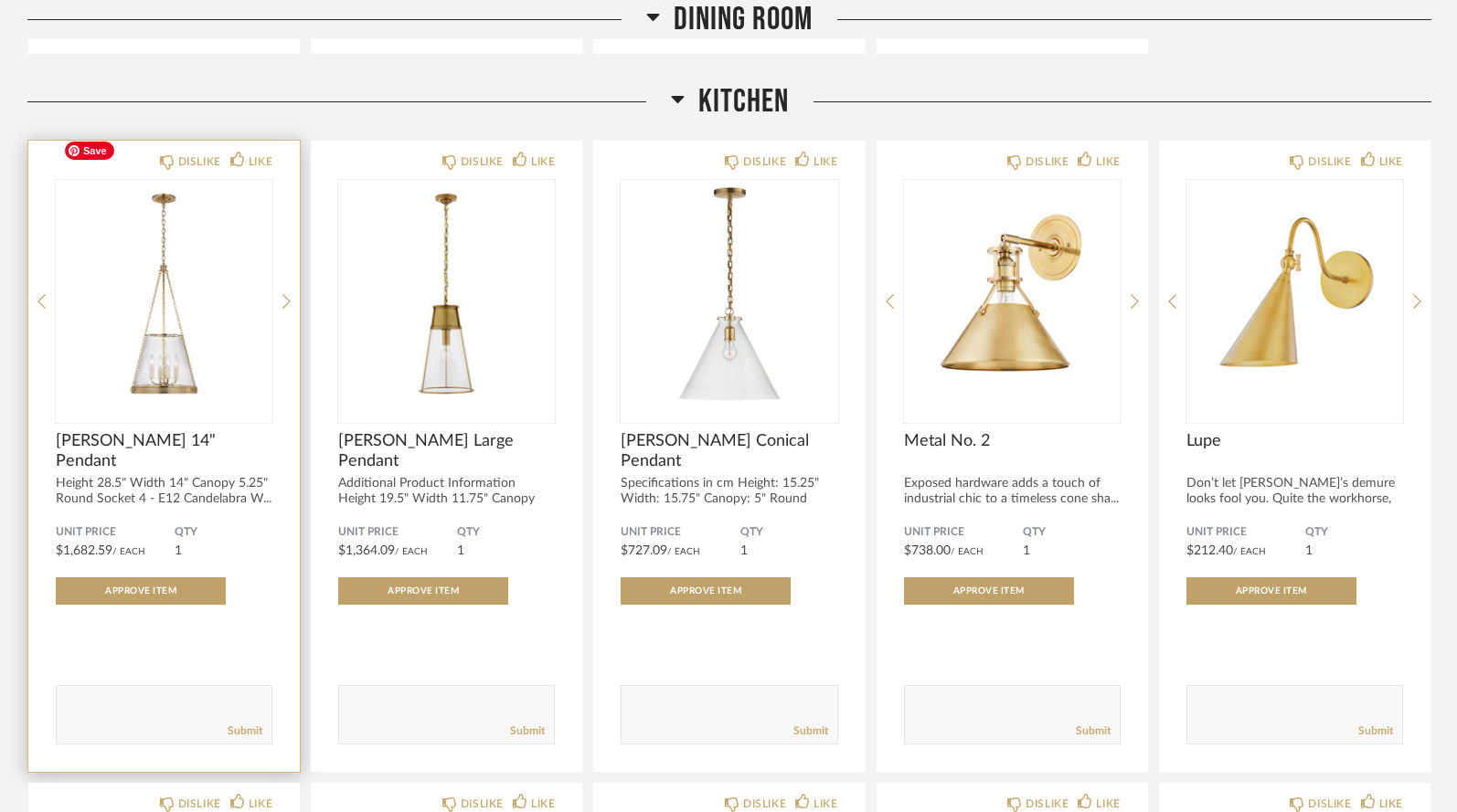
click at [180, 278] on img "0" at bounding box center [164, 294] width 217 height 229
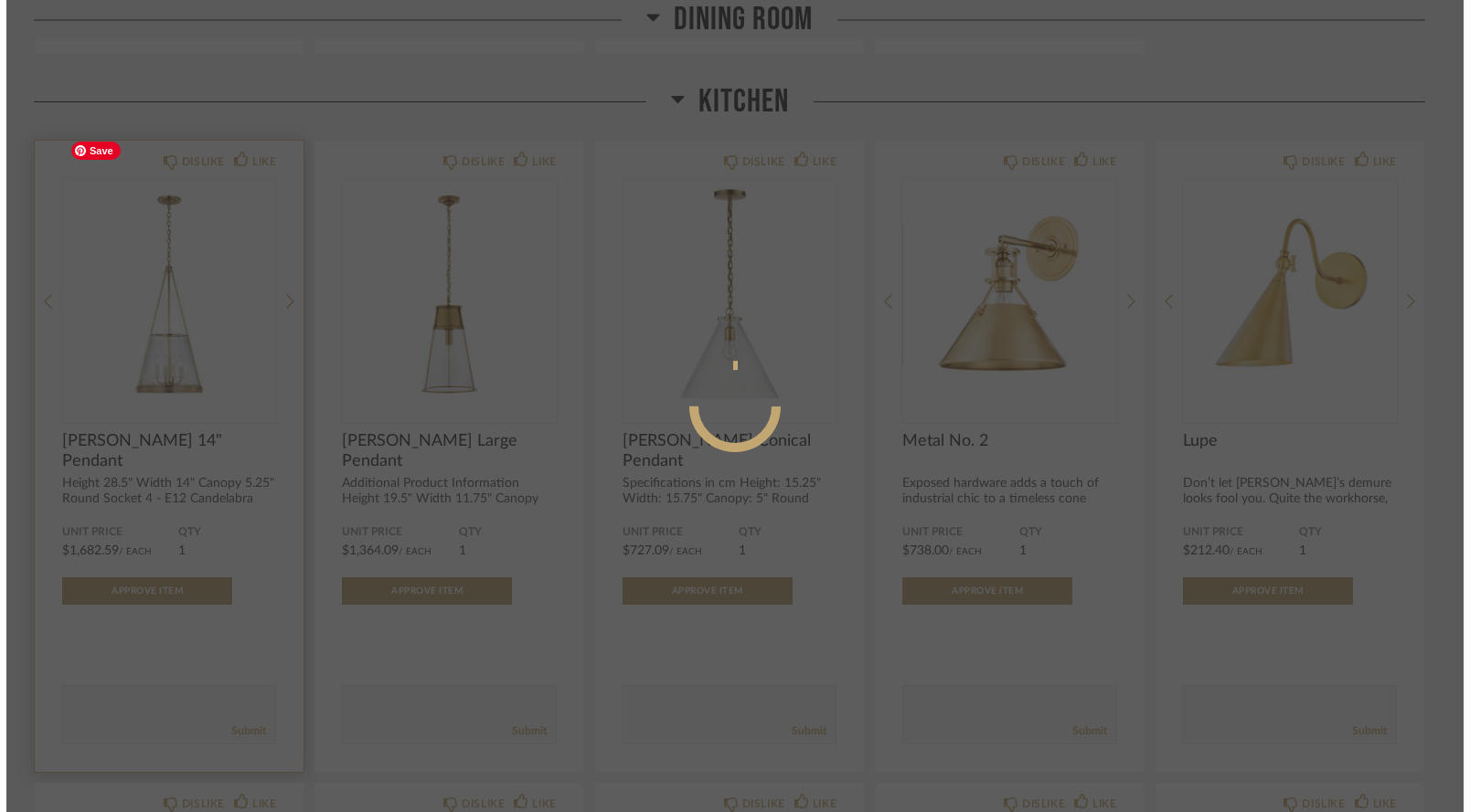
scroll to position [0, 0]
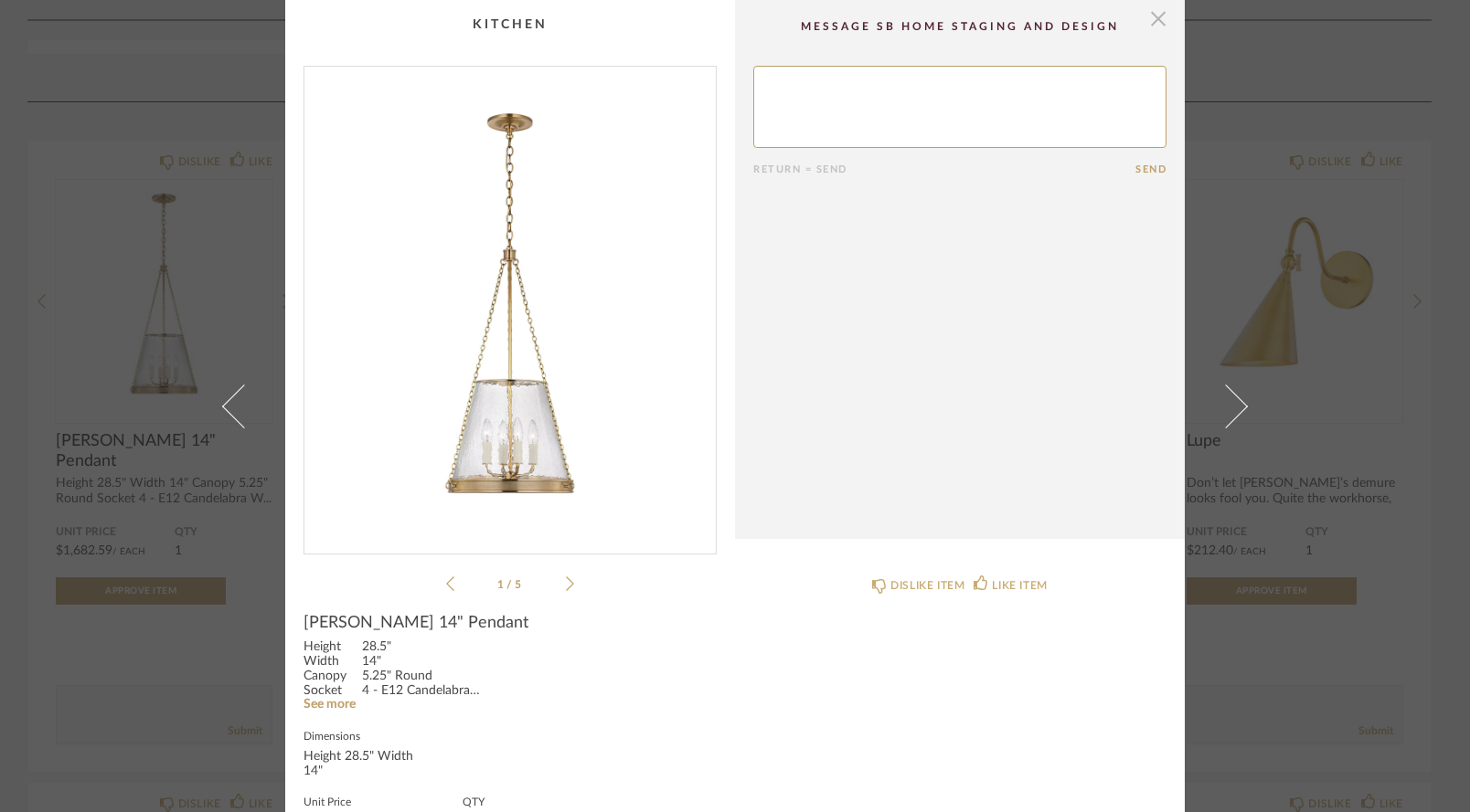
click at [1153, 18] on span "button" at bounding box center [1158, 18] width 37 height 37
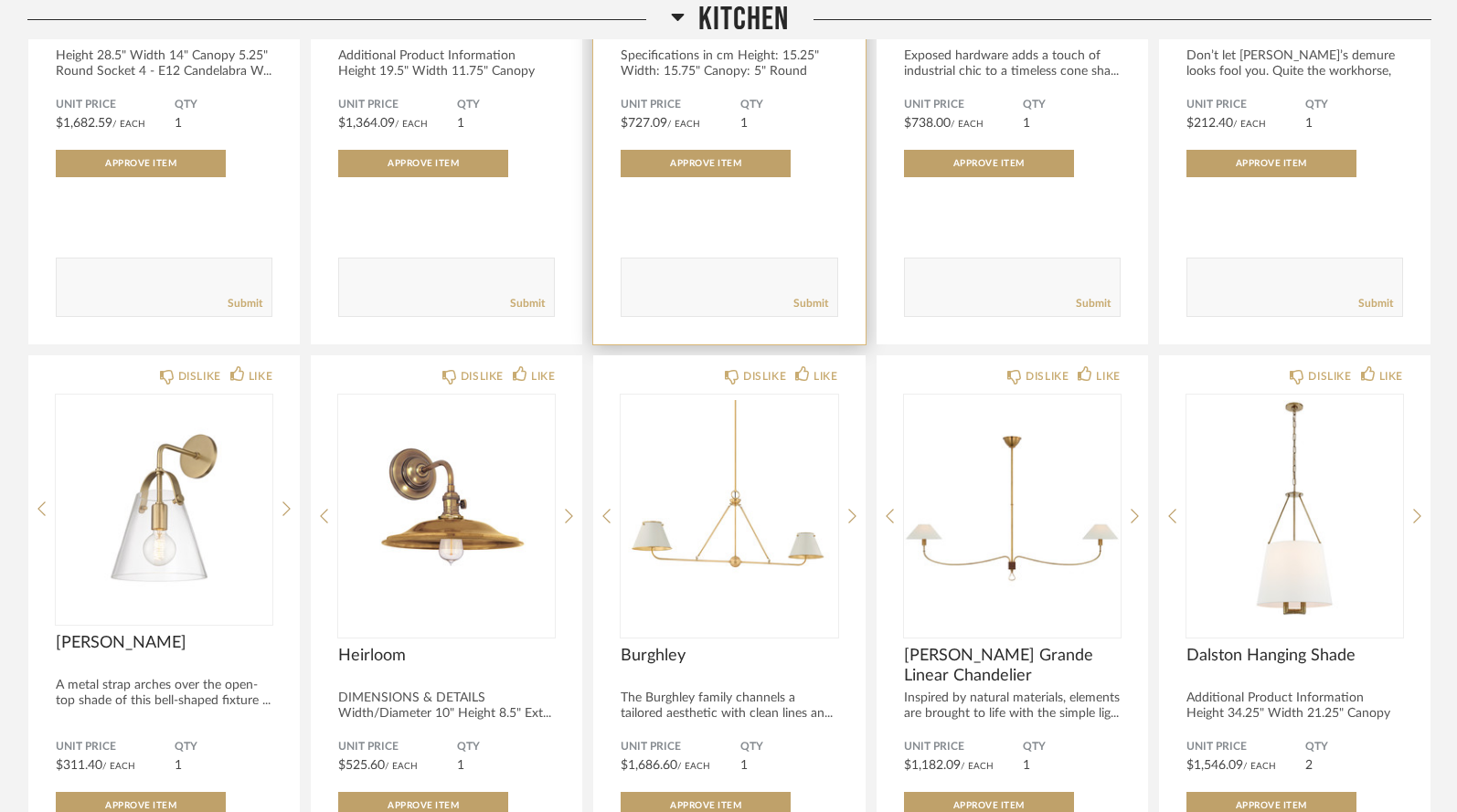
scroll to position [5629, 0]
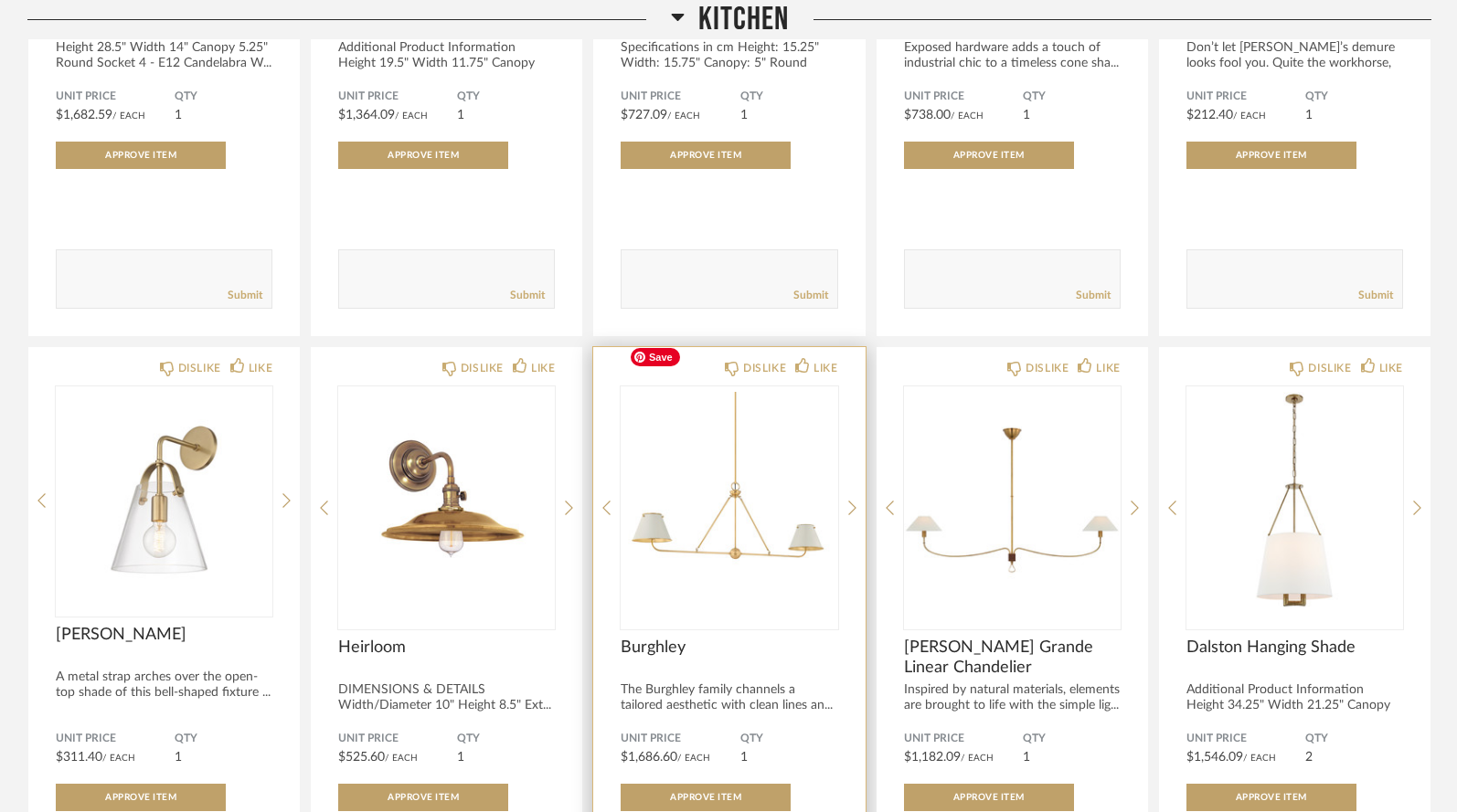
click at [750, 442] on img "0" at bounding box center [728, 501] width 217 height 229
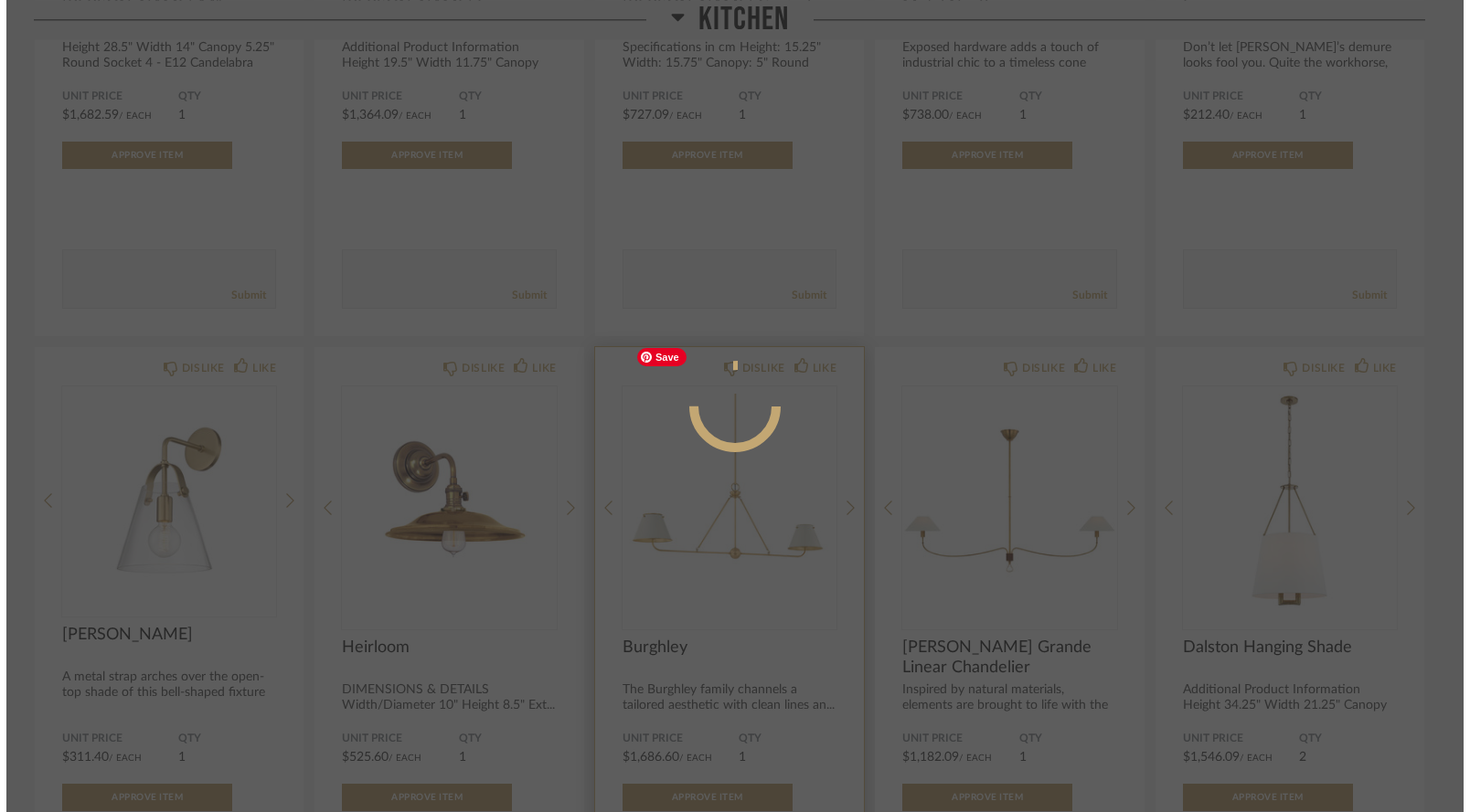
scroll to position [0, 0]
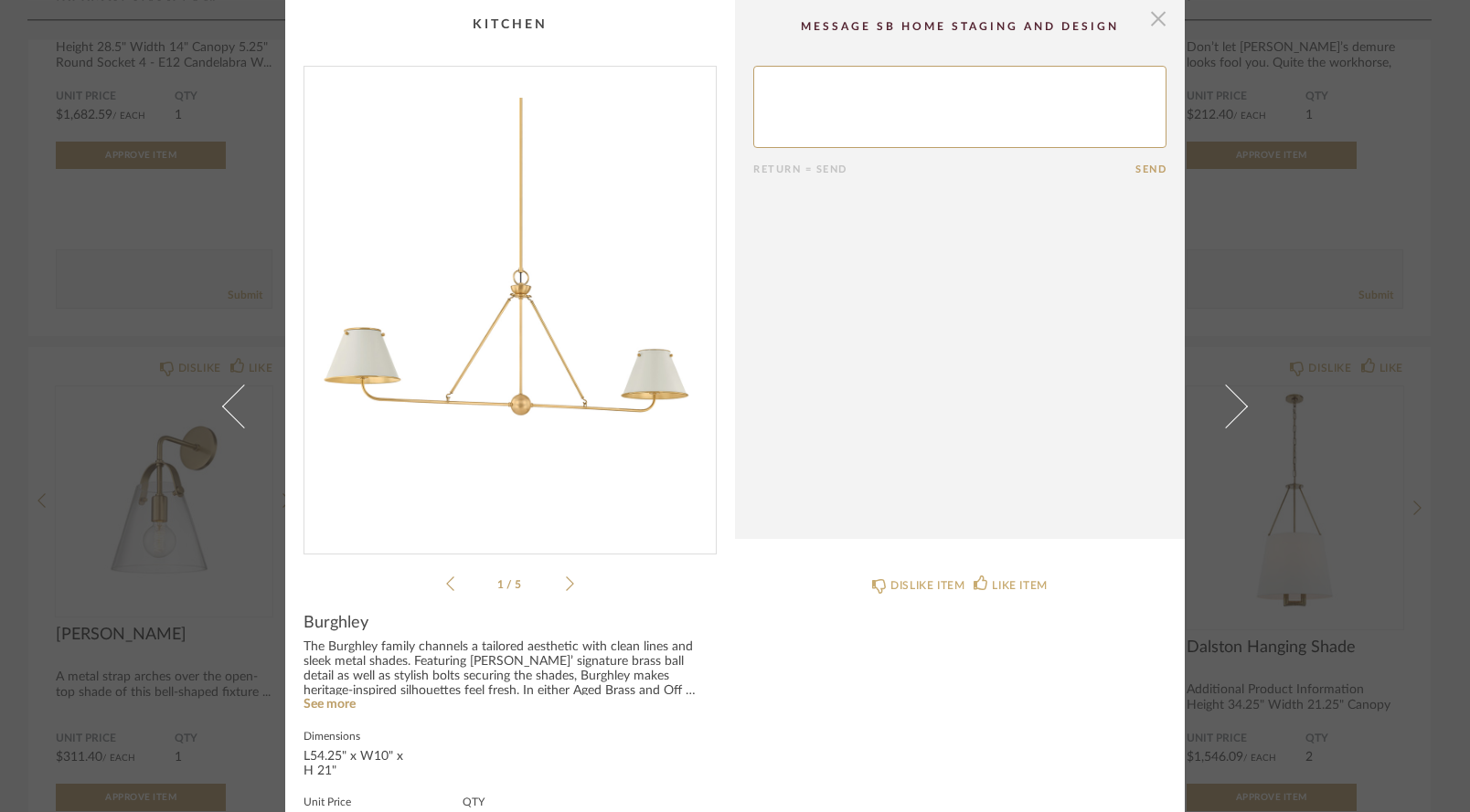
click at [1154, 16] on span "button" at bounding box center [1158, 18] width 37 height 37
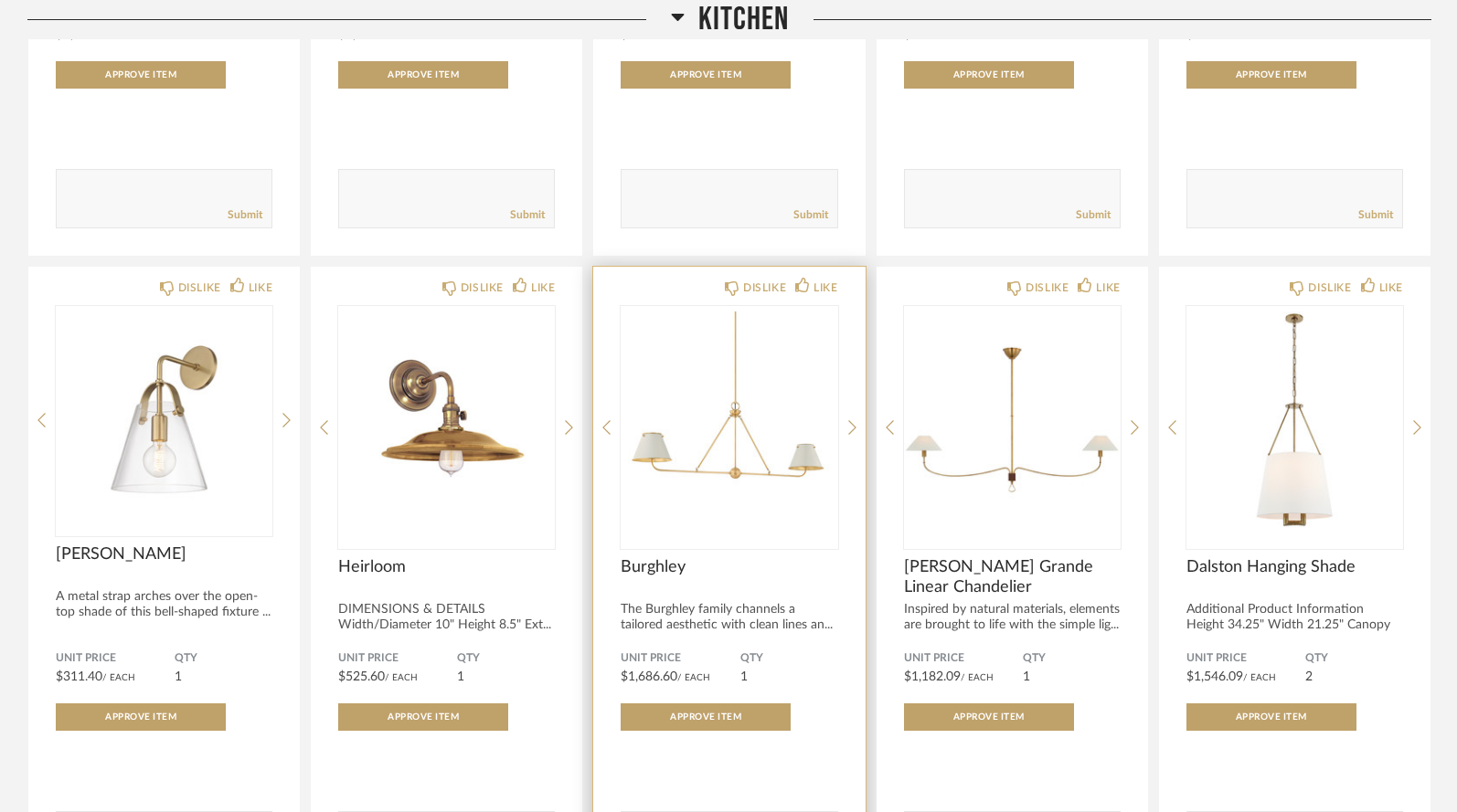
scroll to position [5749, 0]
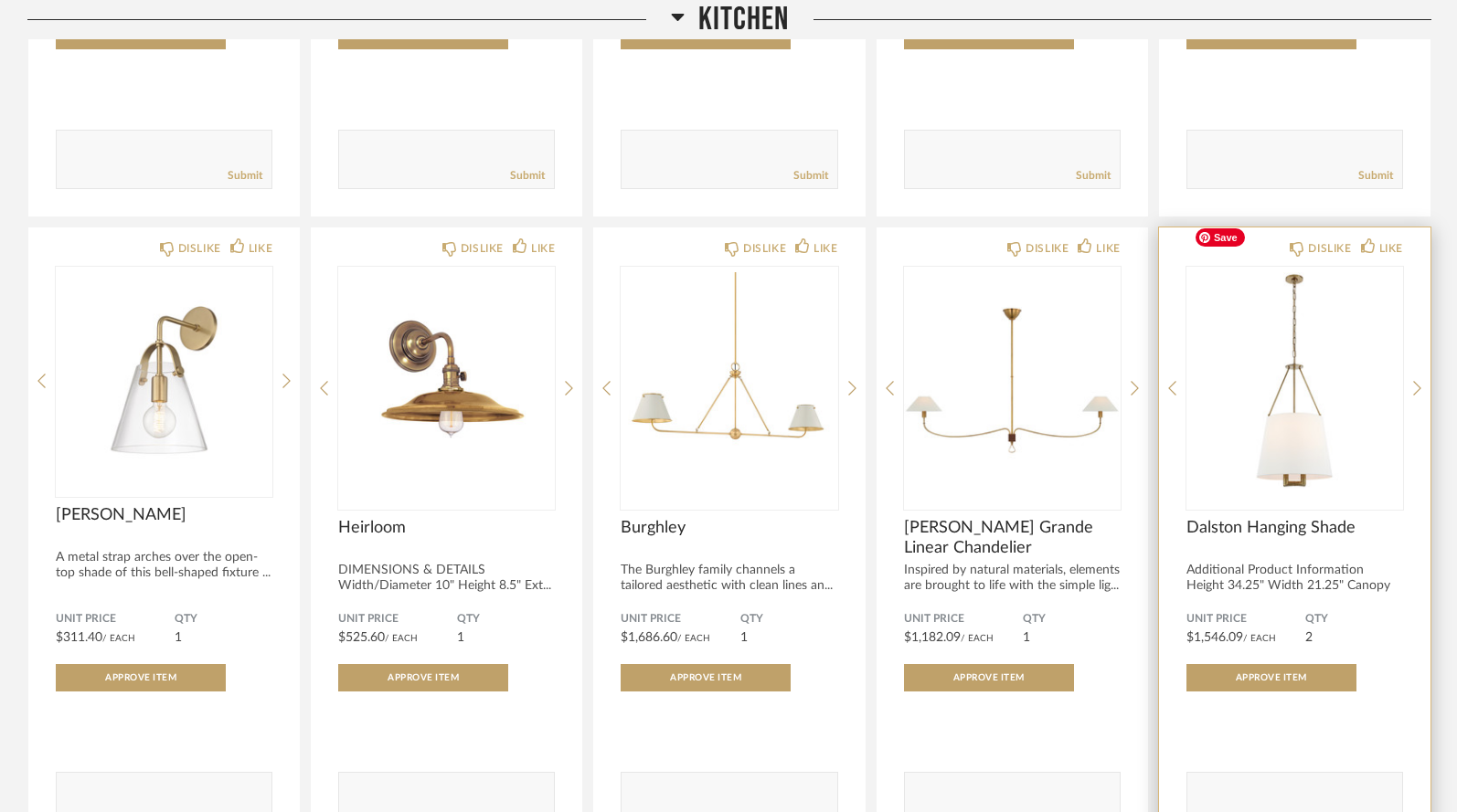
click at [1292, 389] on img "0" at bounding box center [1294, 381] width 217 height 229
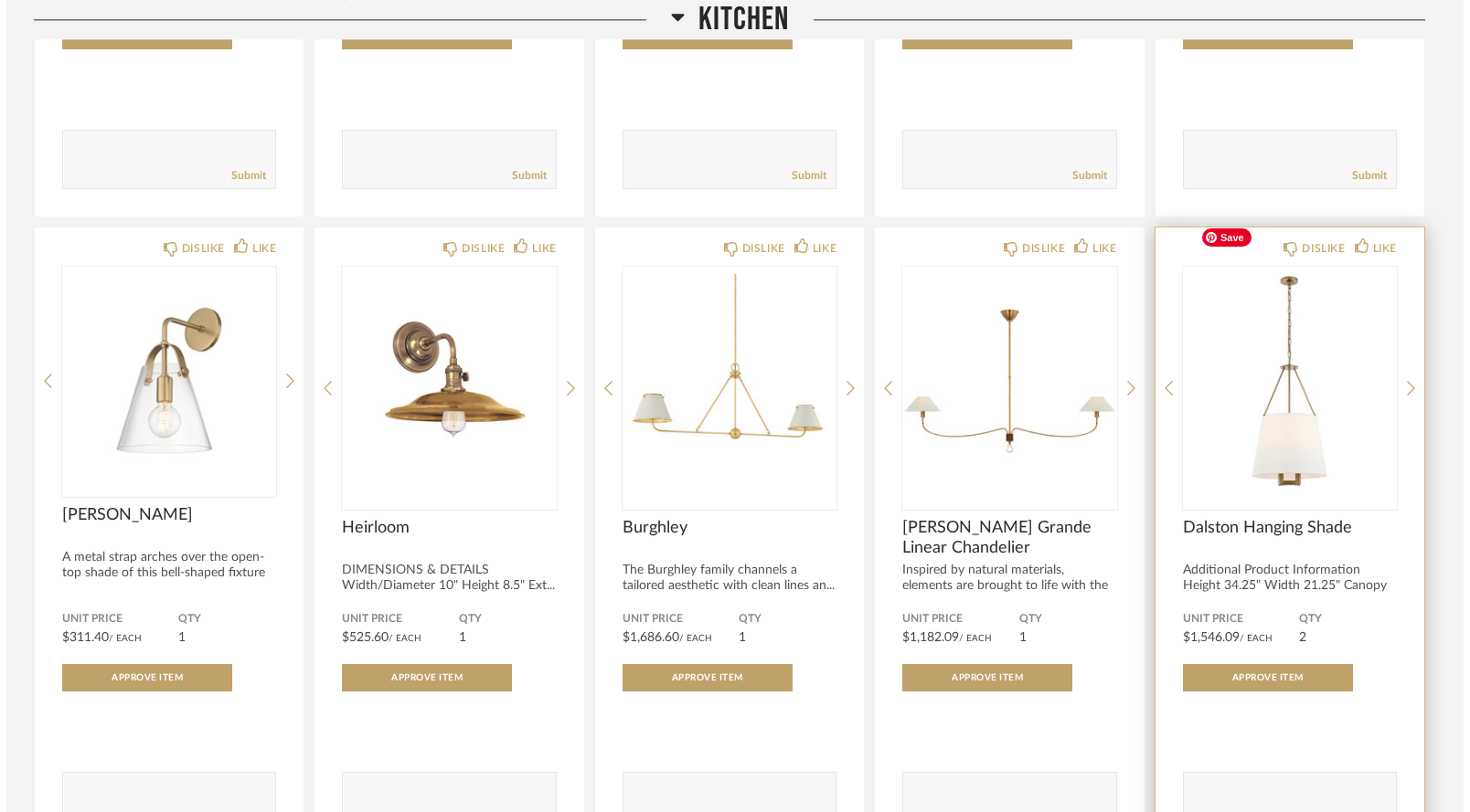
scroll to position [0, 0]
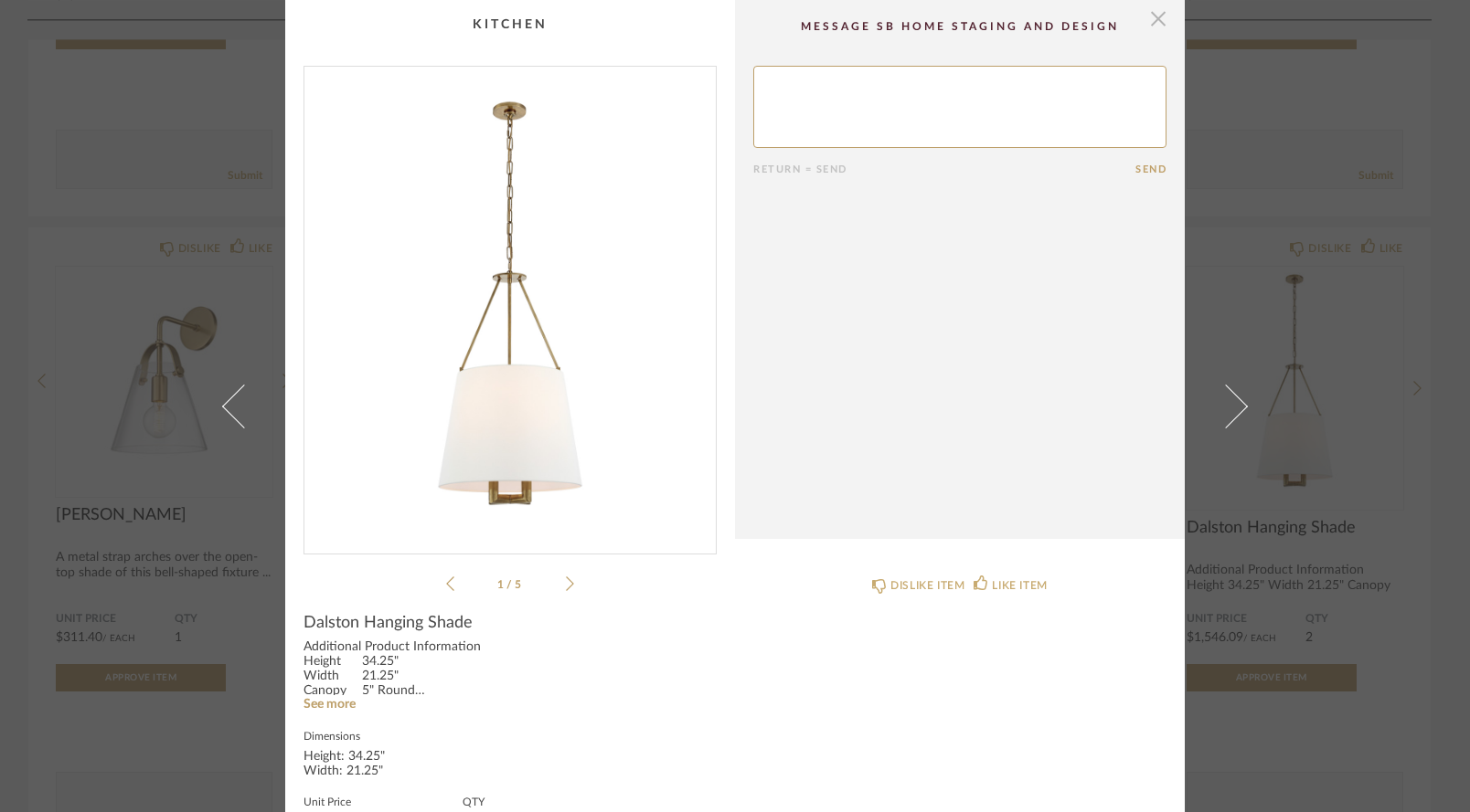
click at [1150, 14] on span "button" at bounding box center [1158, 18] width 37 height 37
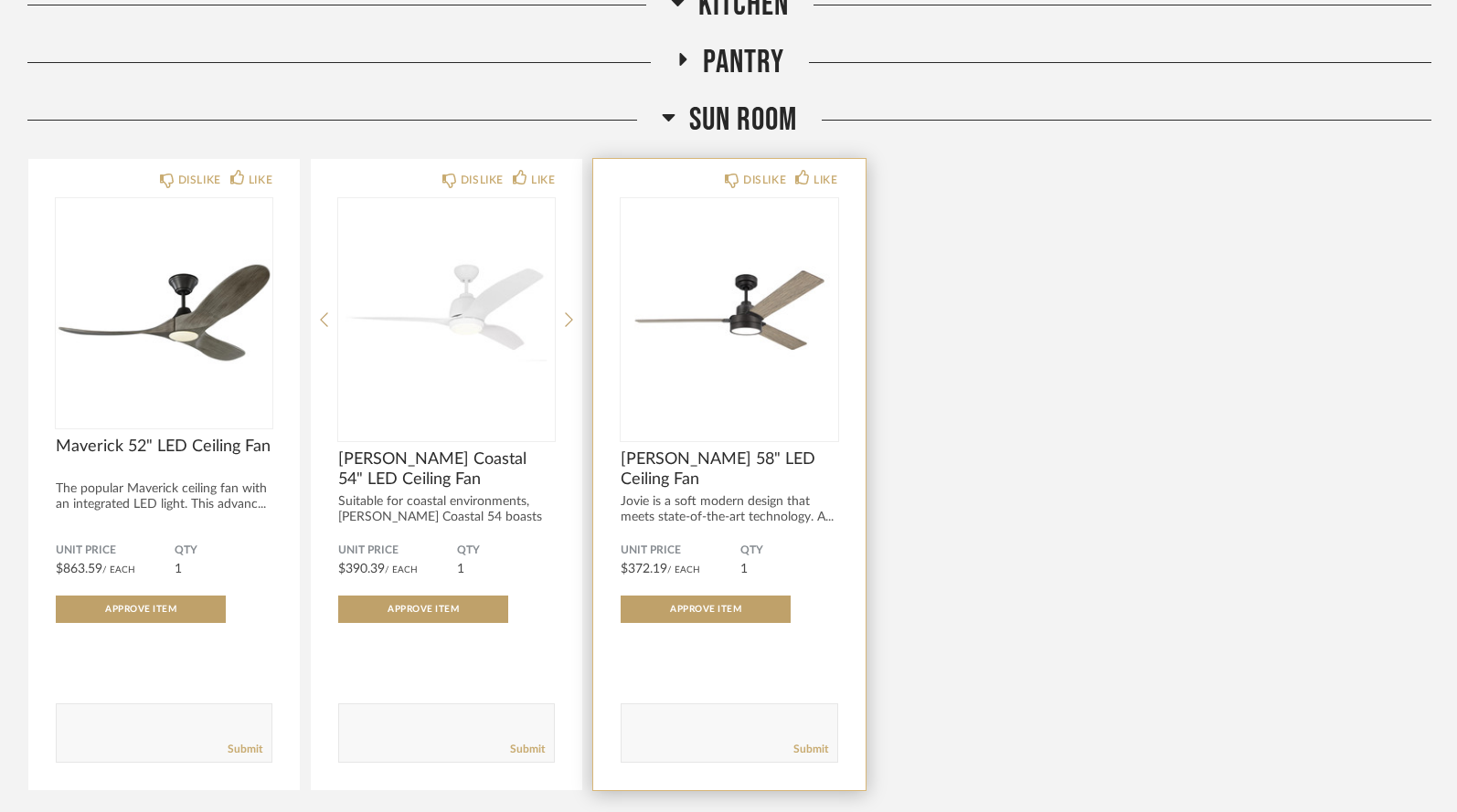
scroll to position [8588, 0]
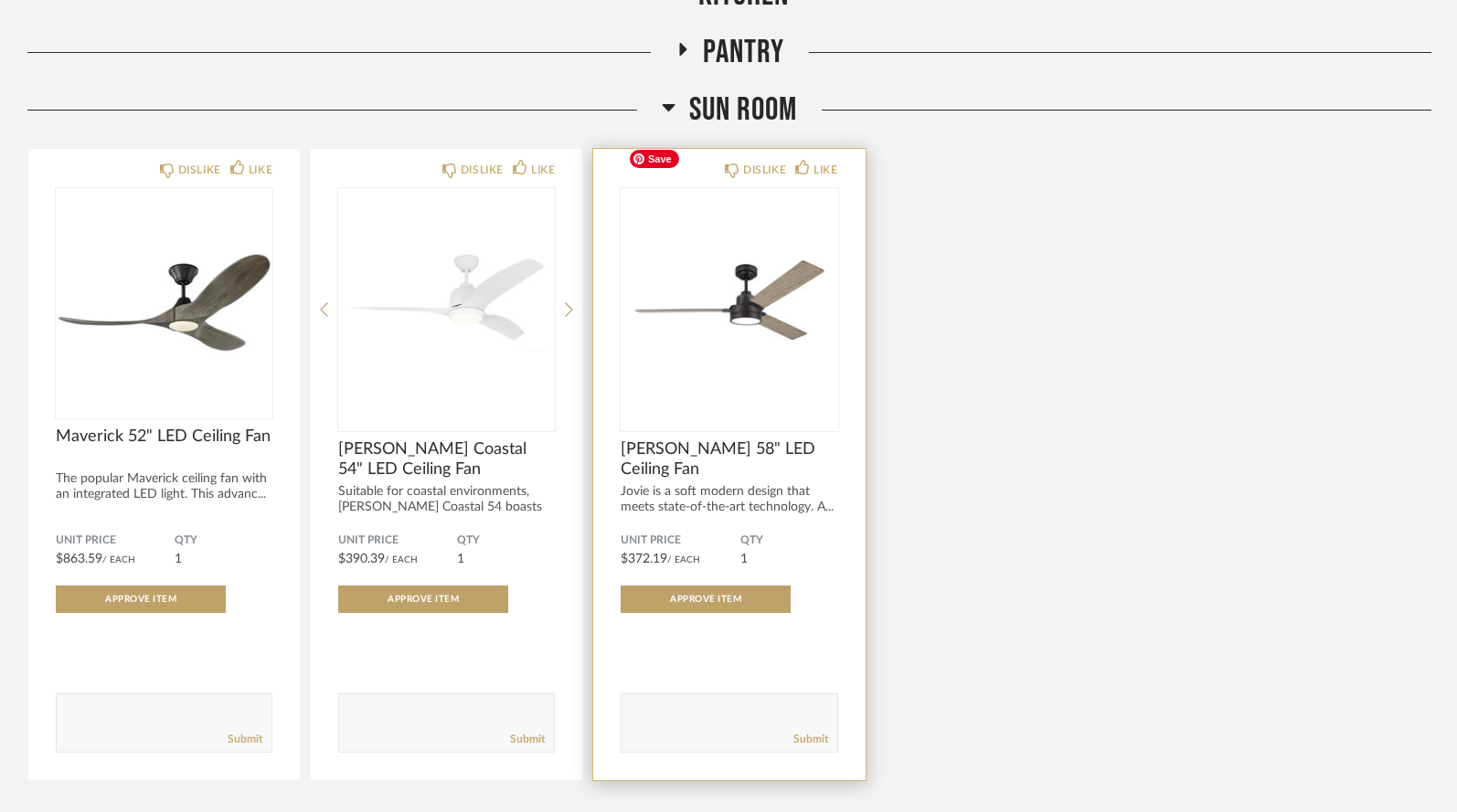
click at [752, 279] on img "0" at bounding box center [728, 303] width 217 height 229
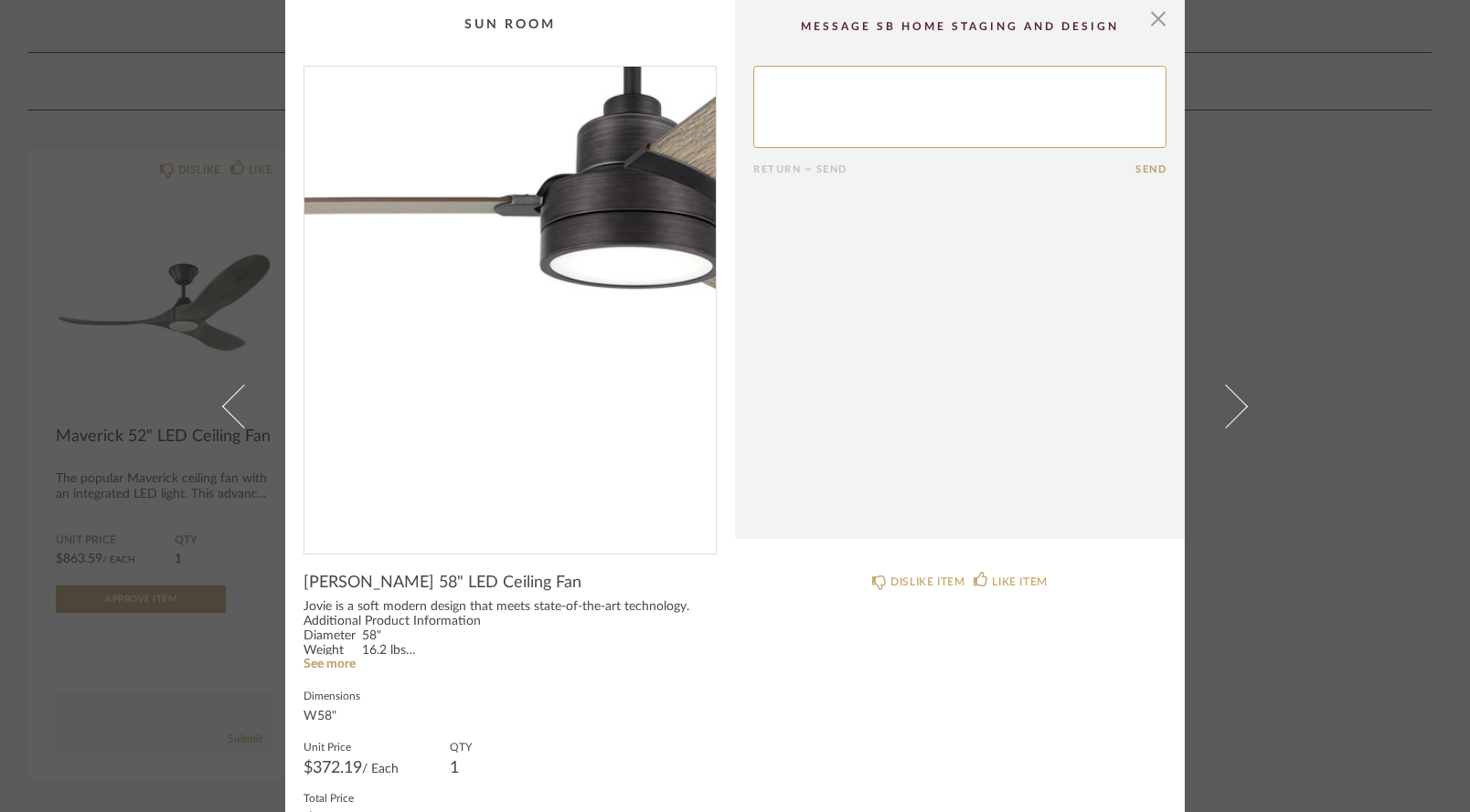
scroll to position [0, 0]
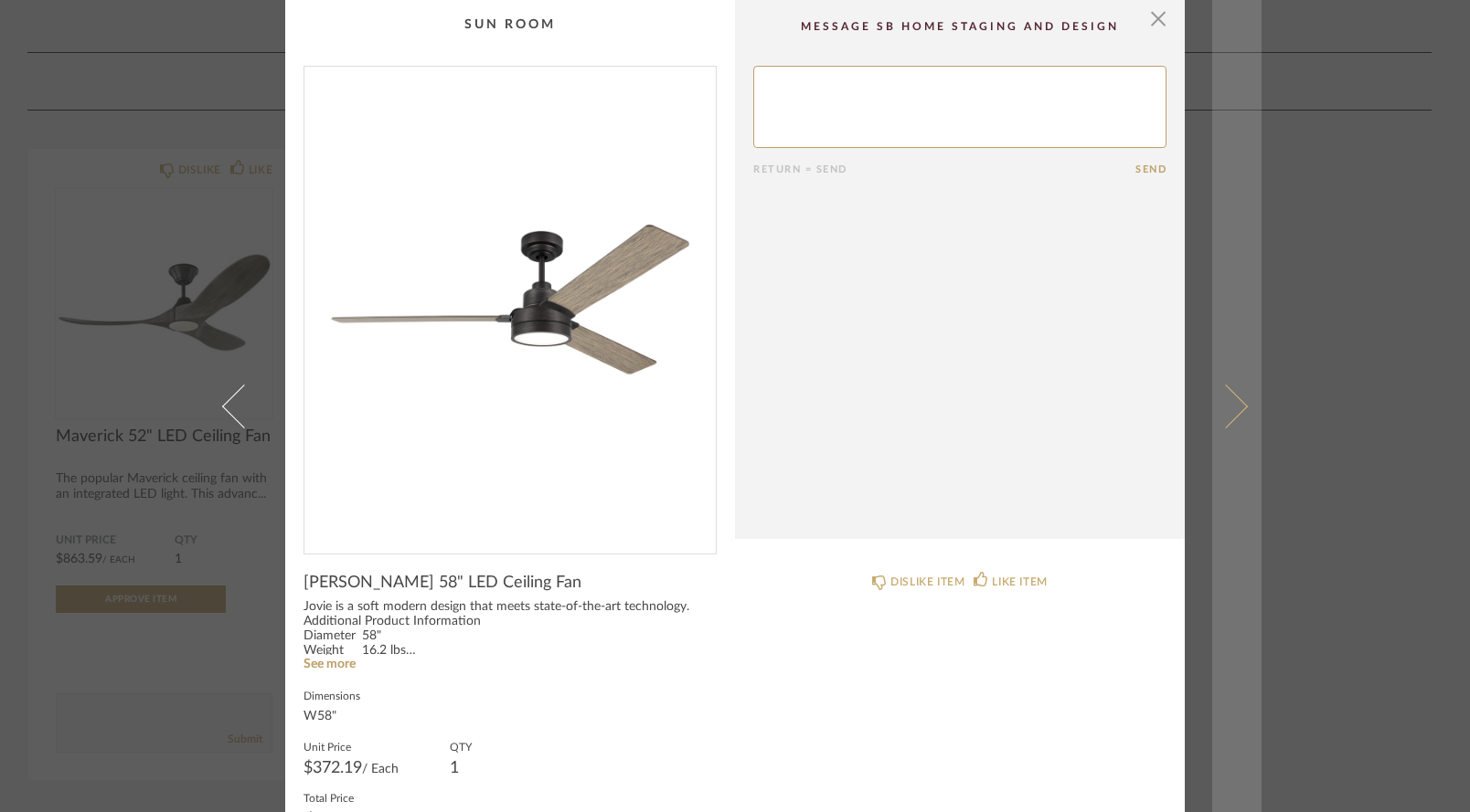
click at [1240, 532] on link at bounding box center [1237, 406] width 49 height 812
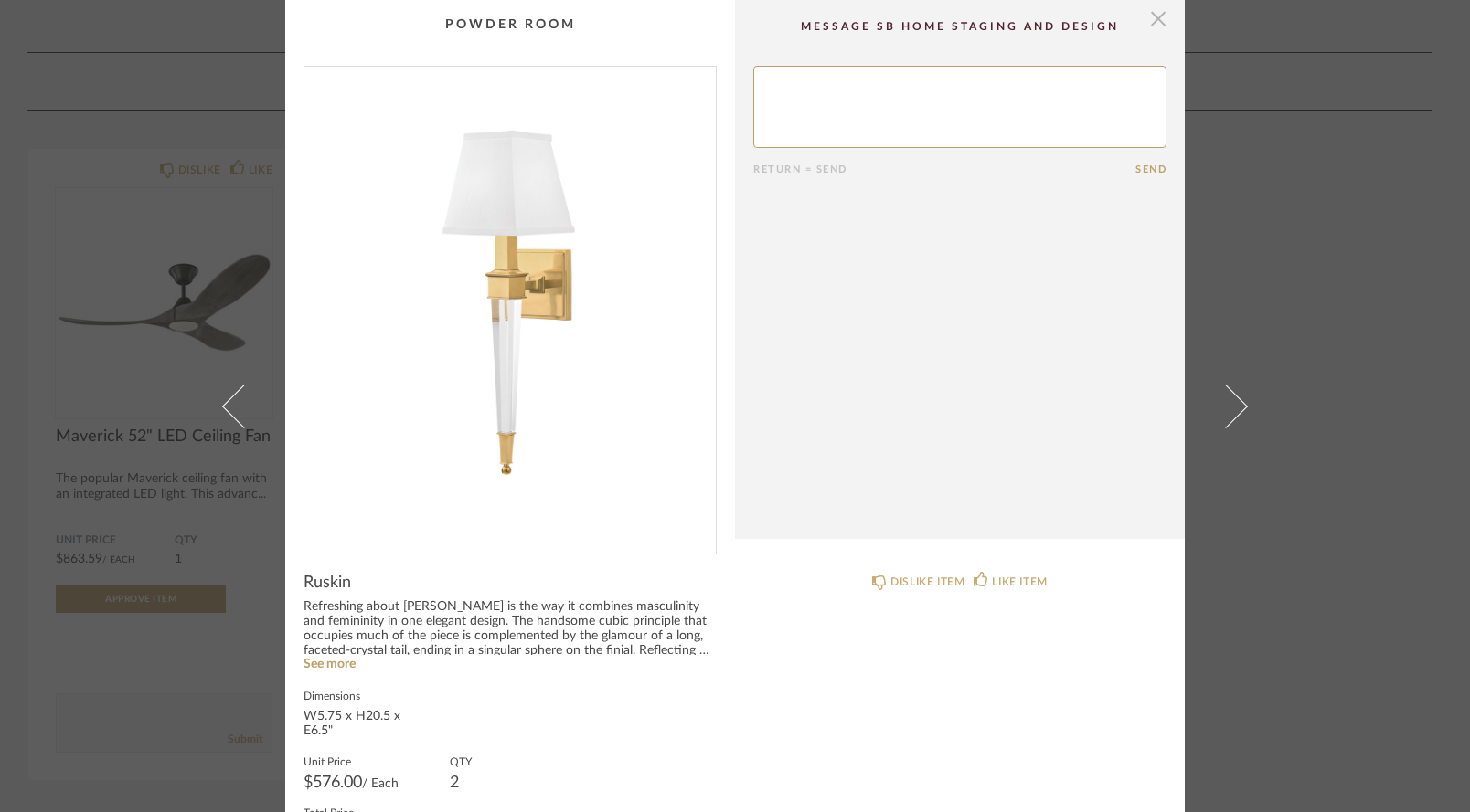
click at [1158, 23] on span "button" at bounding box center [1158, 18] width 37 height 37
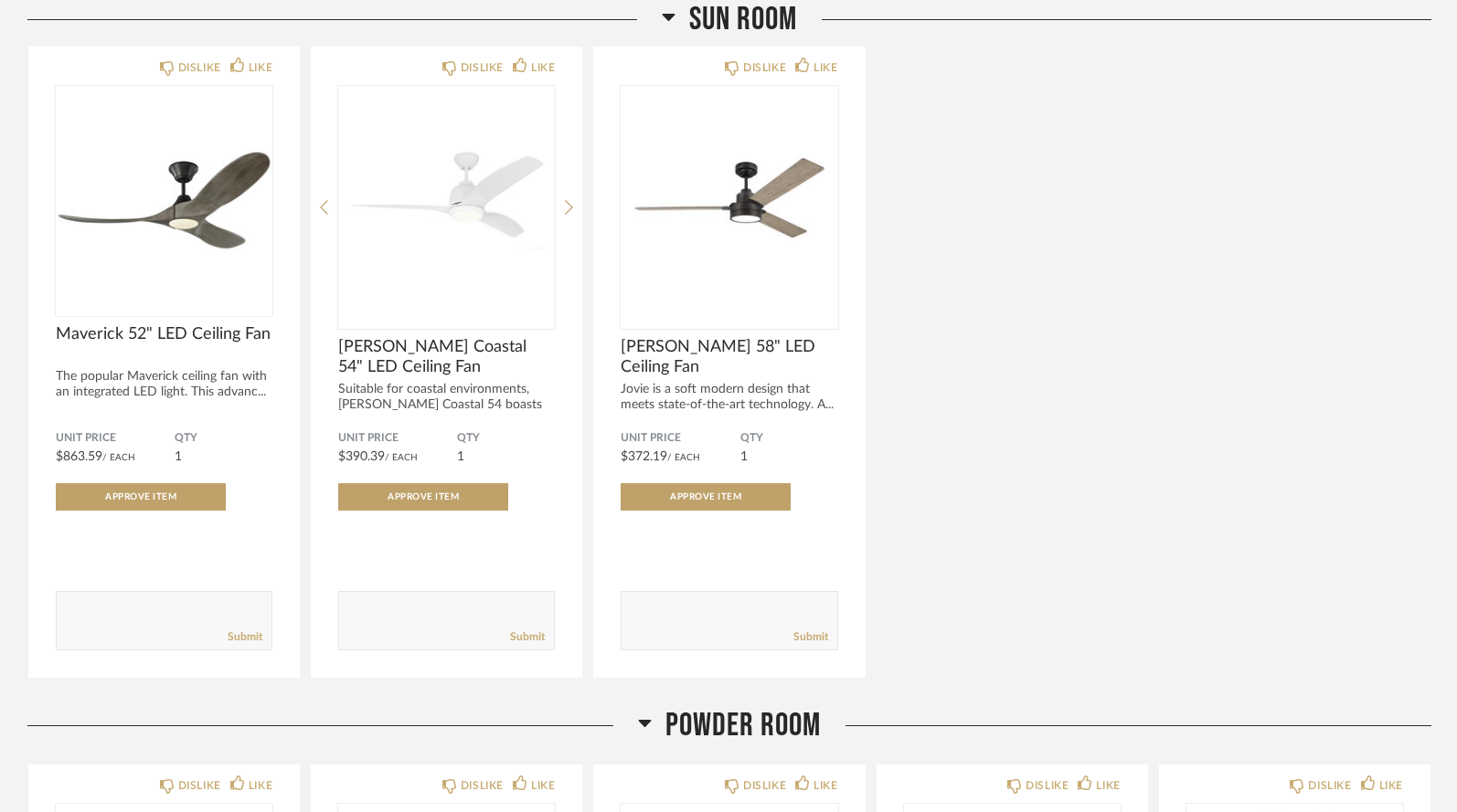
scroll to position [8670, 0]
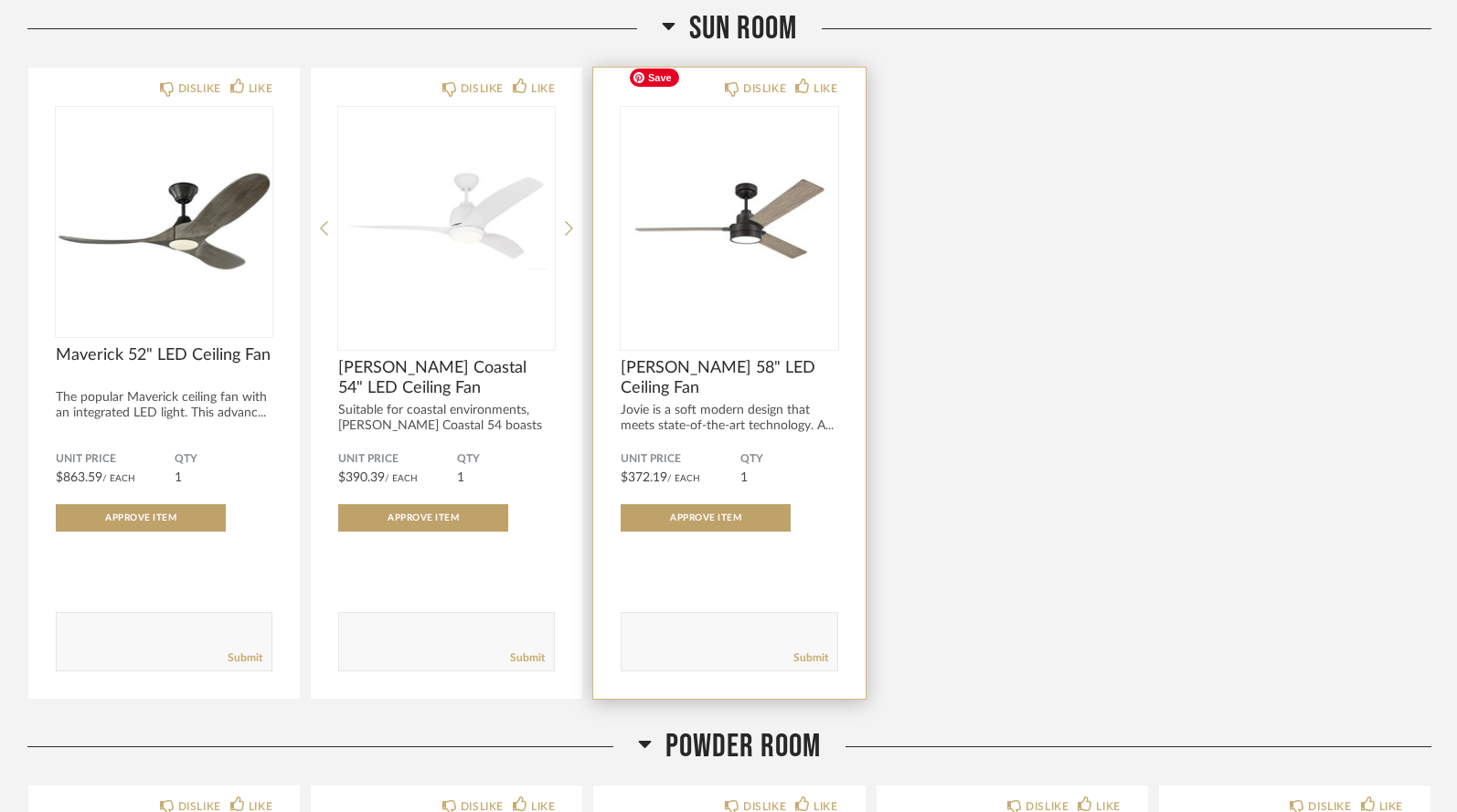
click at [778, 175] on img "0" at bounding box center [728, 221] width 217 height 229
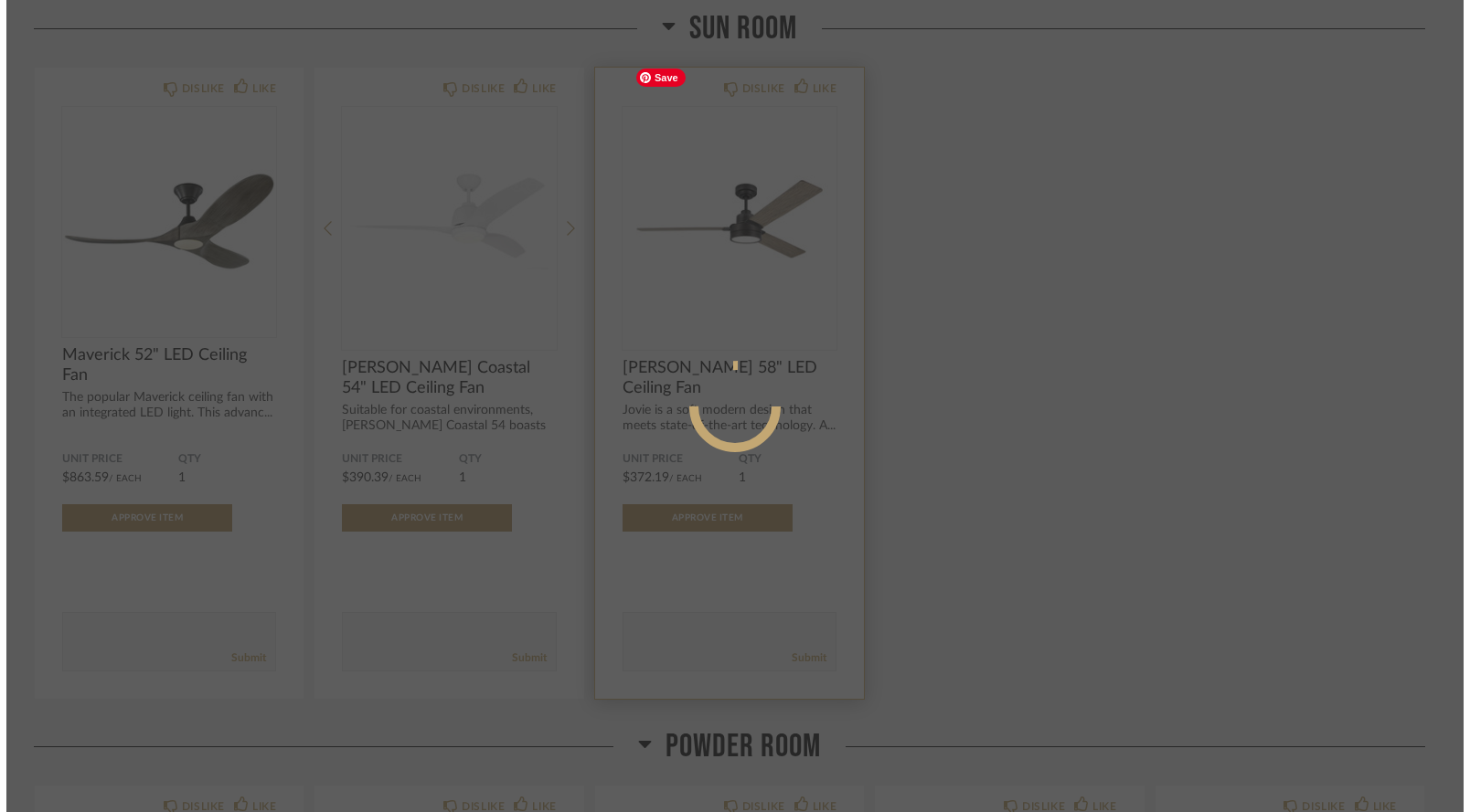
scroll to position [0, 0]
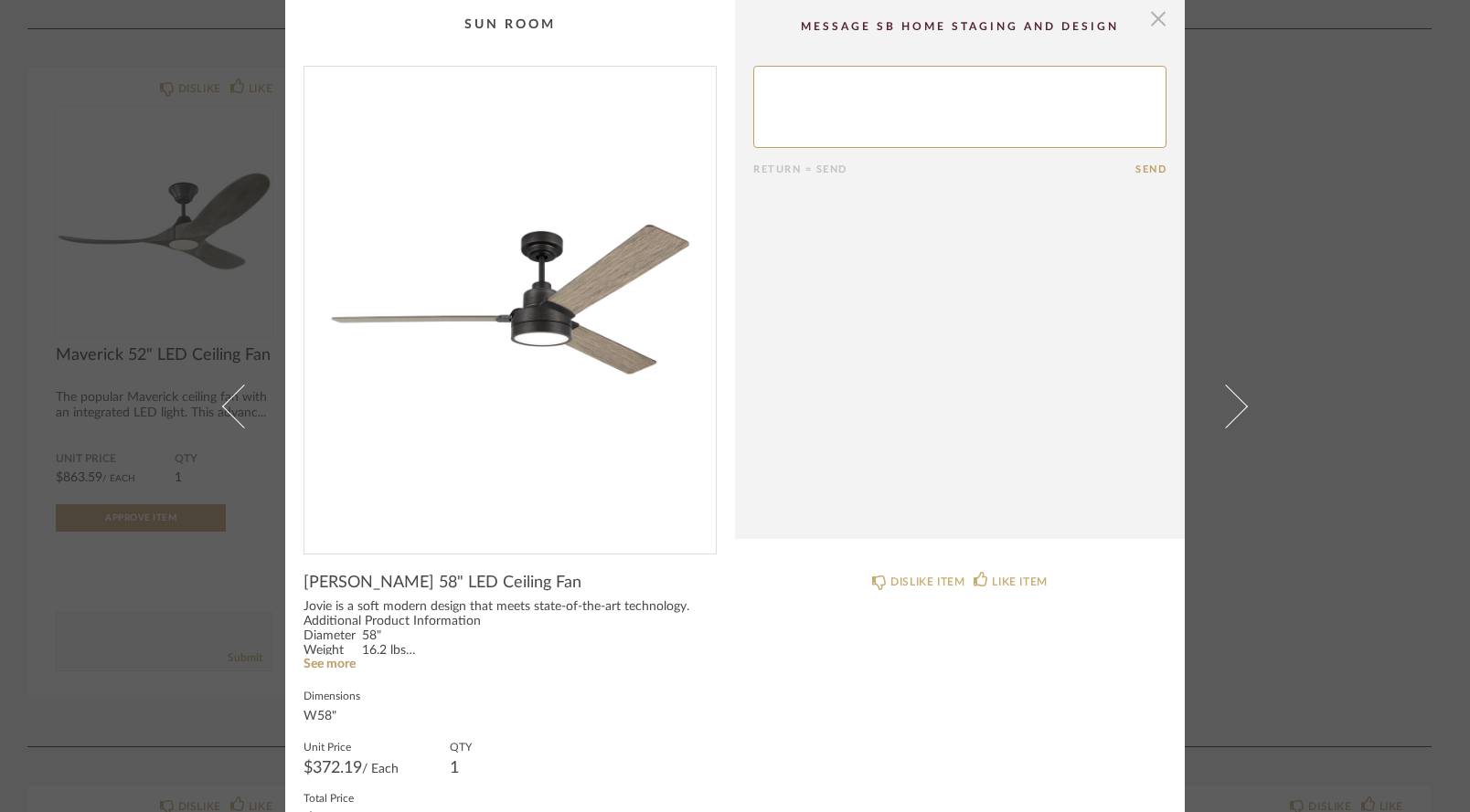
click at [1155, 18] on span "button" at bounding box center [1158, 18] width 37 height 37
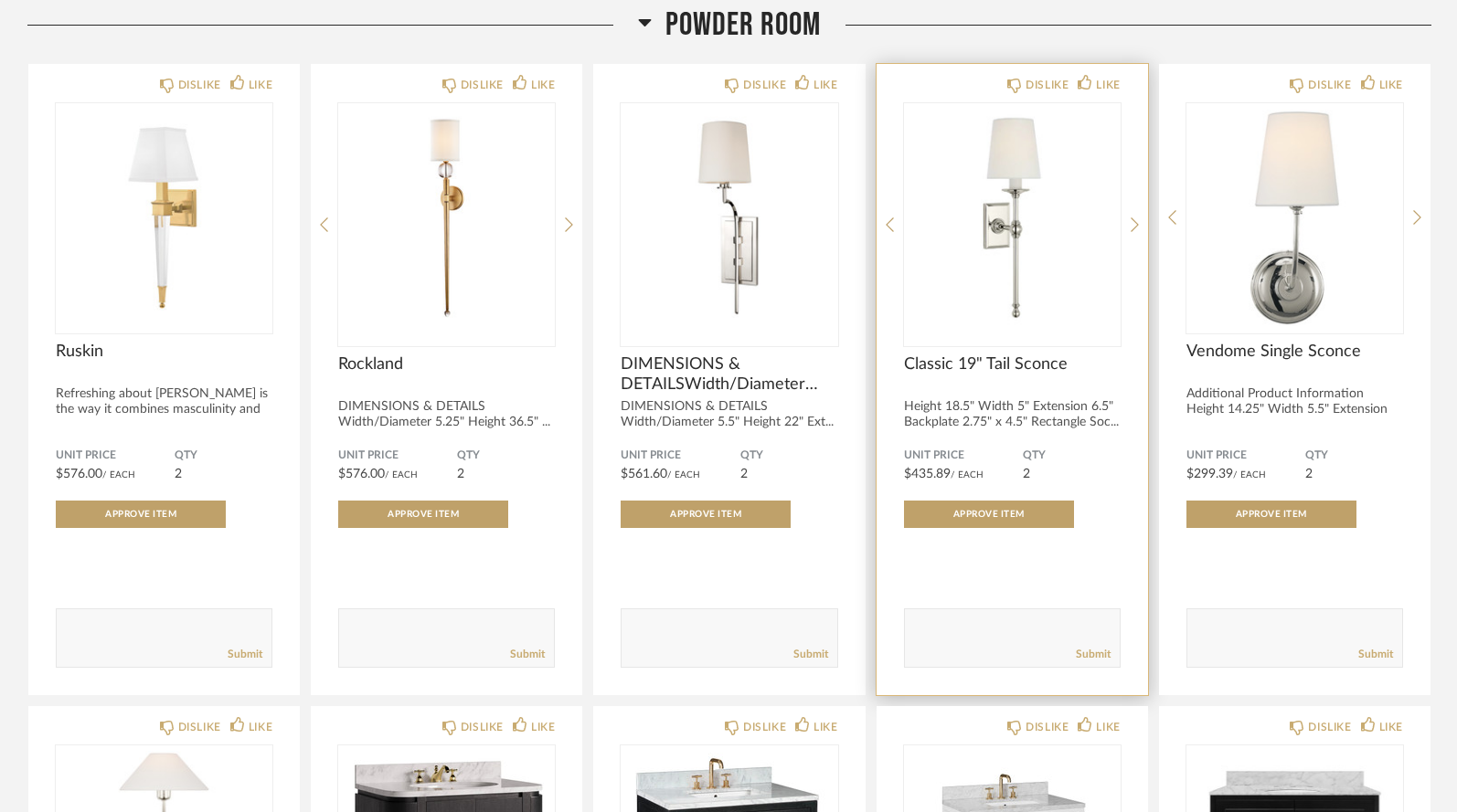
scroll to position [9395, 0]
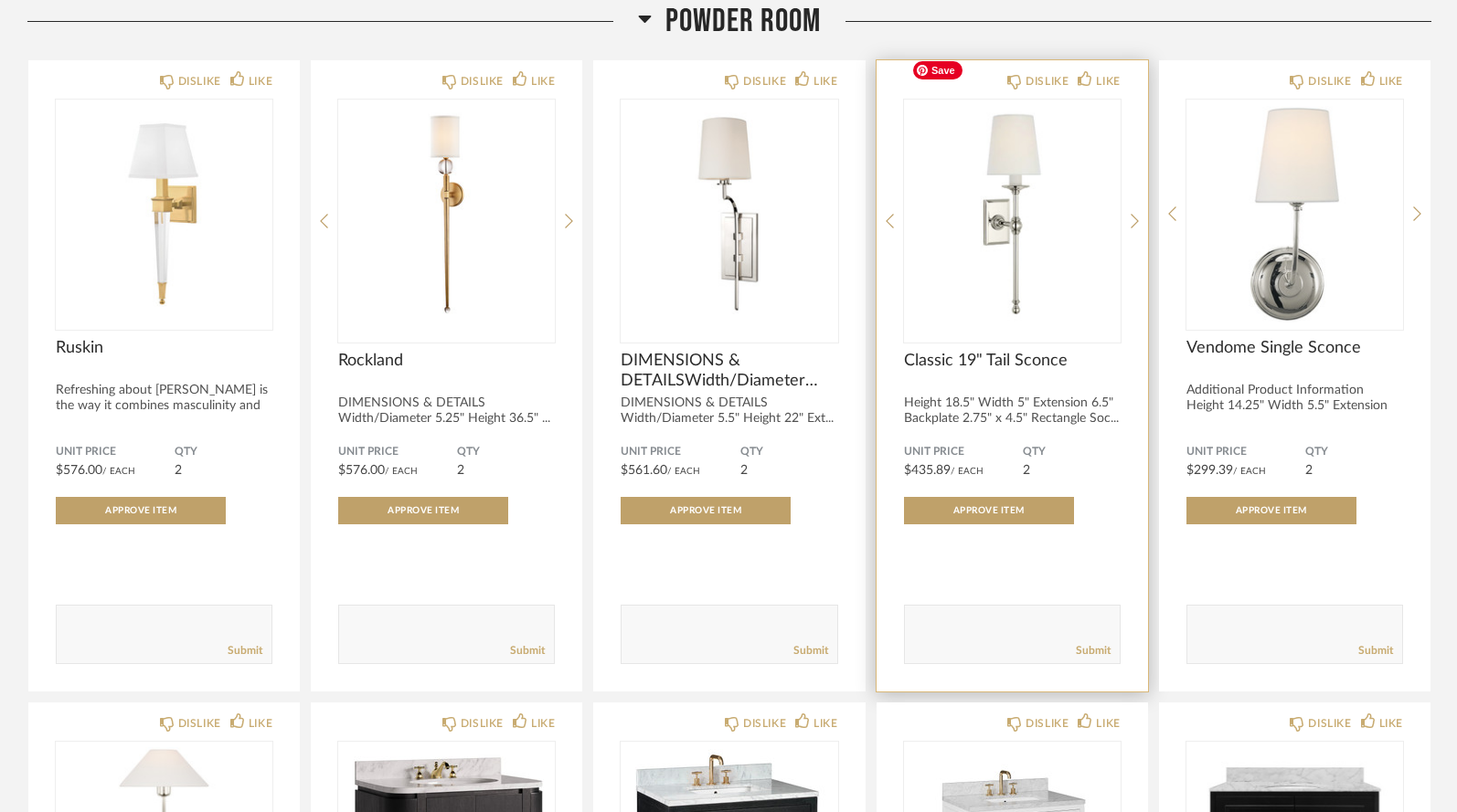
click at [1030, 211] on img "0" at bounding box center [1012, 214] width 217 height 229
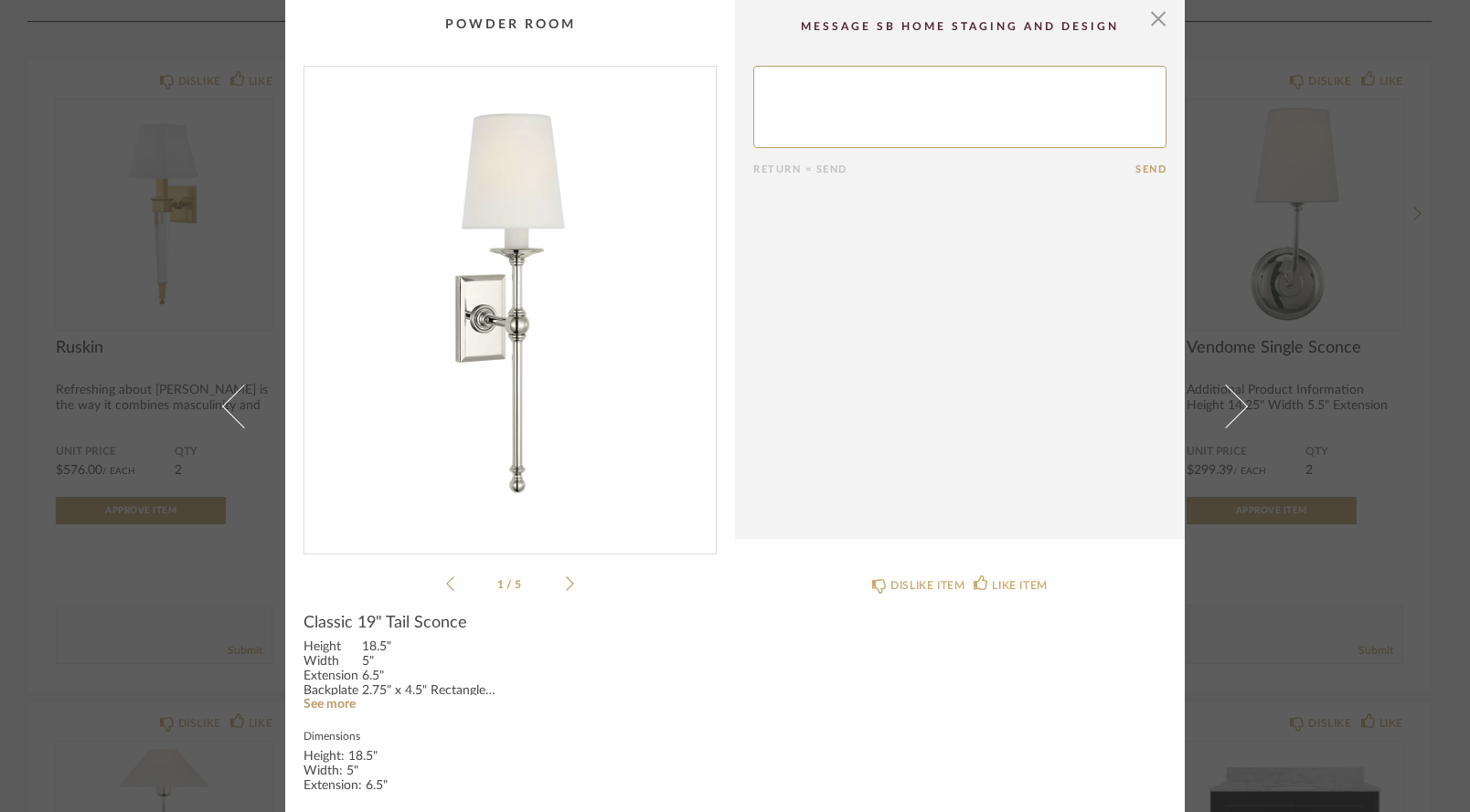
scroll to position [0, 0]
click at [1153, 25] on span "button" at bounding box center [1158, 18] width 37 height 37
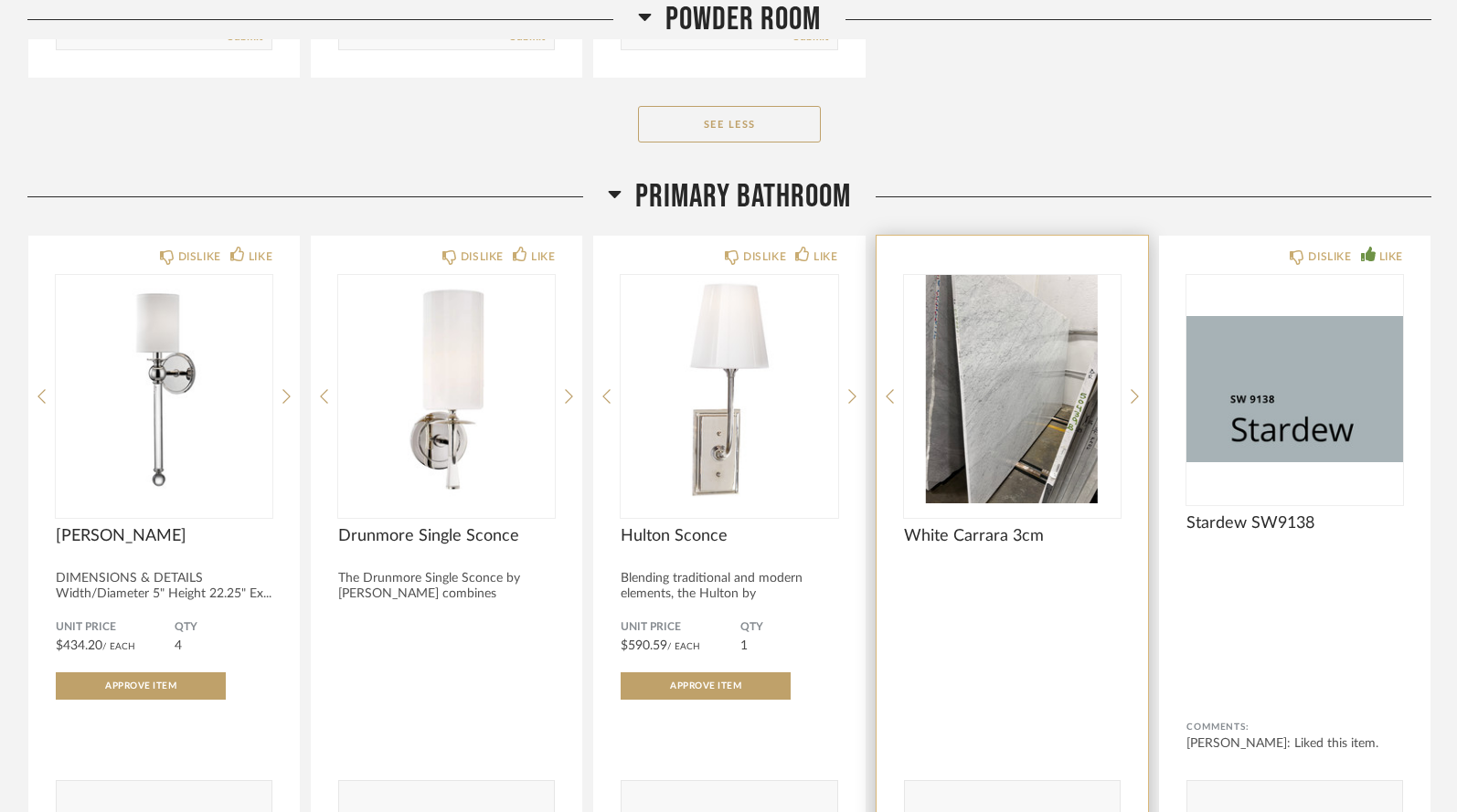
scroll to position [11928, 0]
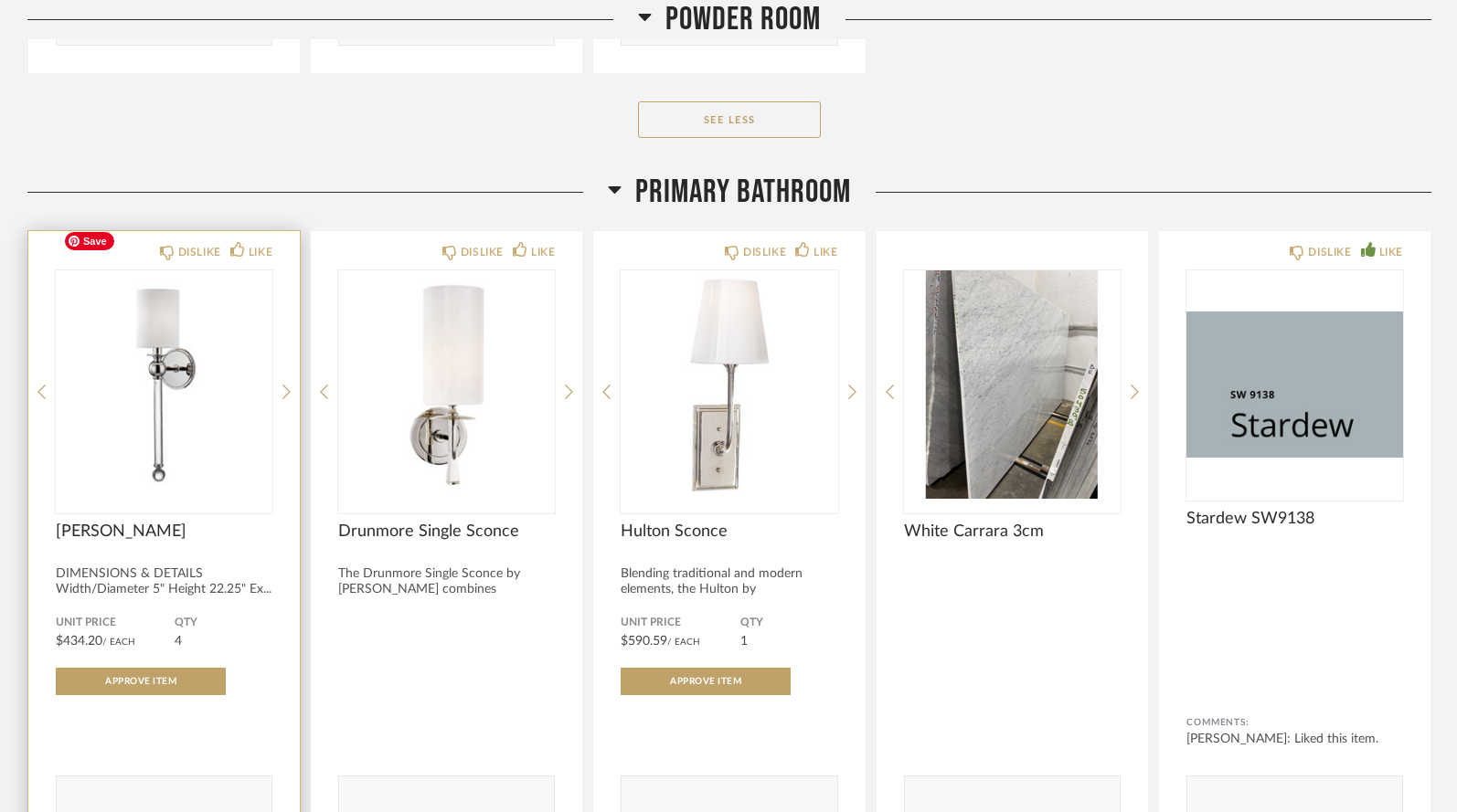
click at [215, 365] on img "0" at bounding box center [164, 385] width 217 height 229
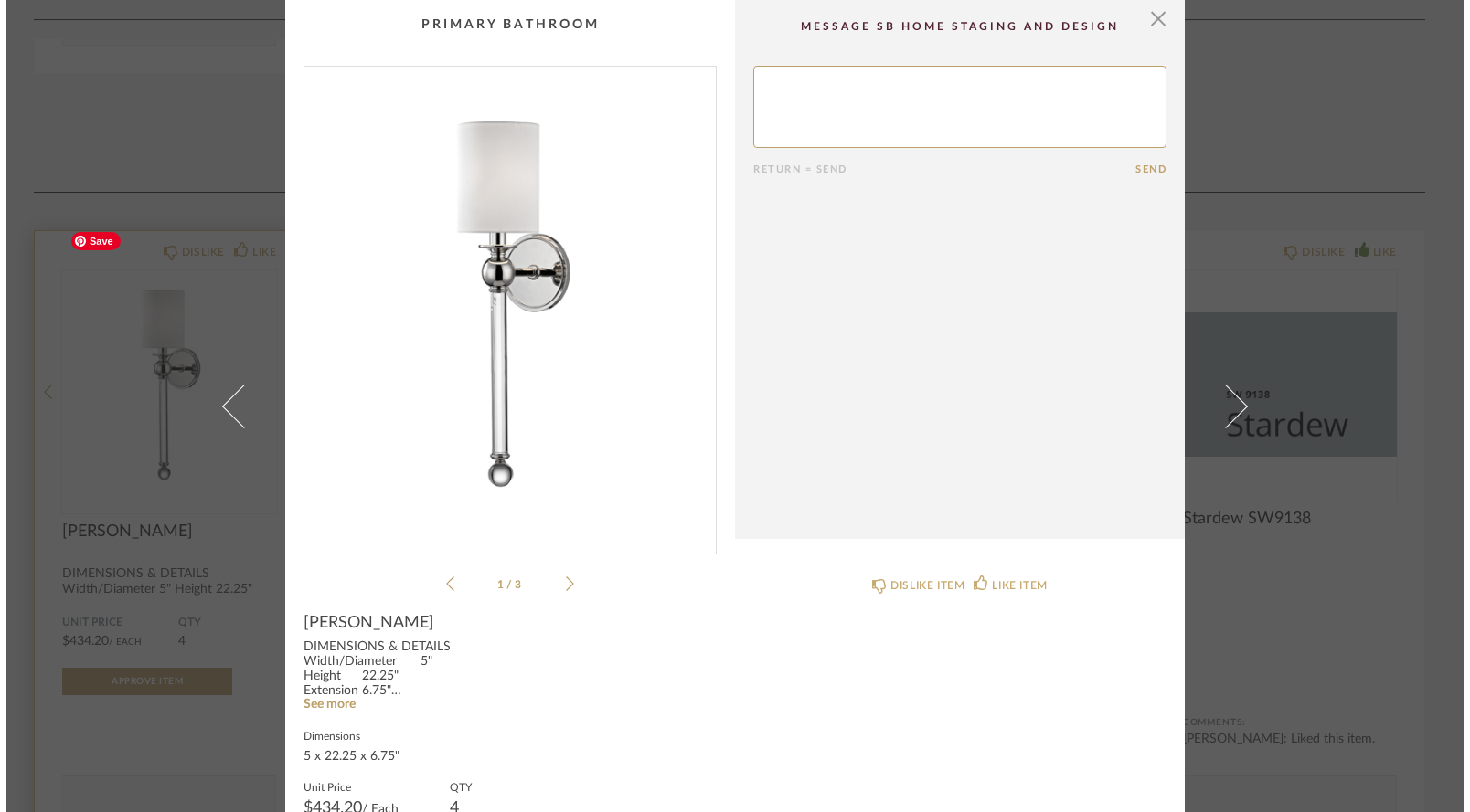
scroll to position [0, 0]
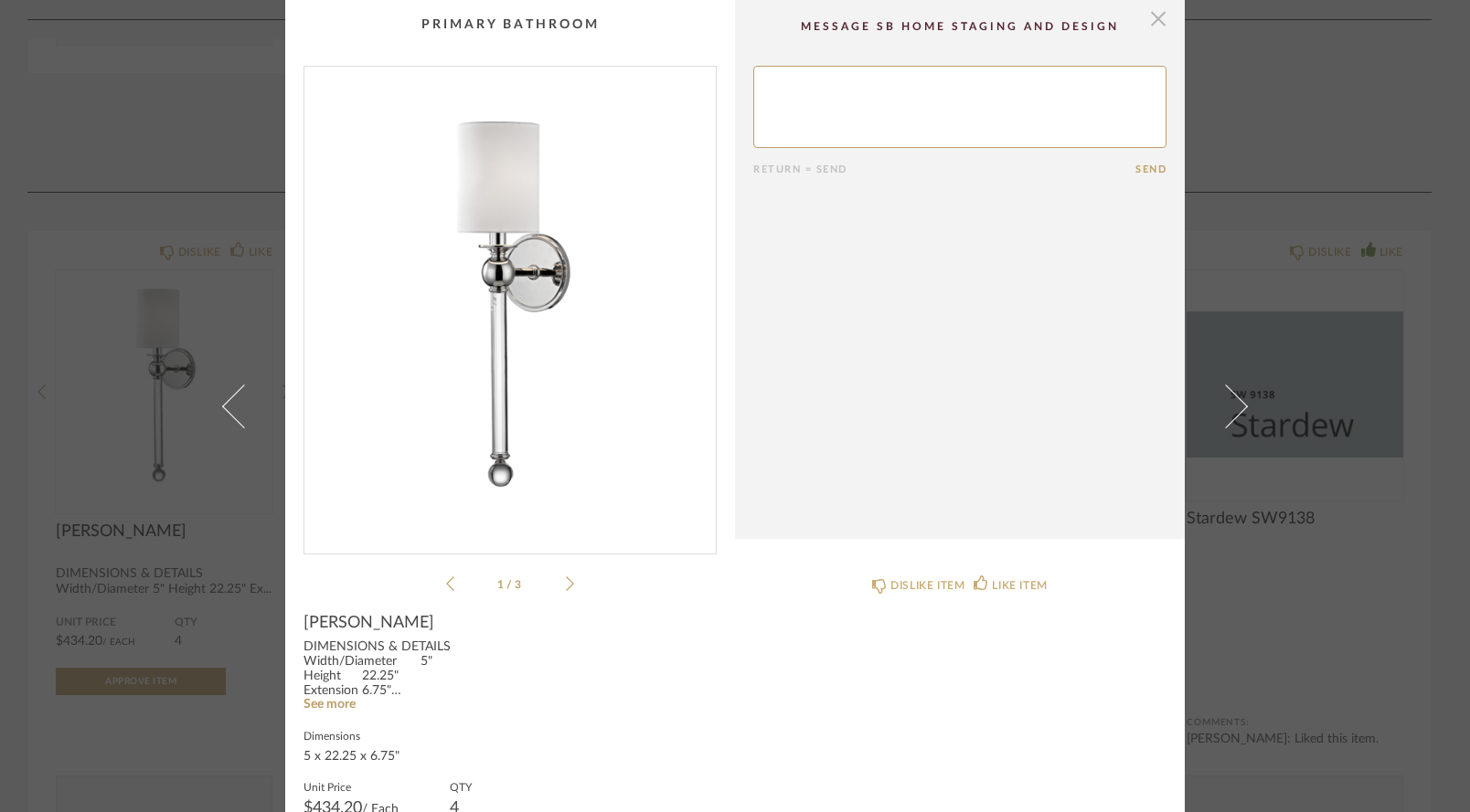
click at [1150, 22] on span "button" at bounding box center [1158, 18] width 37 height 37
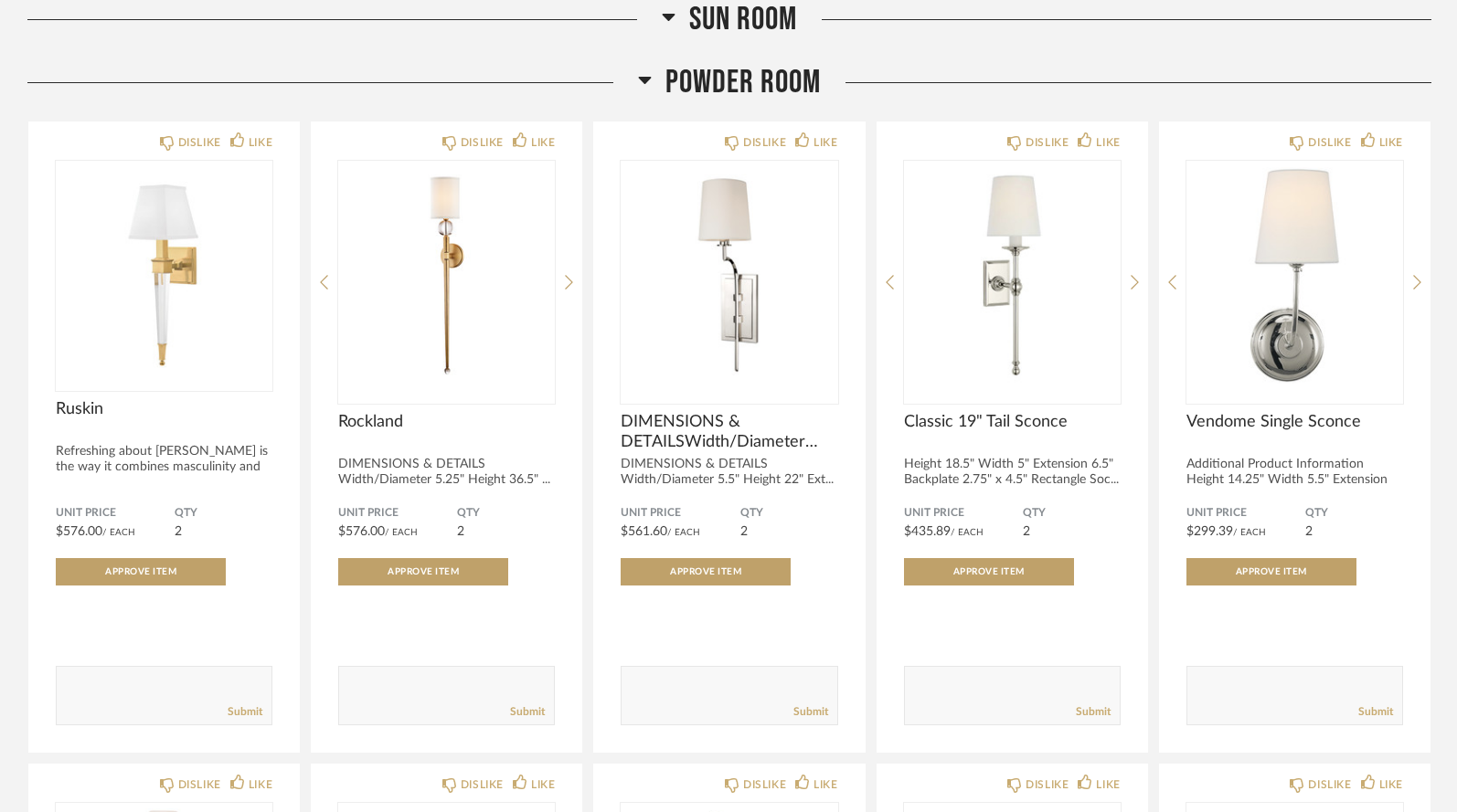
scroll to position [9332, 0]
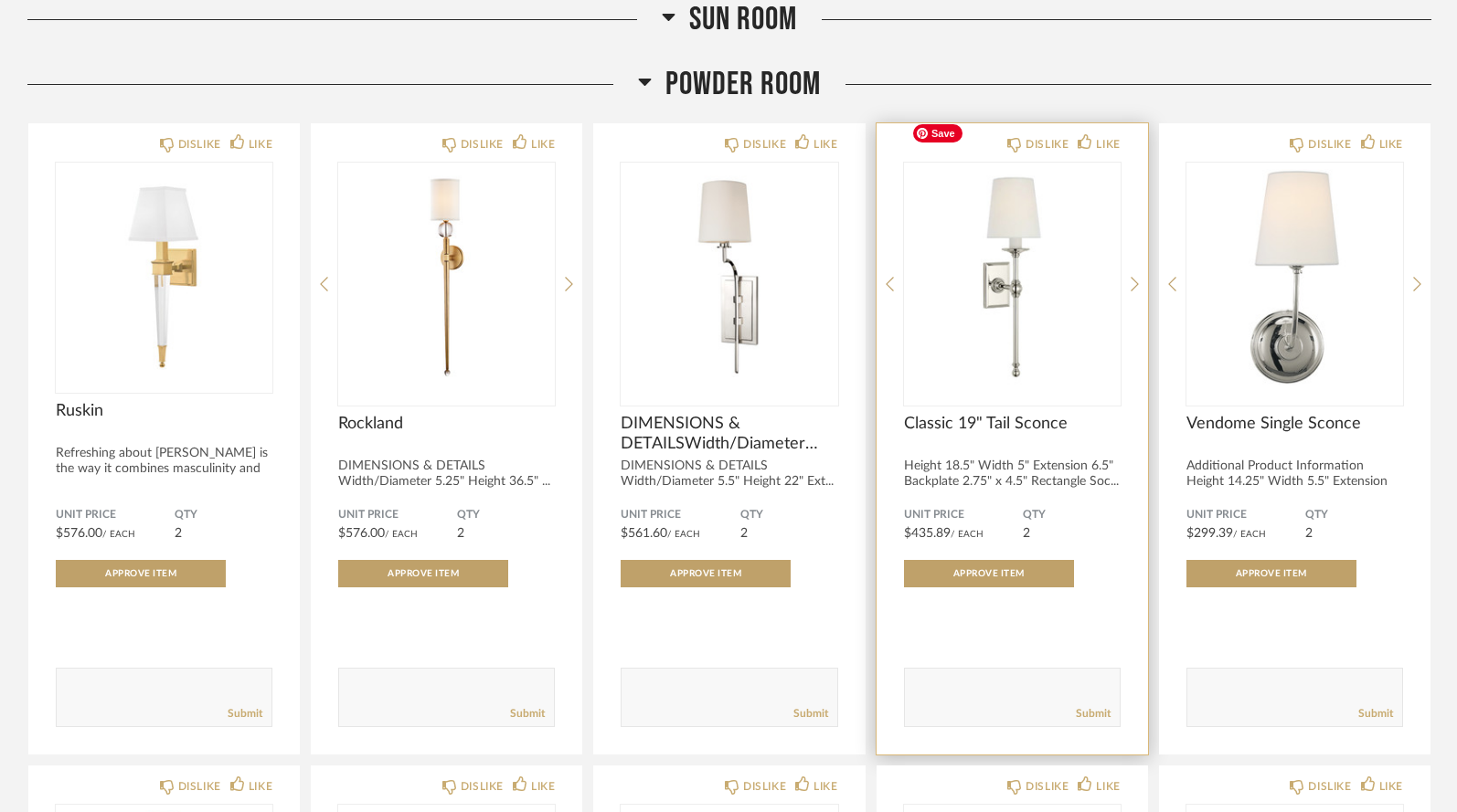
click at [1002, 282] on img "0" at bounding box center [1012, 277] width 217 height 229
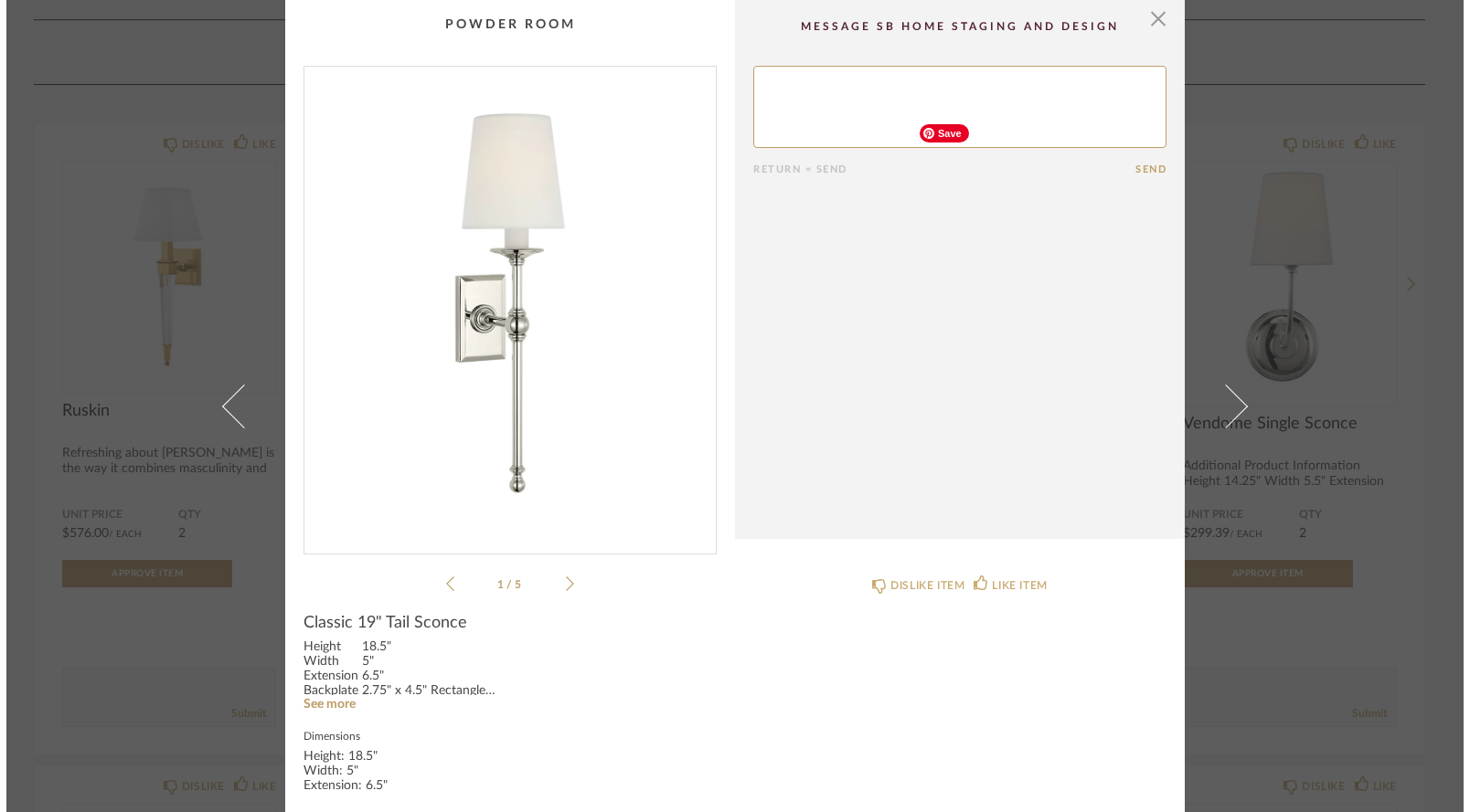
scroll to position [0, 0]
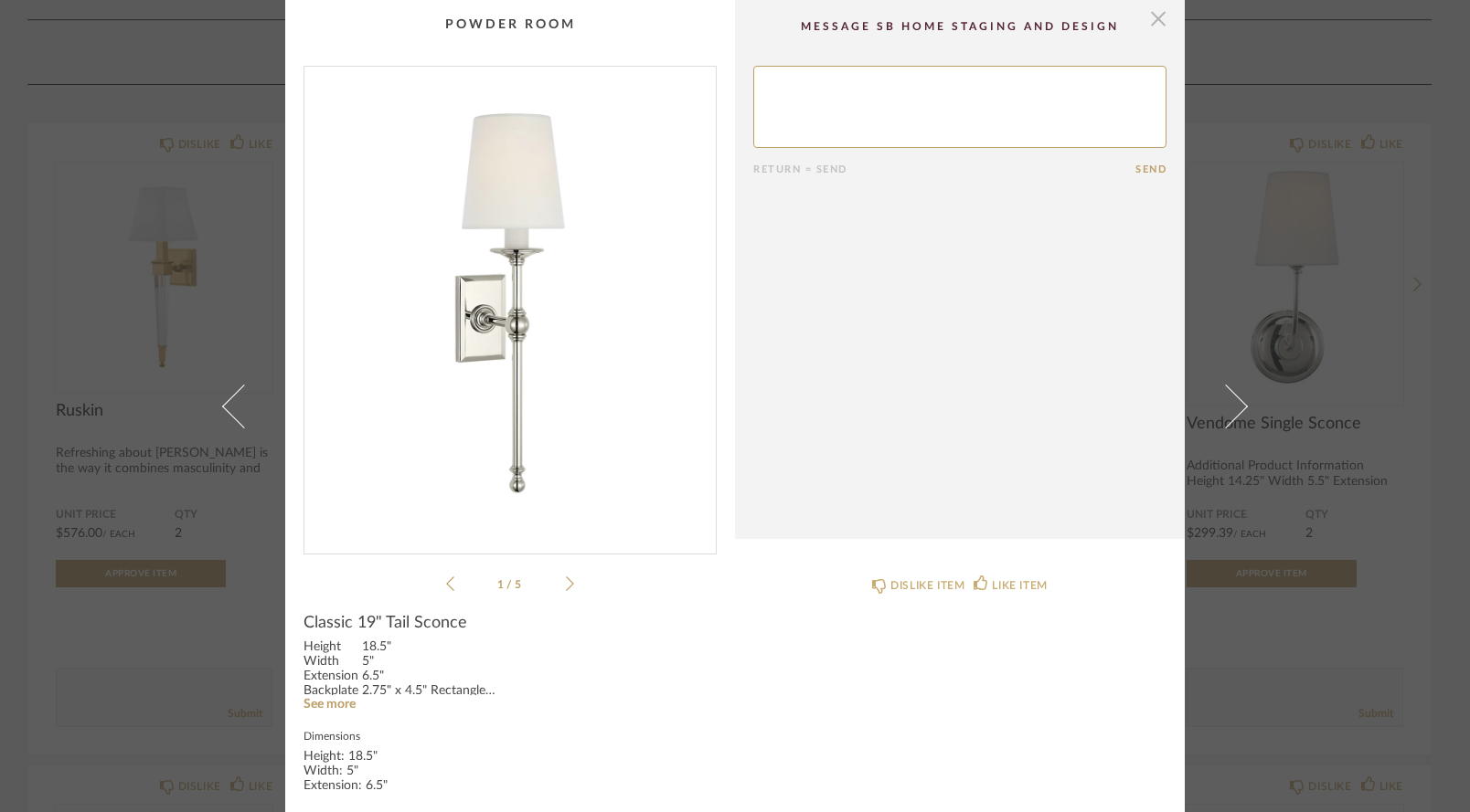
click at [1153, 19] on span "button" at bounding box center [1158, 18] width 37 height 37
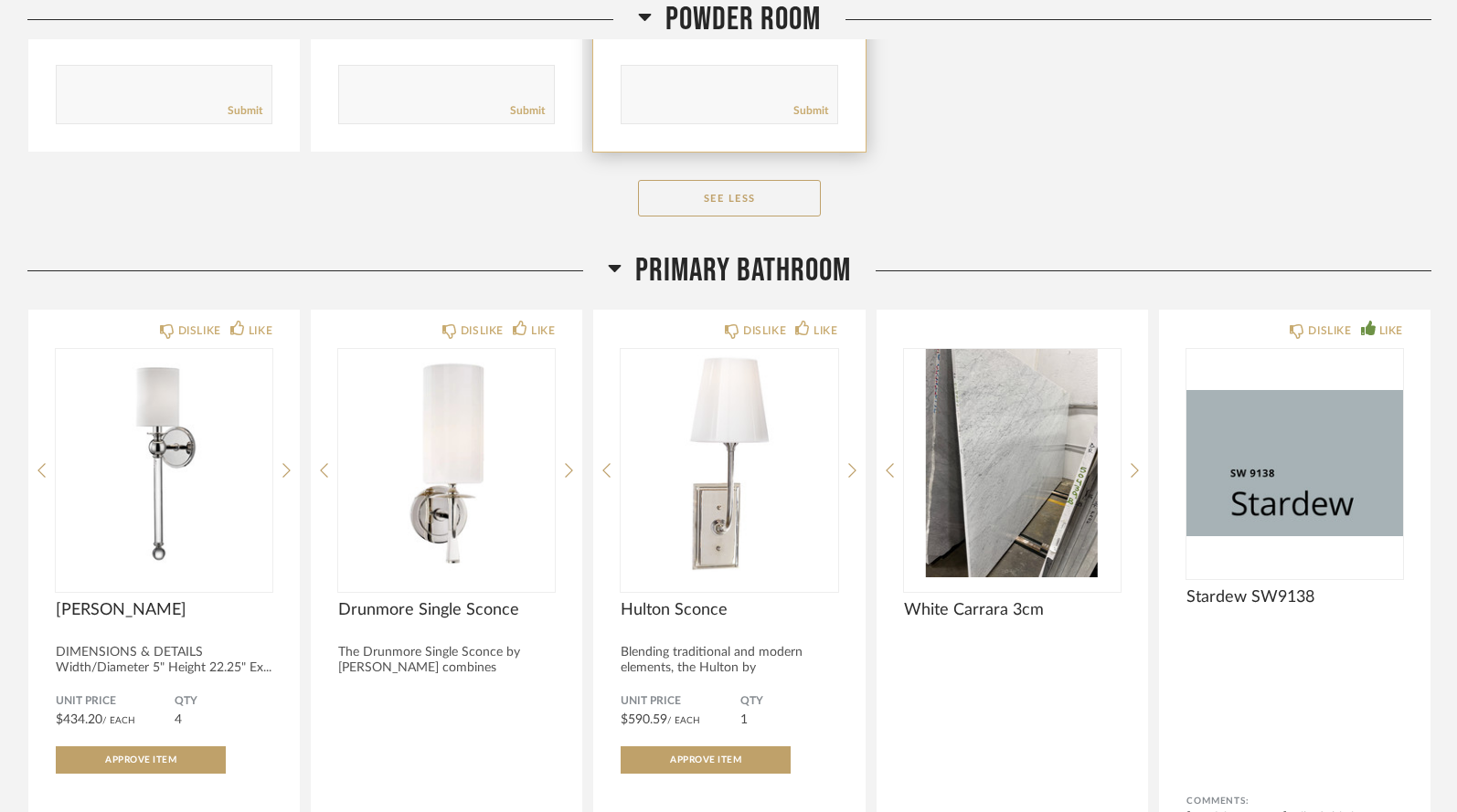
scroll to position [11911, 0]
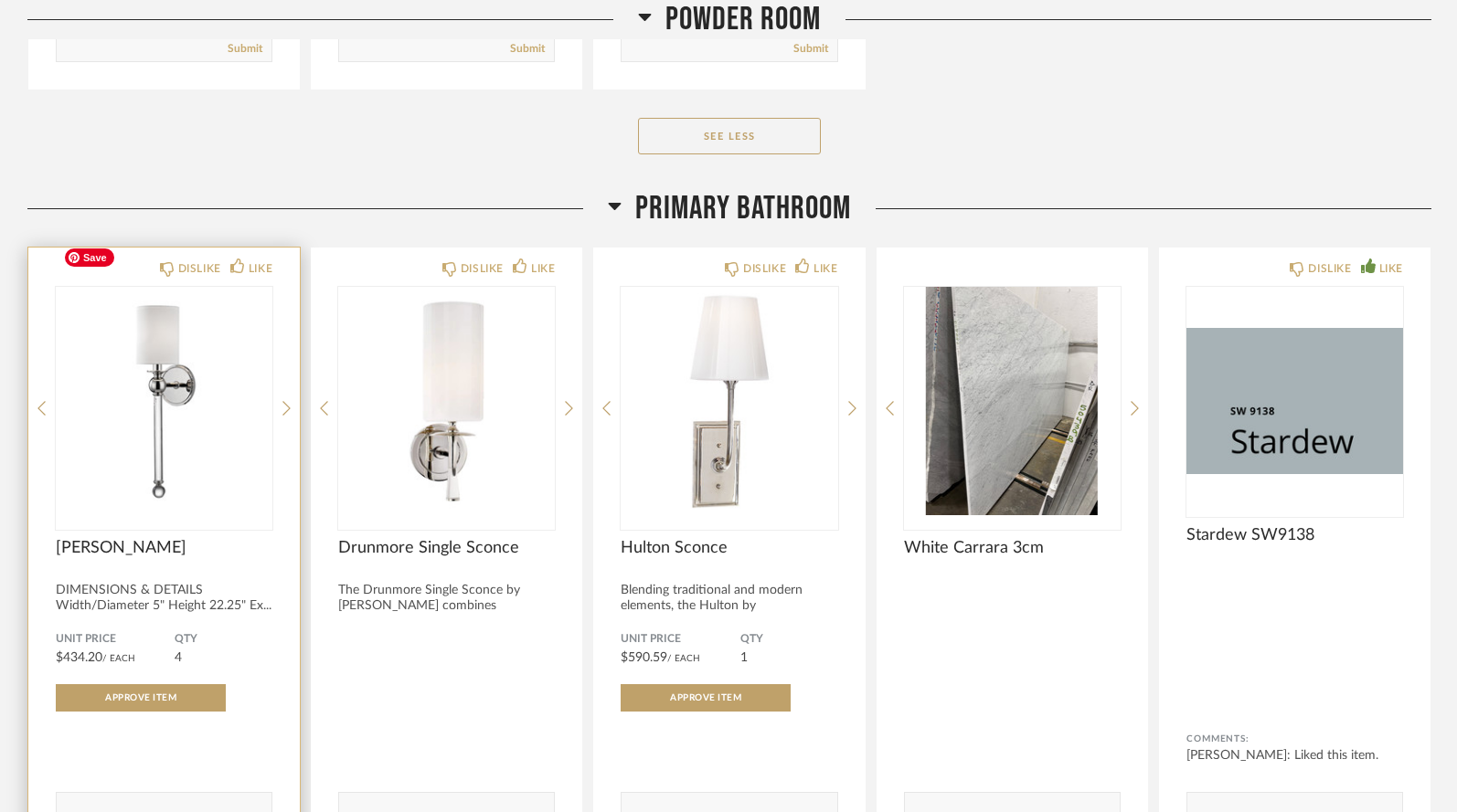
click at [190, 394] on img "0" at bounding box center [164, 401] width 217 height 229
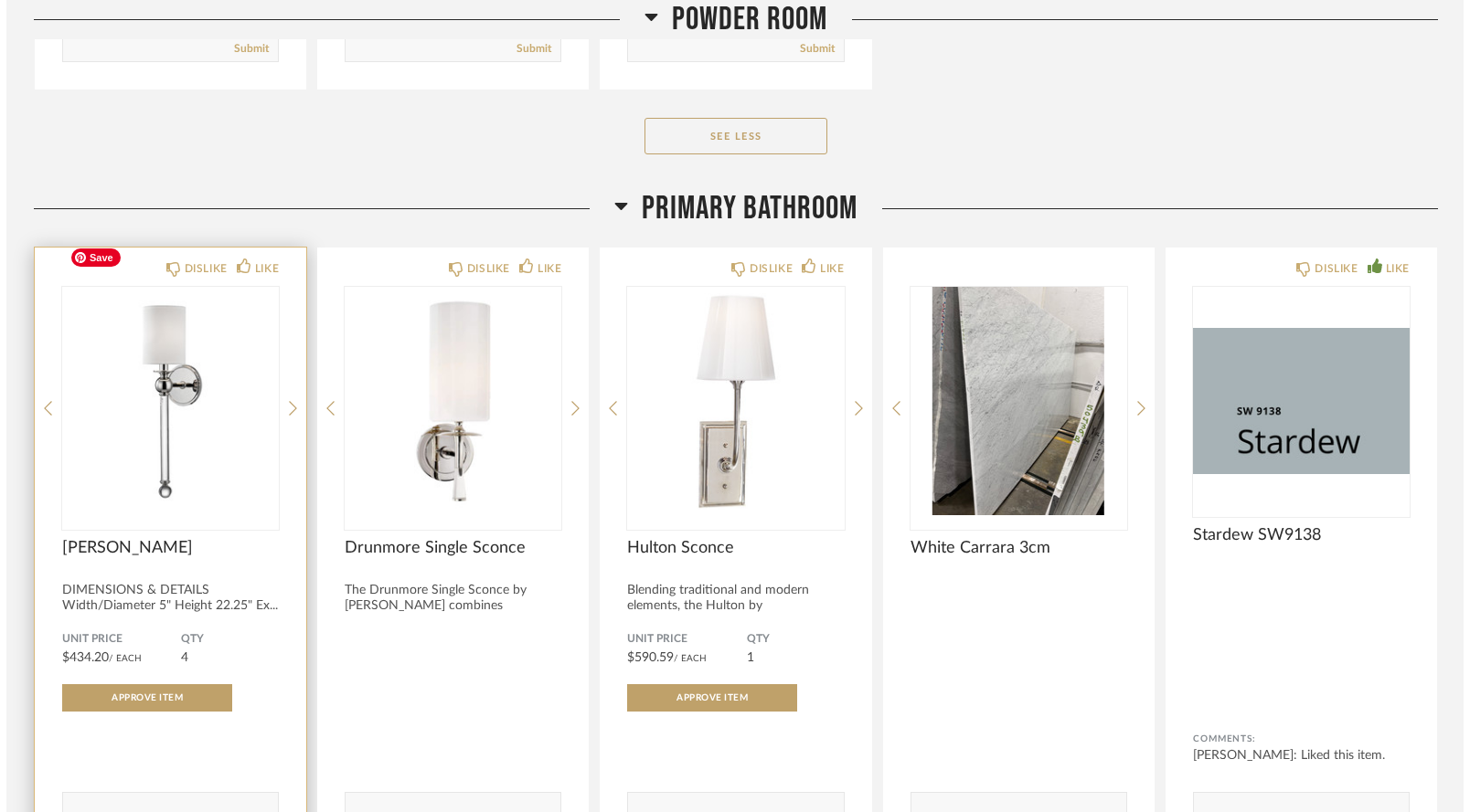
scroll to position [0, 0]
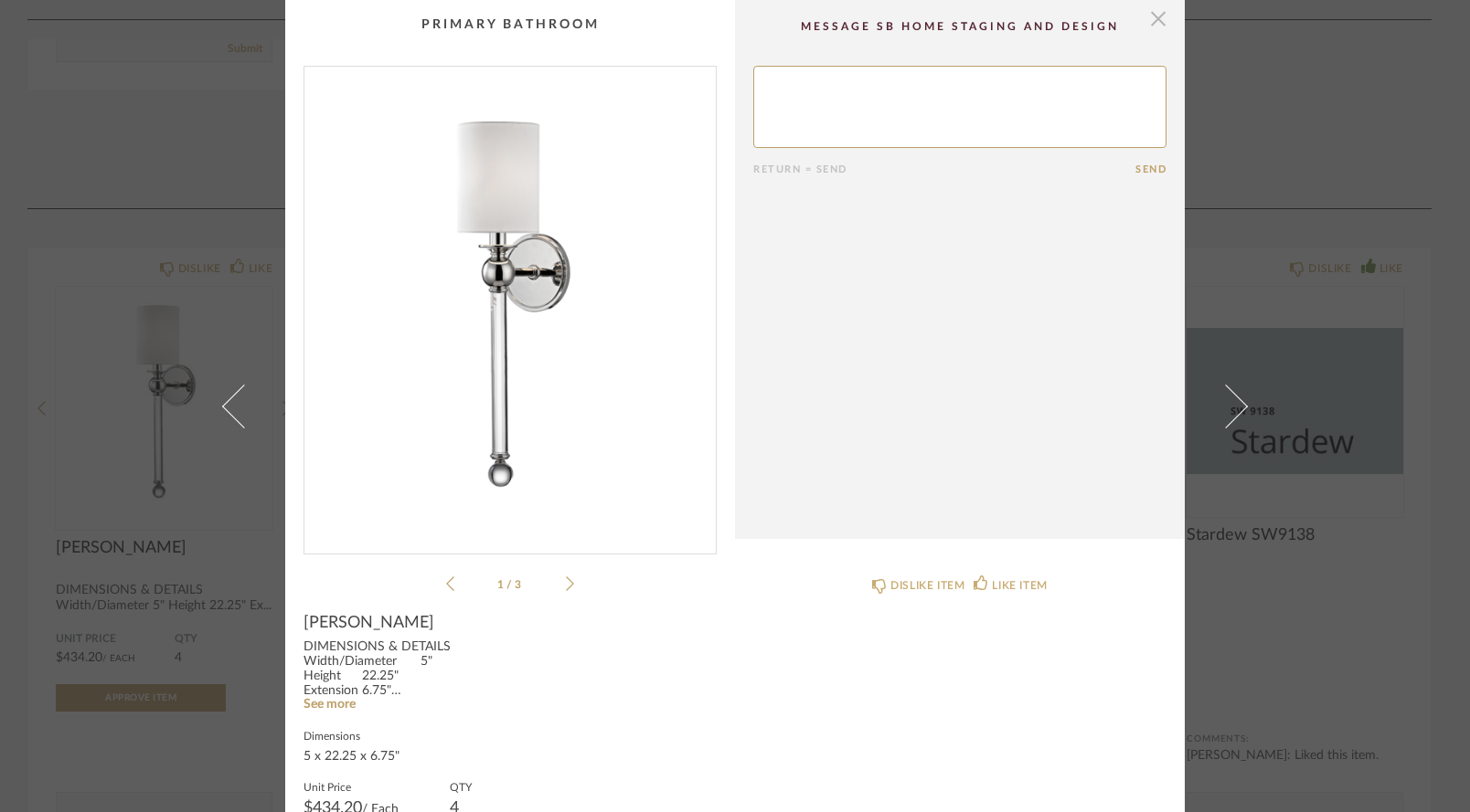
click at [1147, 26] on span "button" at bounding box center [1158, 18] width 37 height 37
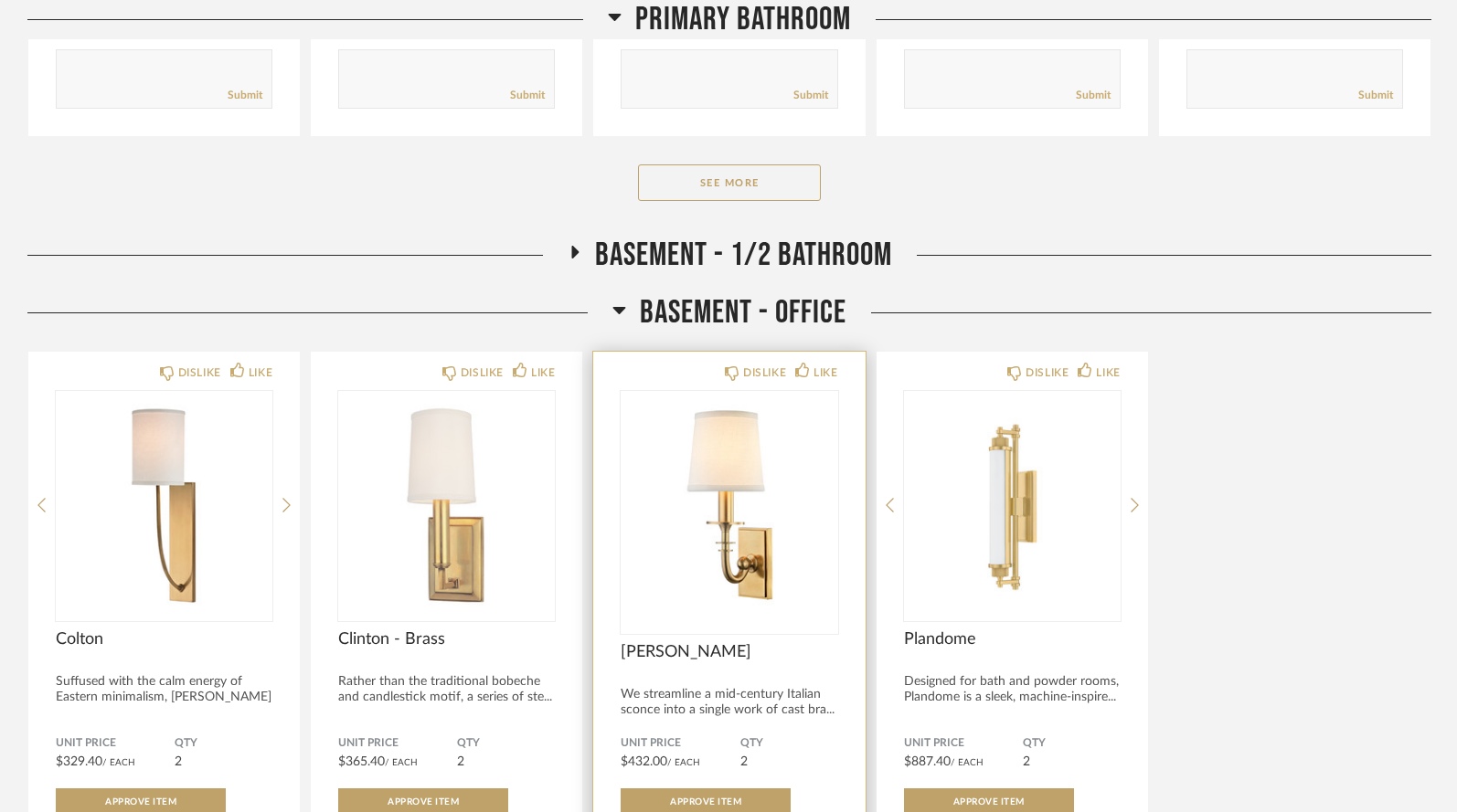
scroll to position [12654, 0]
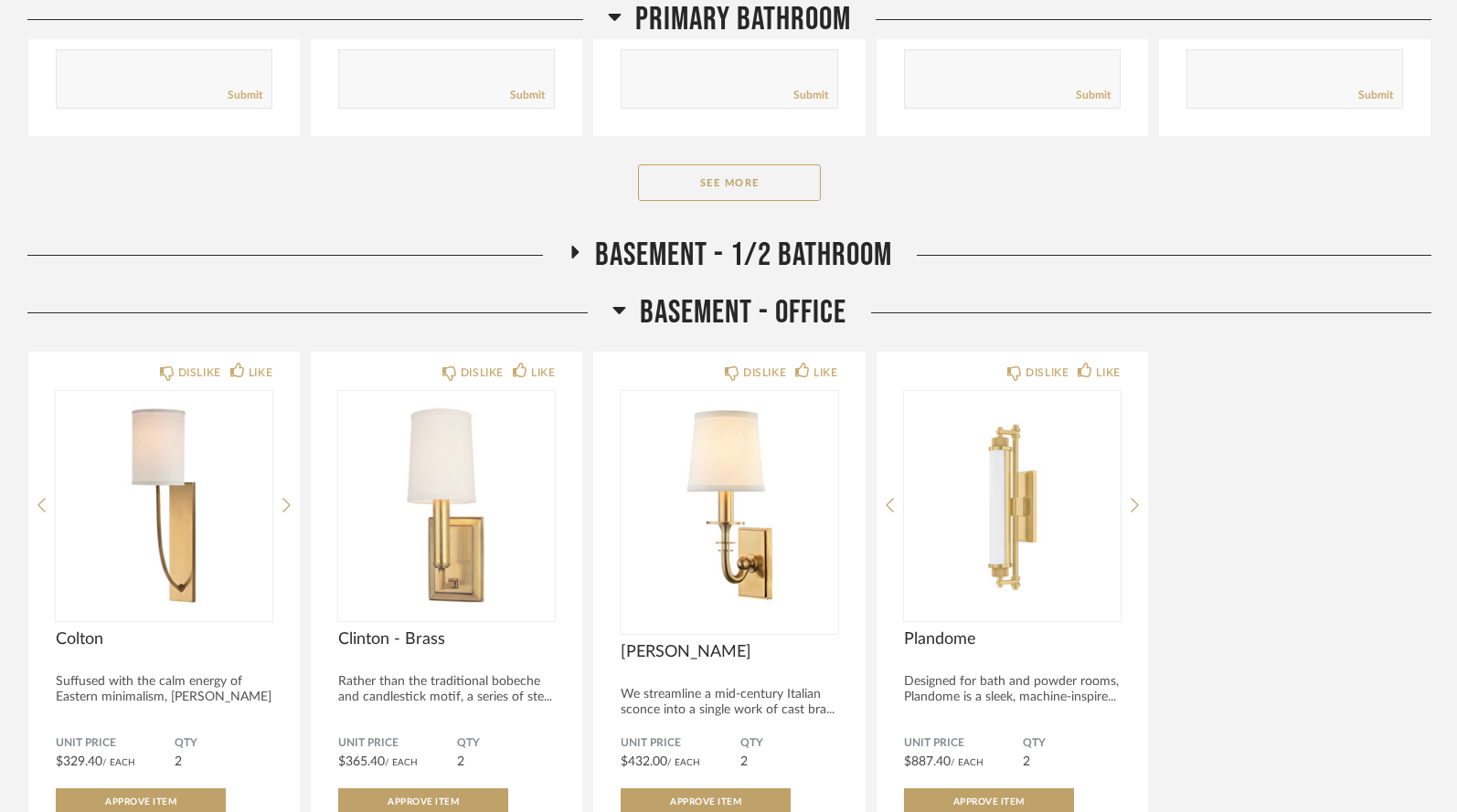
click at [572, 245] on fa-icon at bounding box center [573, 258] width 14 height 27
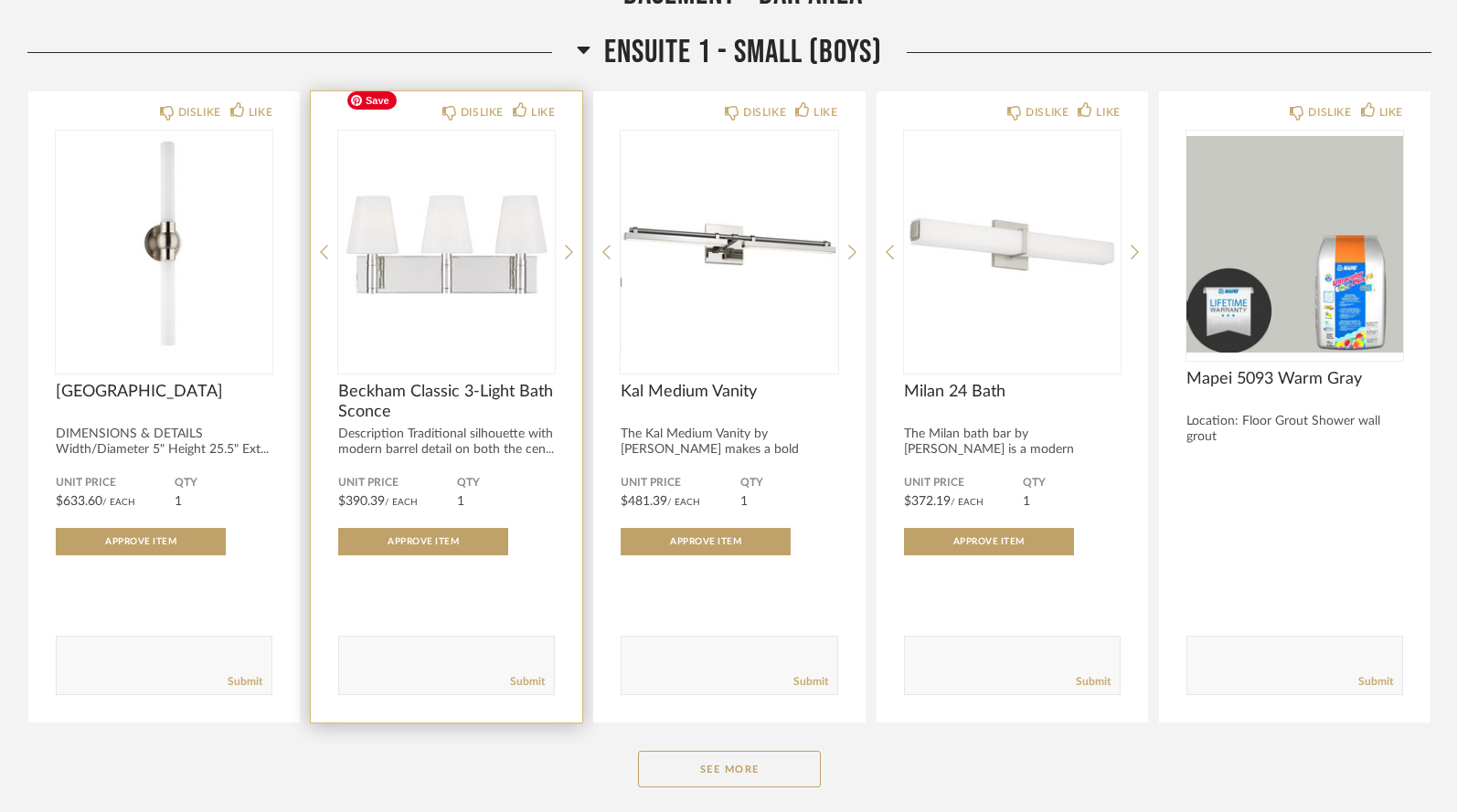
scroll to position [15040, 0]
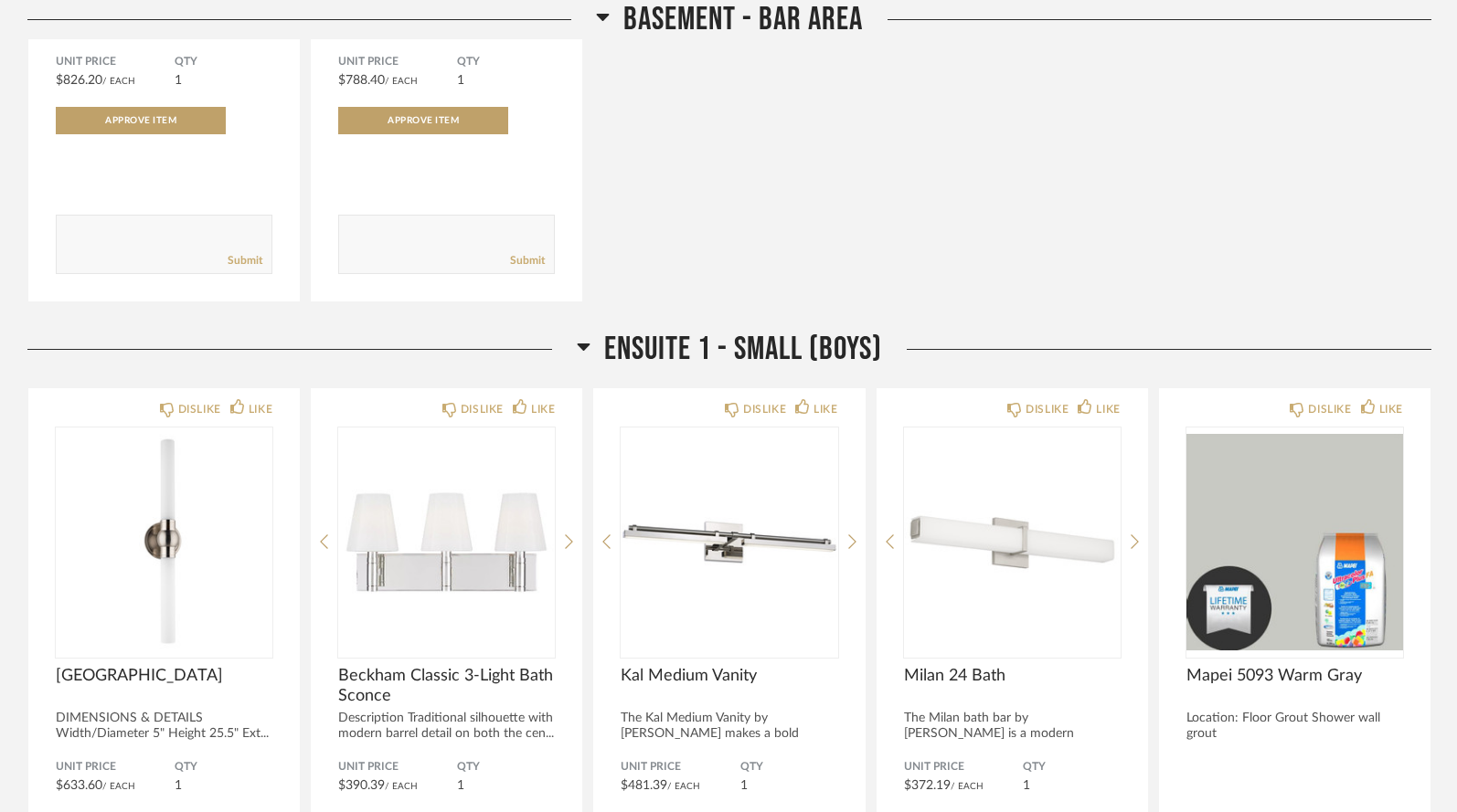
scroll to position [7138, 0]
